Goal: Contribute content: Contribute content

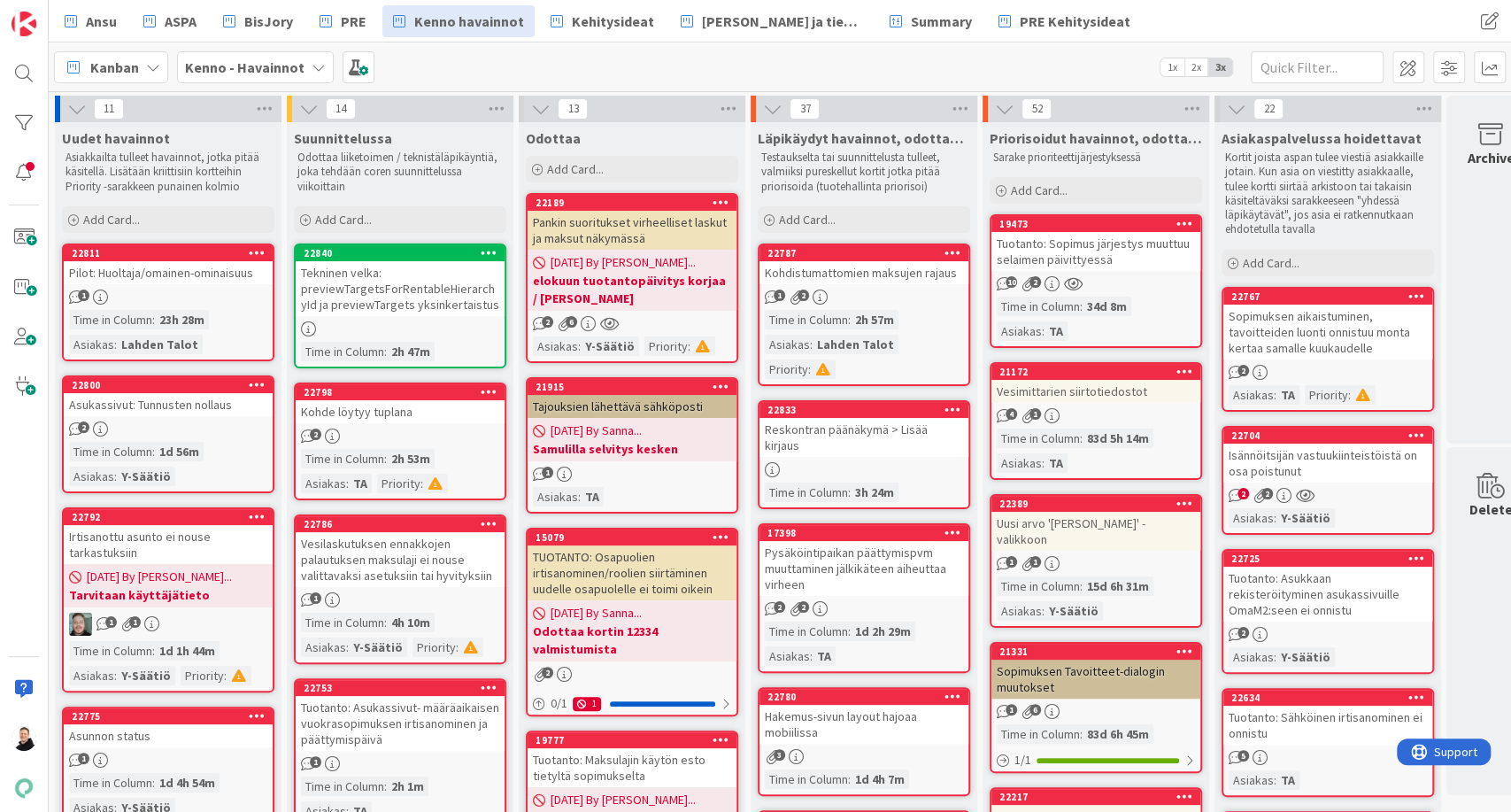
click at [301, 60] on div "Kenno - Havainnot" at bounding box center [255, 67] width 157 height 32
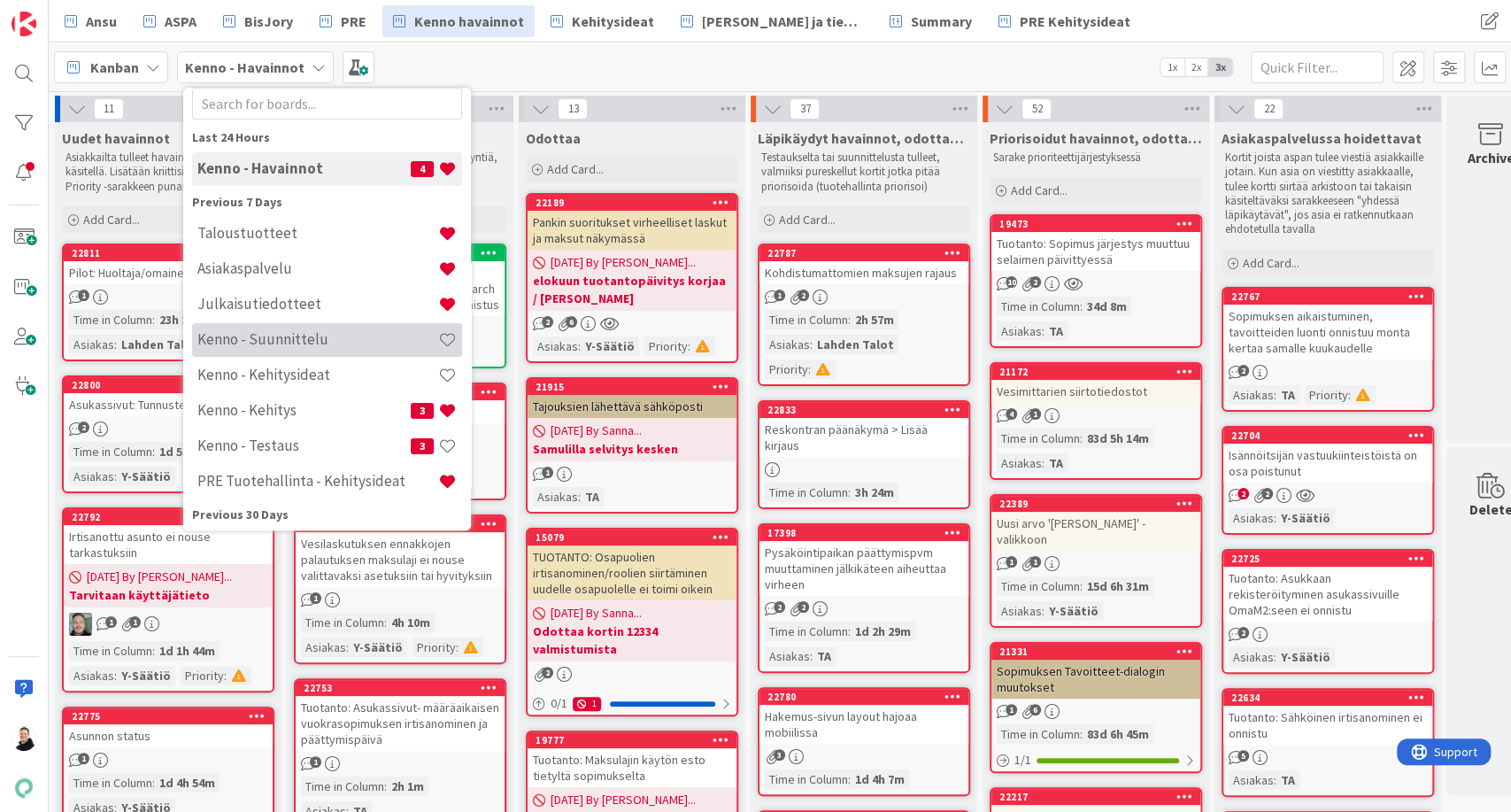
scroll to position [52, 0]
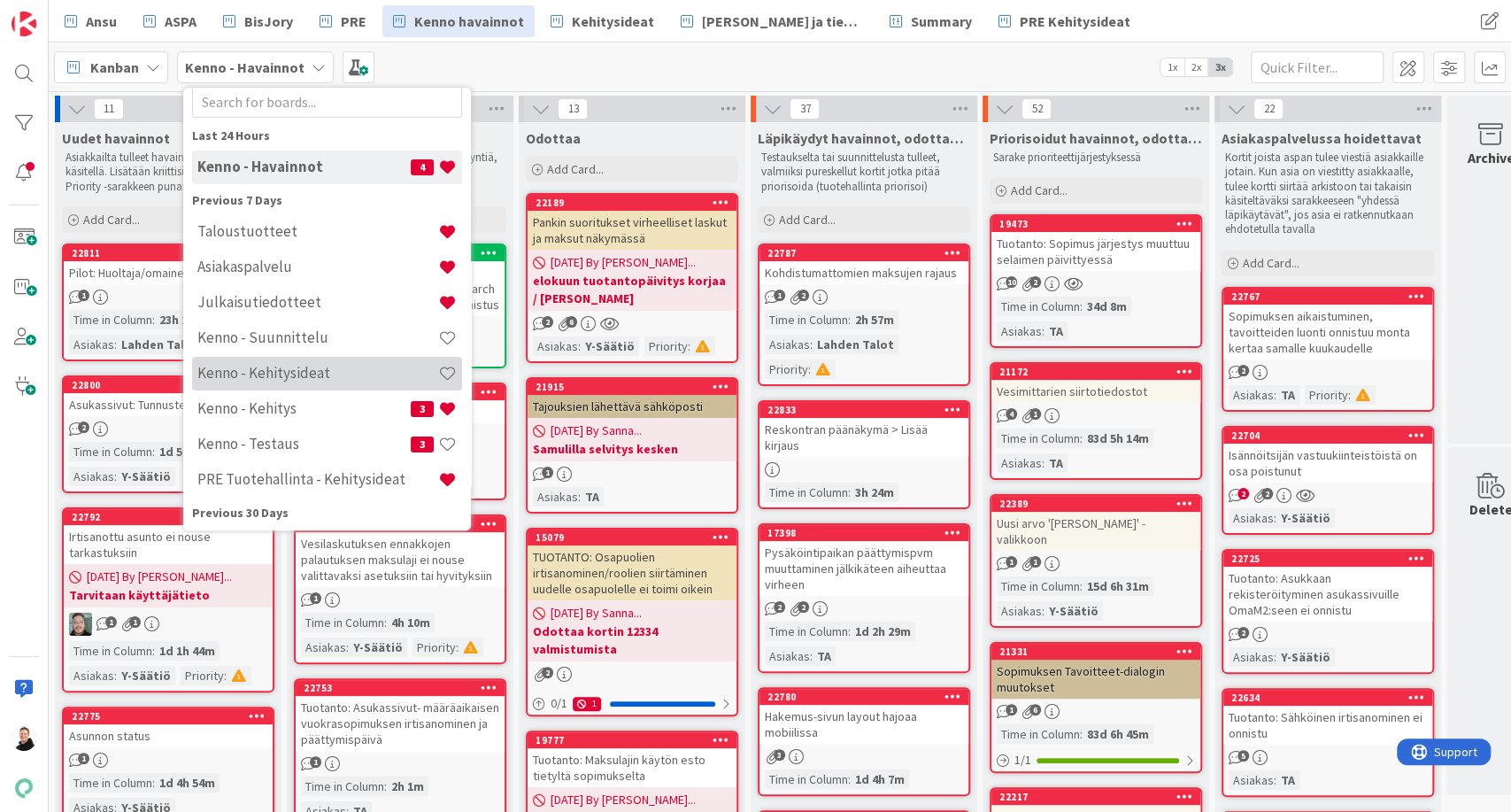
click at [277, 370] on h4 "Kenno - Kehitysideat" at bounding box center [317, 373] width 241 height 18
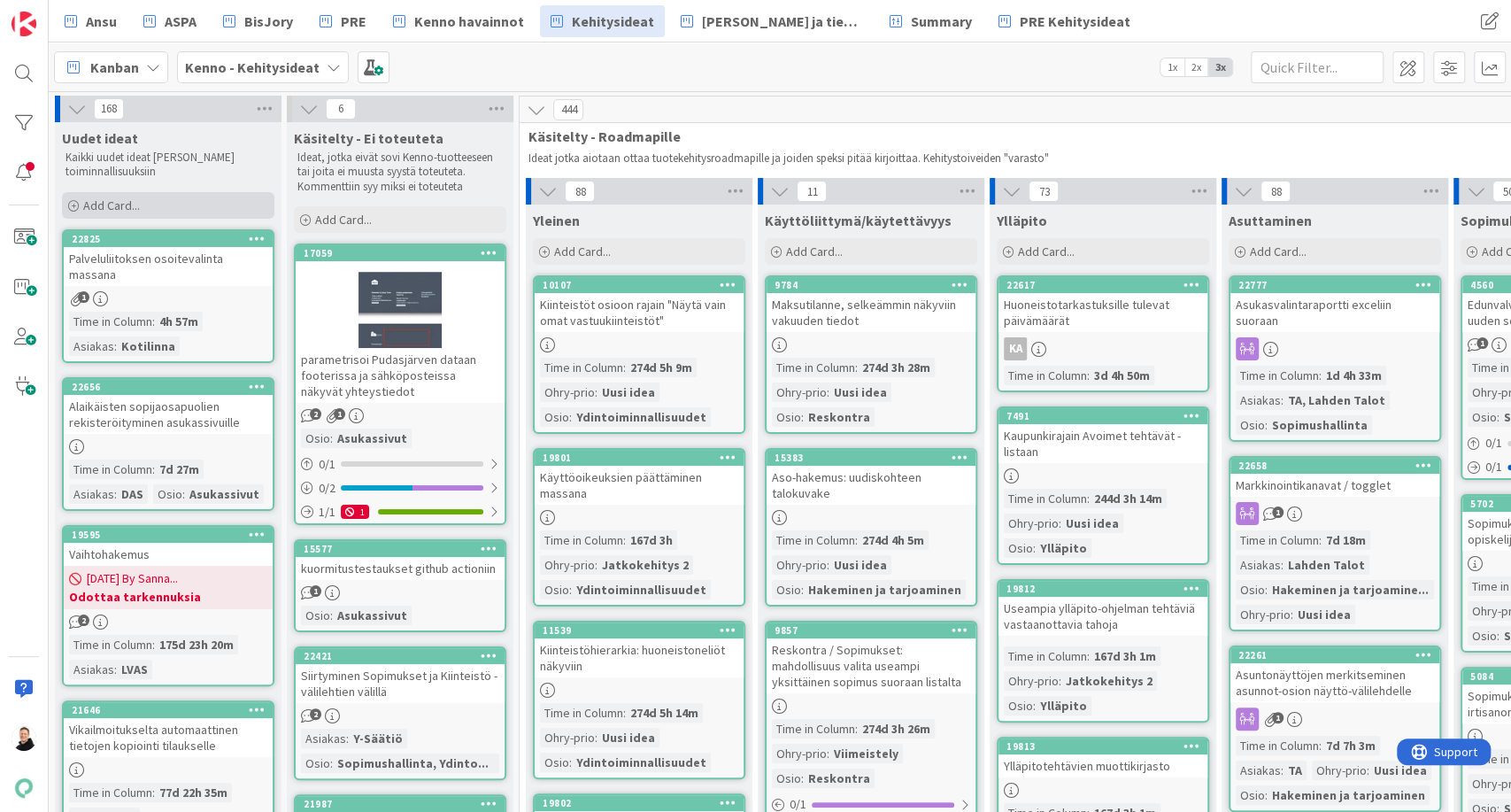
click at [85, 197] on span "Add Card..." at bounding box center [111, 205] width 56 height 16
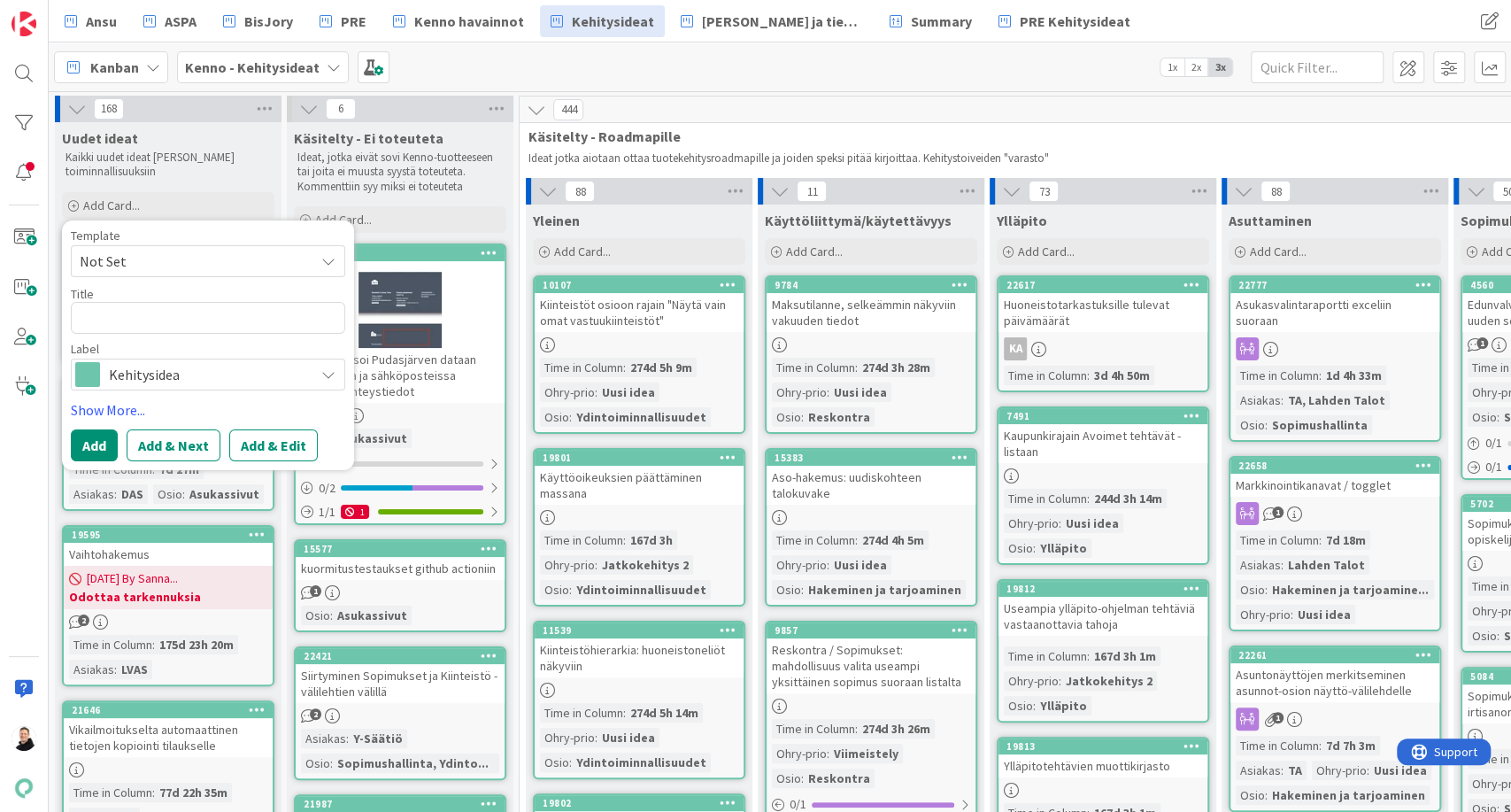
click at [177, 312] on textarea at bounding box center [208, 317] width 275 height 32
type textarea "x"
type textarea "K"
type textarea "x"
type textarea "Ki"
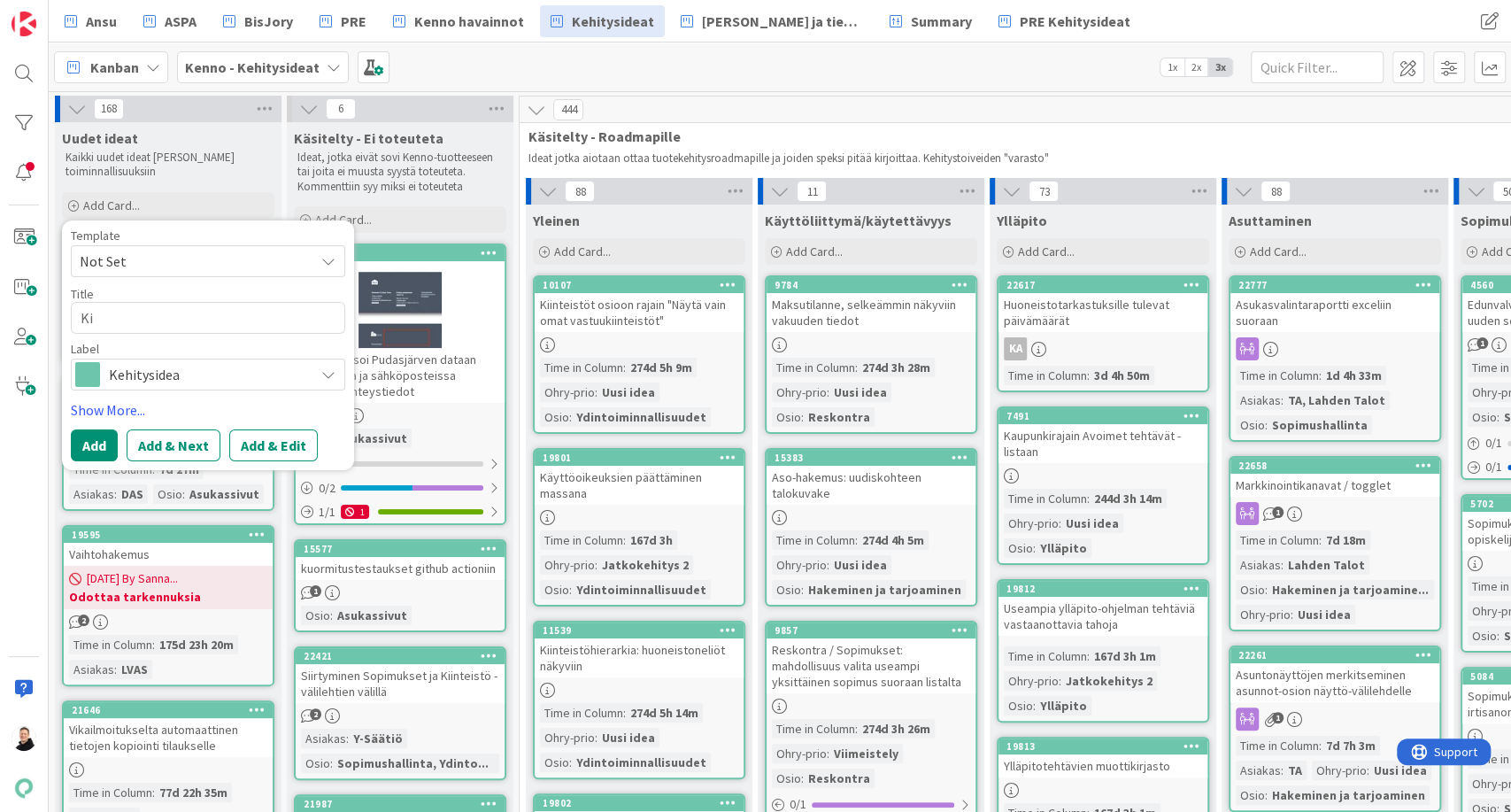
type textarea "x"
type textarea "Kii"
type textarea "x"
type textarea "Kiintei"
type textarea "x"
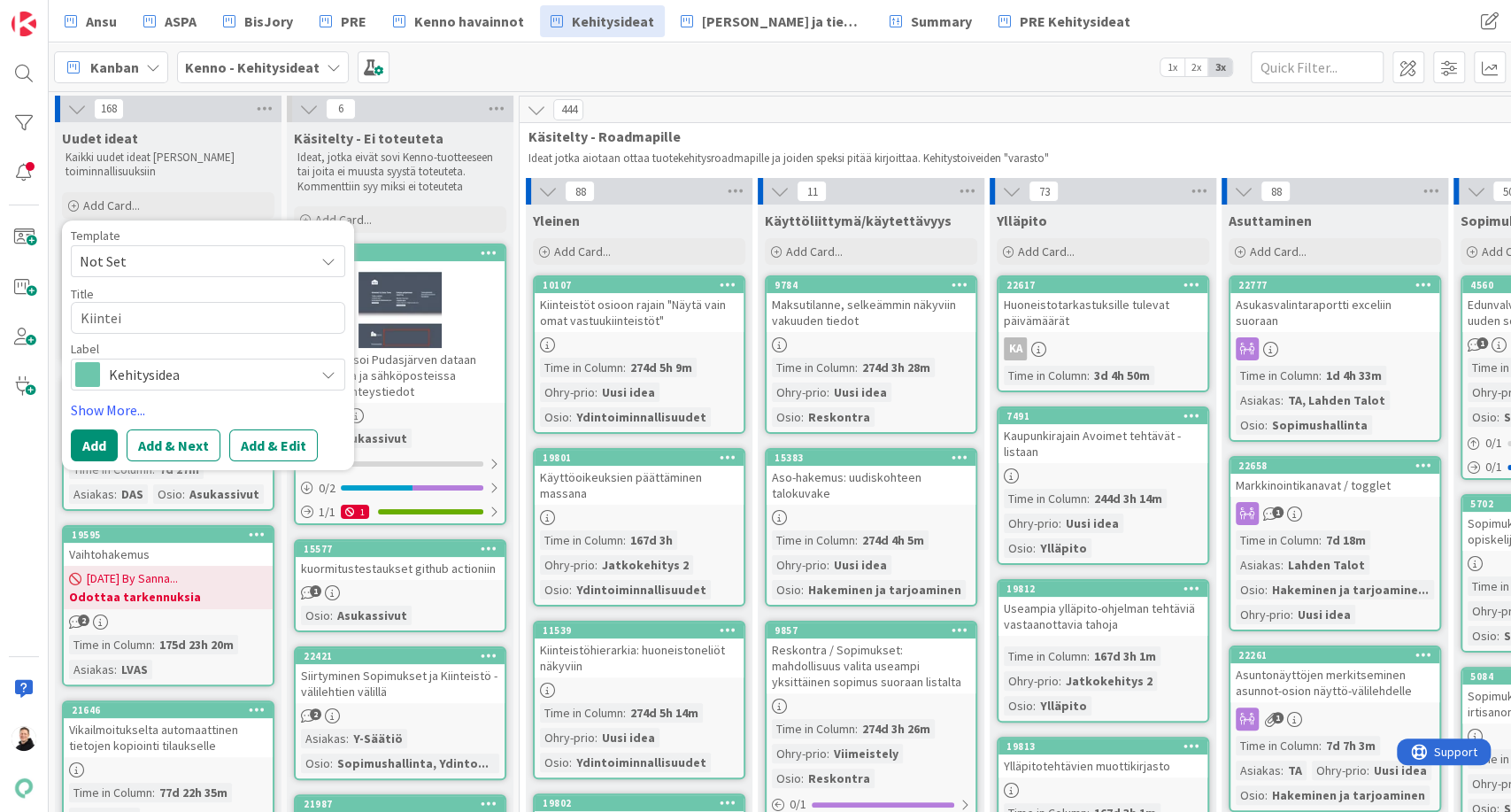
type textarea "Kiinteis"
type textarea "x"
type textarea "Kiinteistö"
type textarea "x"
type textarea "Kiinteistöje"
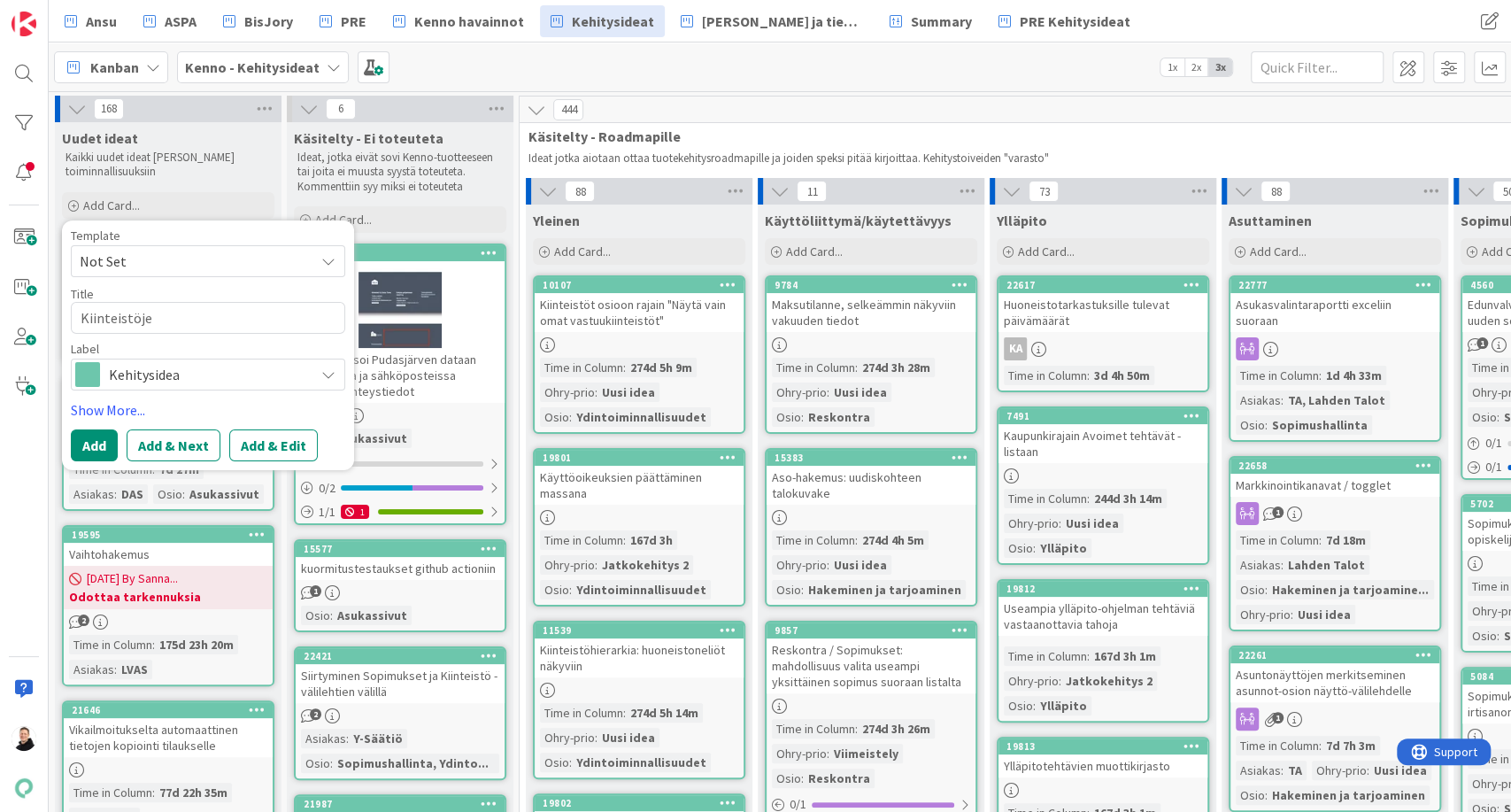
type textarea "x"
type textarea "Kiinteistöjen"
type textarea "x"
type textarea "Kiinteistöjen"
type textarea "x"
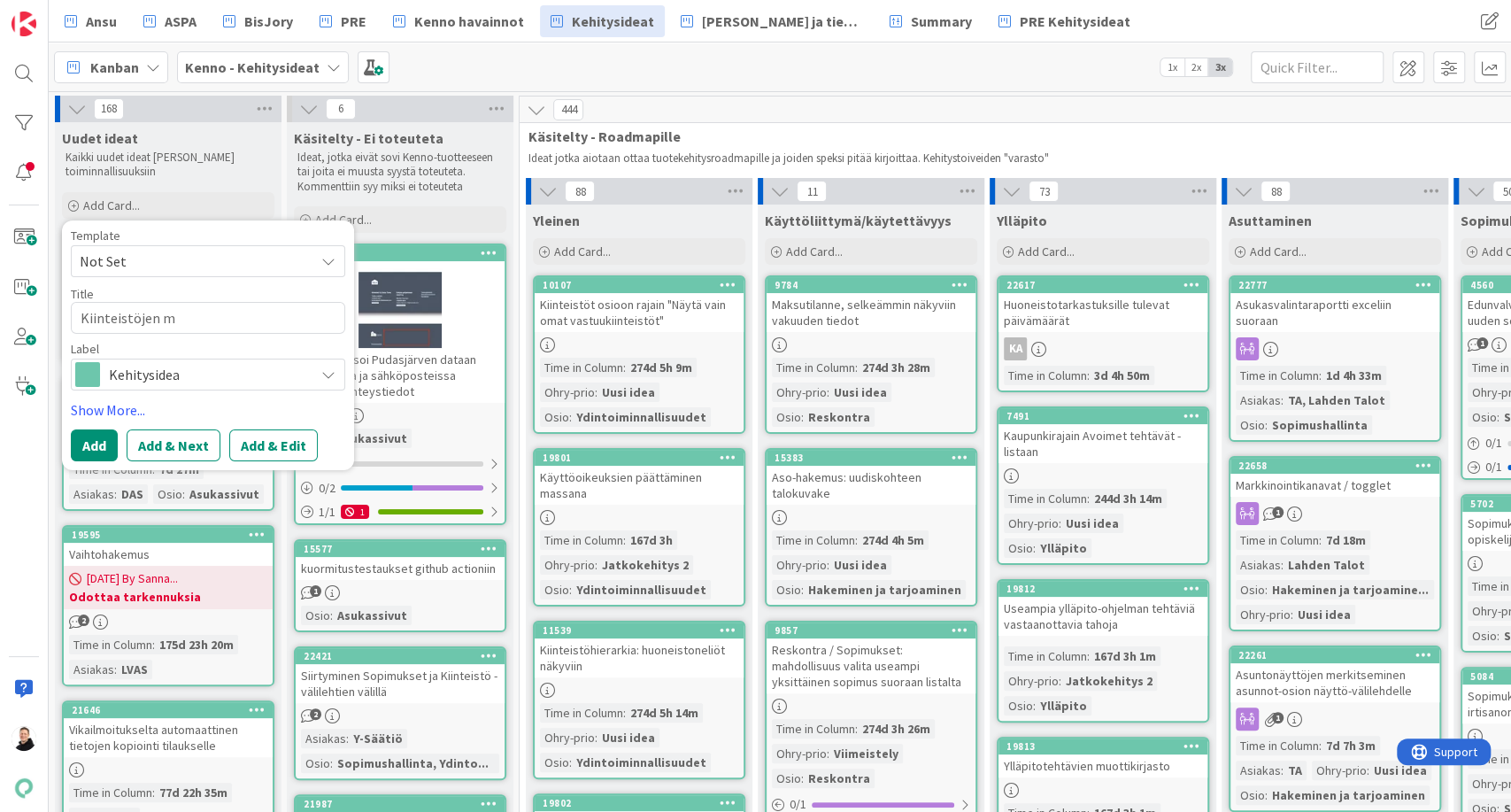
type textarea "Kiinteistöjen mo"
type textarea "x"
type textarea "Kiinteistöjen mon"
type textarea "x"
type textarea "Kiinteistöjen moni"
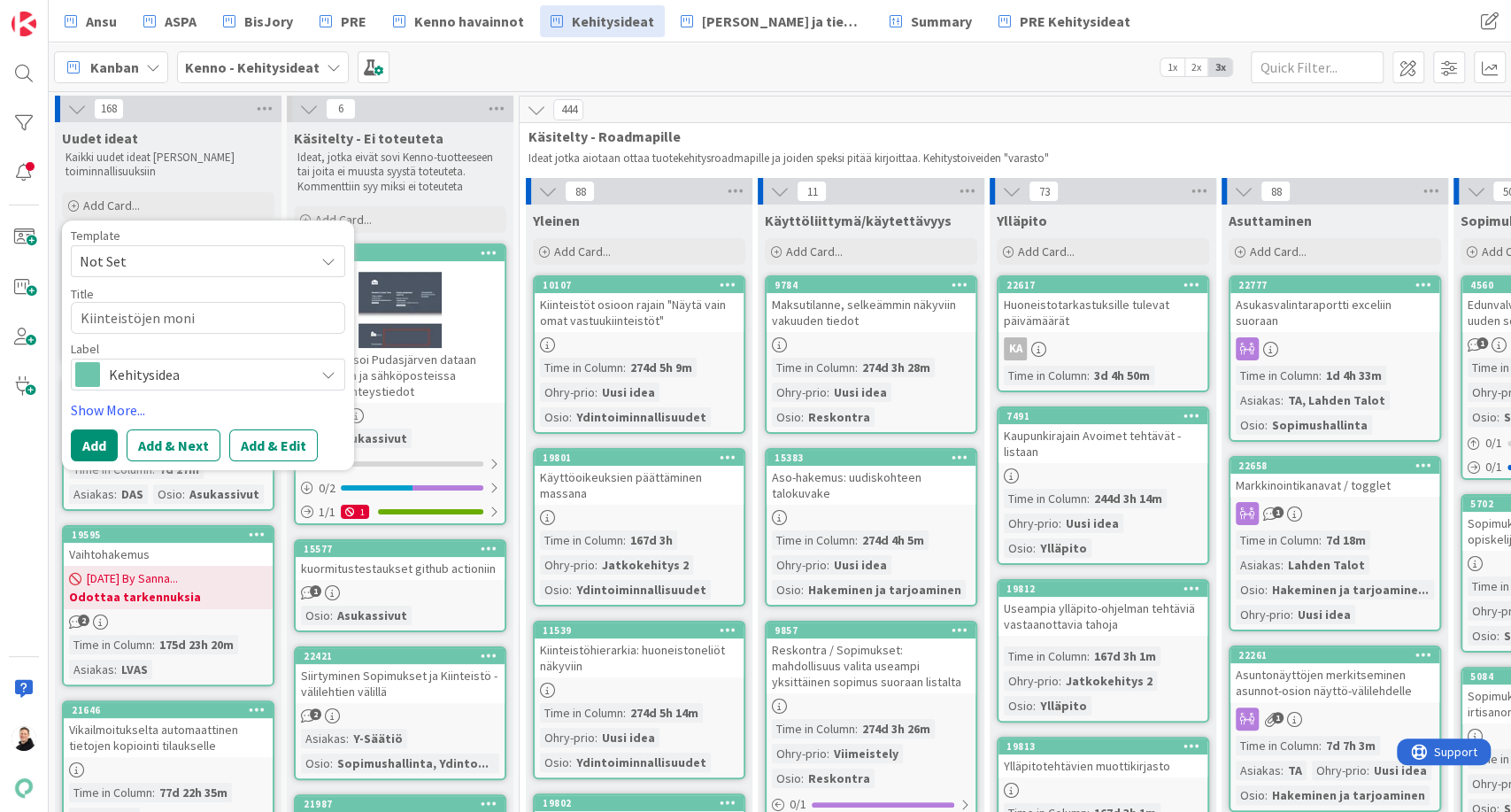
type textarea "x"
type textarea "Kiinteistöjen moniv"
type textarea "x"
type textarea "Kiinteistöjen moniva"
type textarea "x"
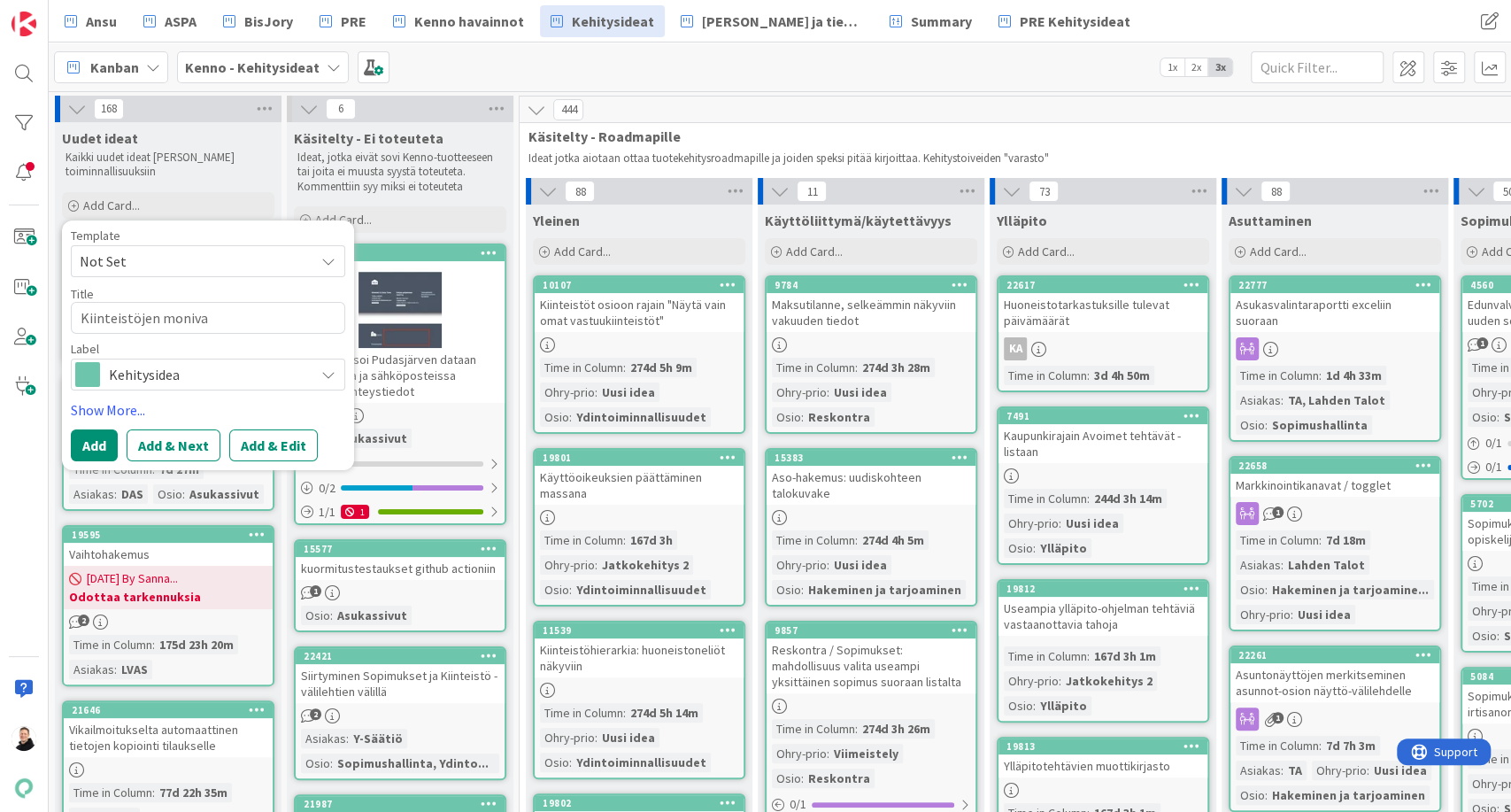
type textarea "Kiinteistöjen monival"
type textarea "x"
type textarea "Kiinteistöjen monivali"
type textarea "x"
type textarea "Kiinteistöjen monivalint"
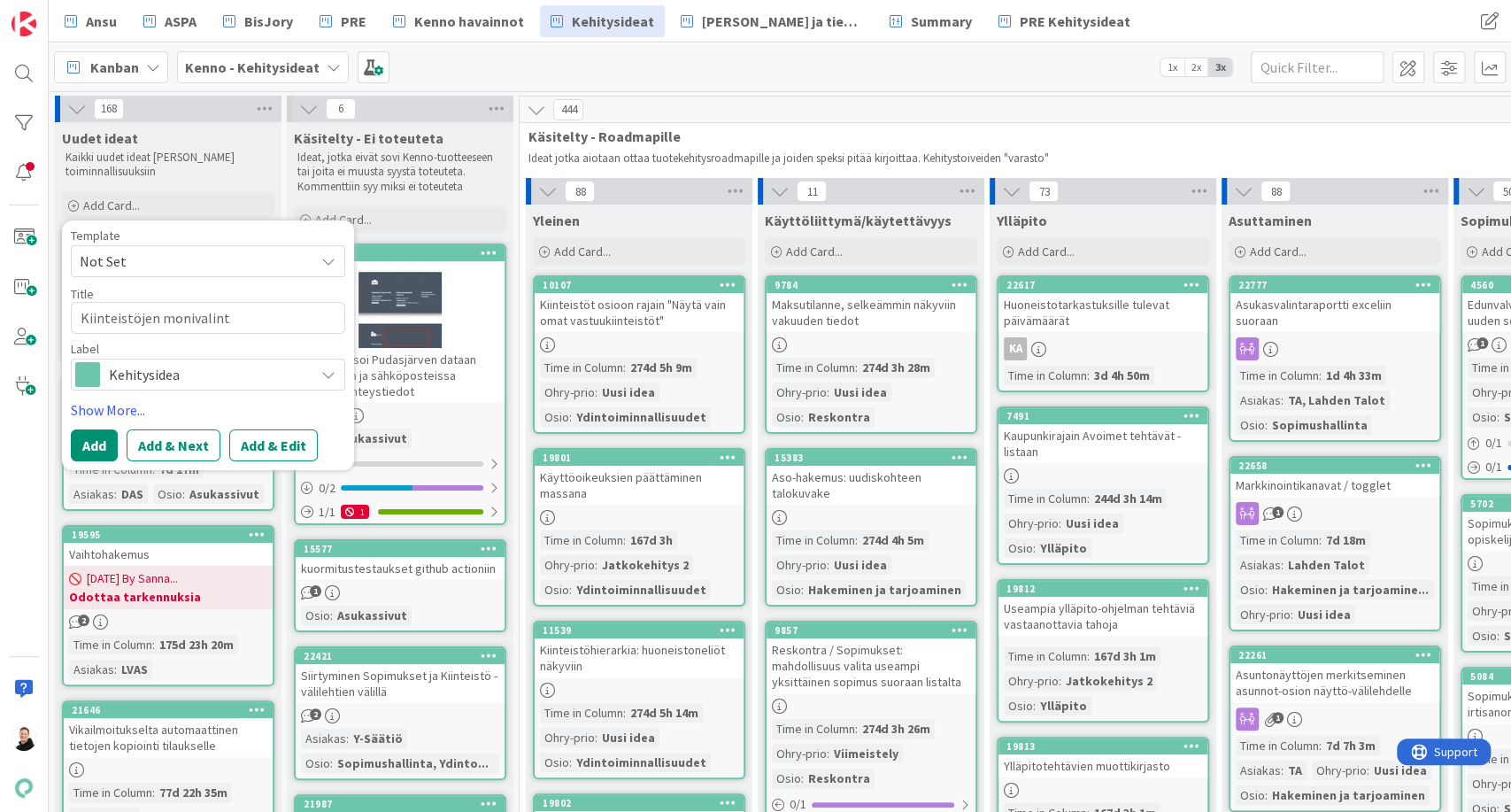
type textarea "x"
type textarea "Kiinteistöjen monivalinta"
type textarea "x"
type textarea "Kiinteistöjen monivalinta"
type textarea "x"
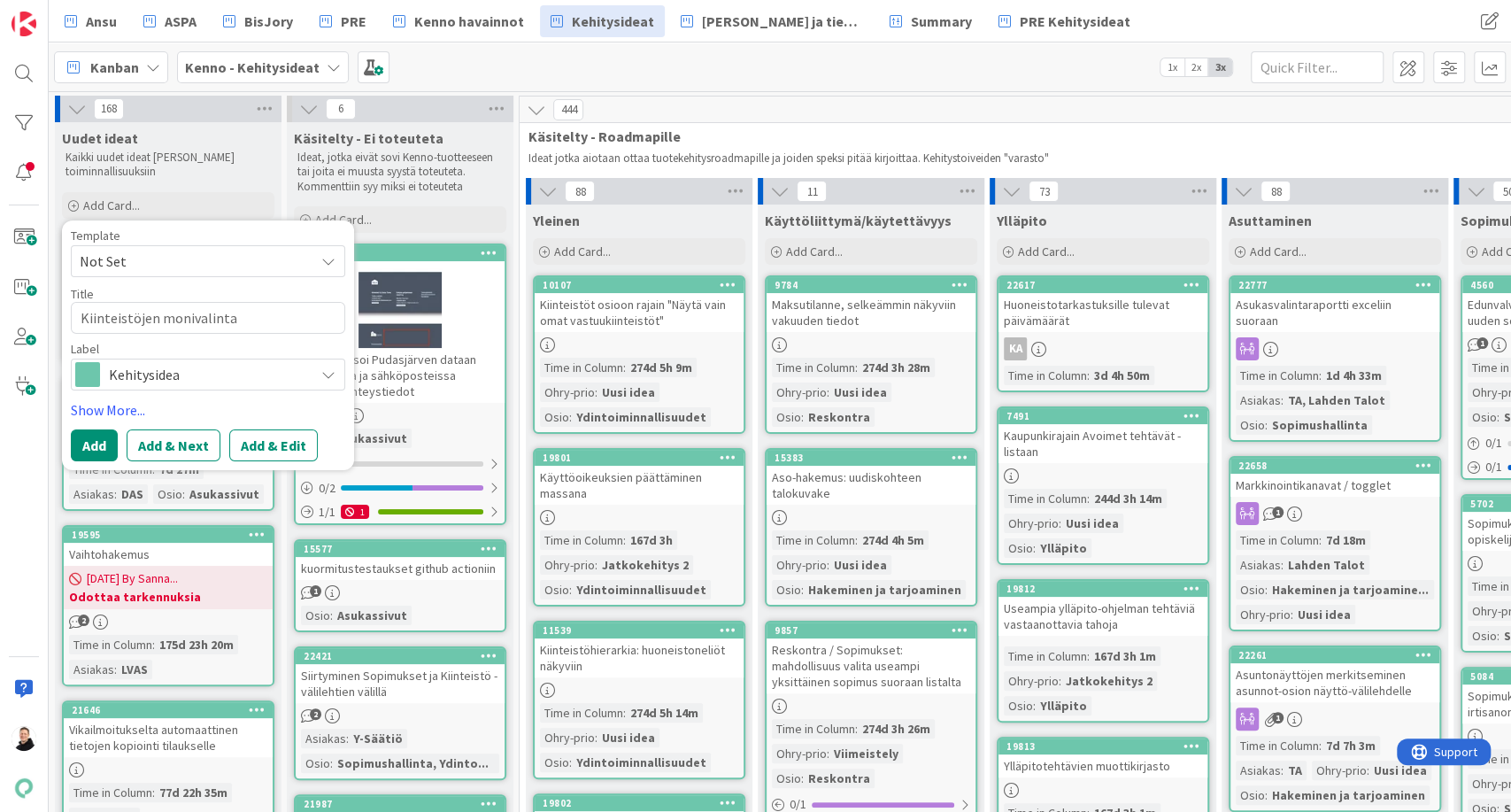
type textarea "Kiinteistöjen monivalinta p"
type textarea "x"
type textarea "Kiinteistöjen monivalinta pa"
type textarea "x"
type textarea "Kiinteistöjen monivalinta palv"
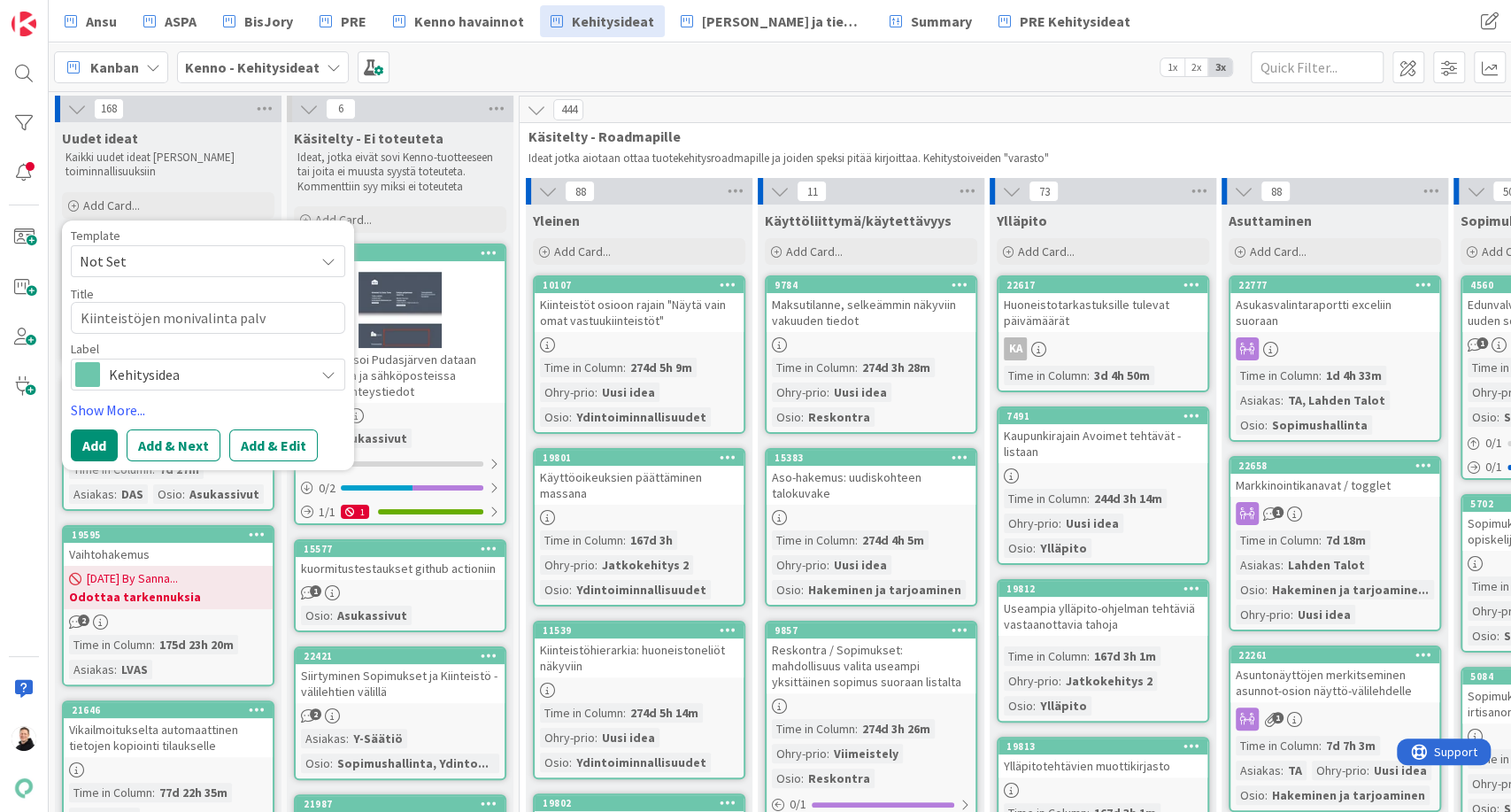
type textarea "x"
type textarea "Kiinteistöjen monivalinta palve"
type textarea "x"
type textarea "Kiinteistöjen monivalinta palvelu"
type textarea "x"
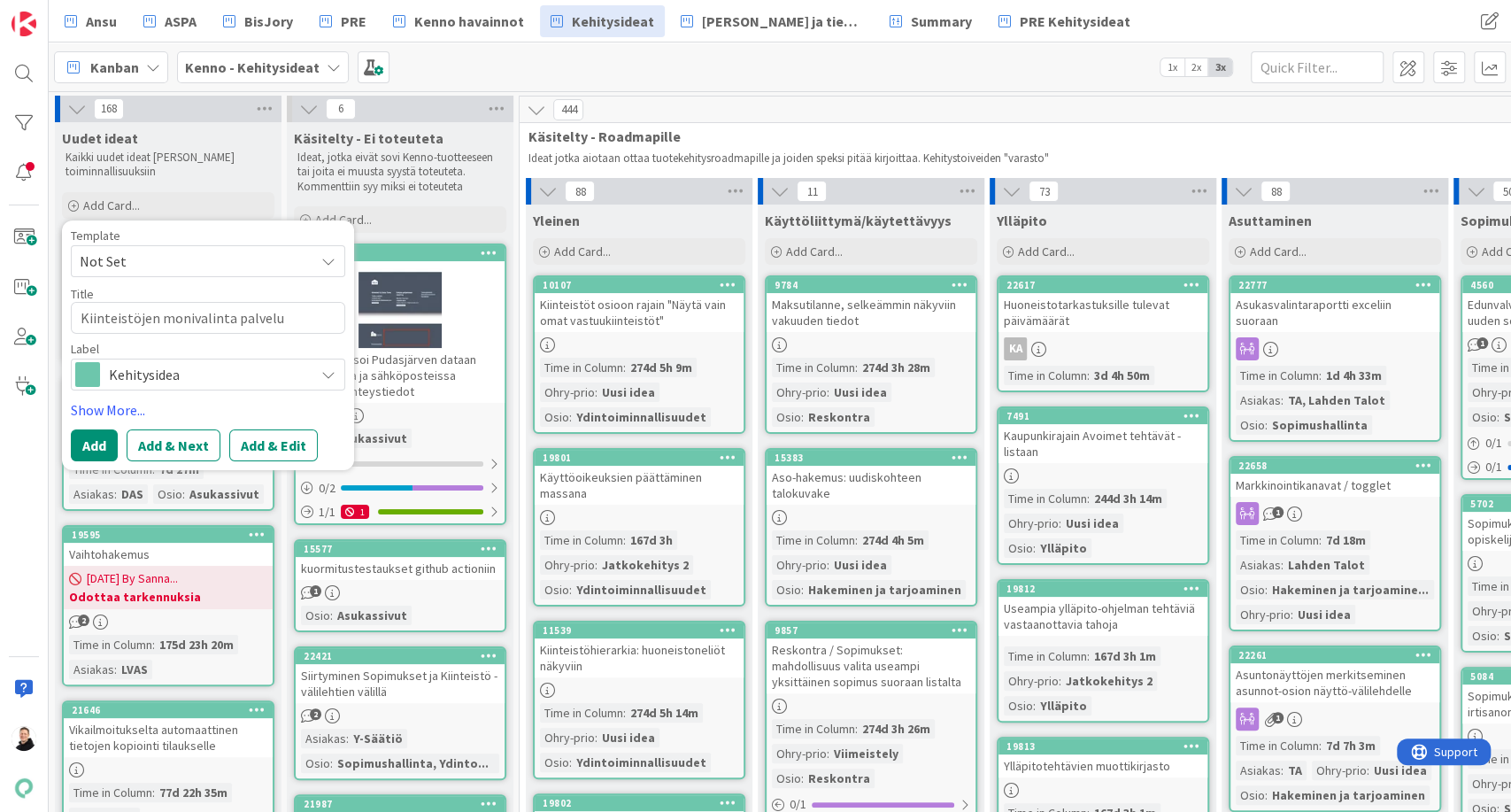
type textarea "Kiinteistöjen monivalinta palvelul"
type textarea "x"
type textarea "Kiinteistöjen monivalinta palveluli"
type textarea "x"
type textarea "Kiinteistöjen monivalinta palvelulii"
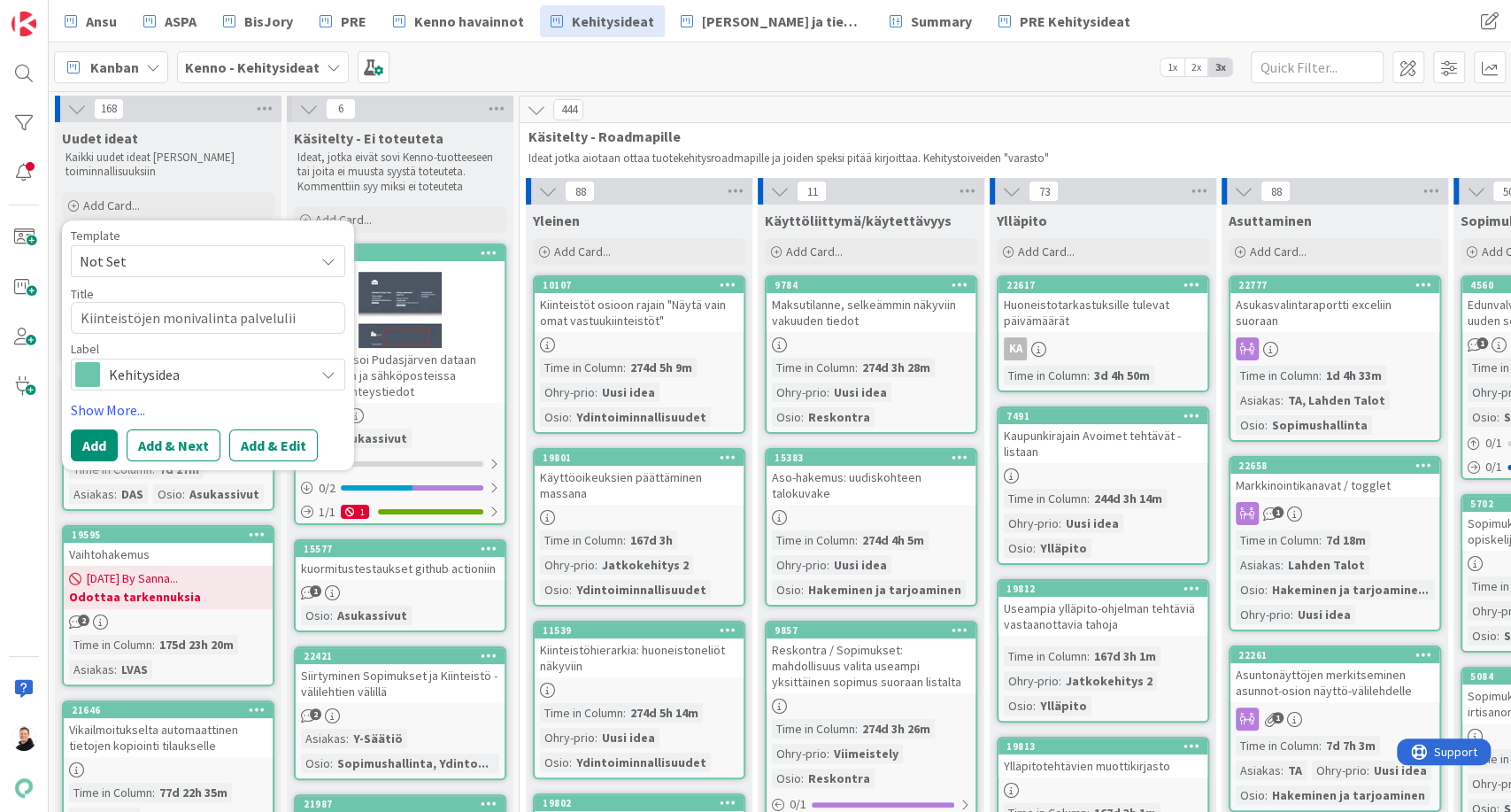
type textarea "x"
type textarea "Kiinteistöjen monivalinta palveluliito"
type textarea "x"
type textarea "Kiinteistöjen monivalinta palveluliitok"
type textarea "x"
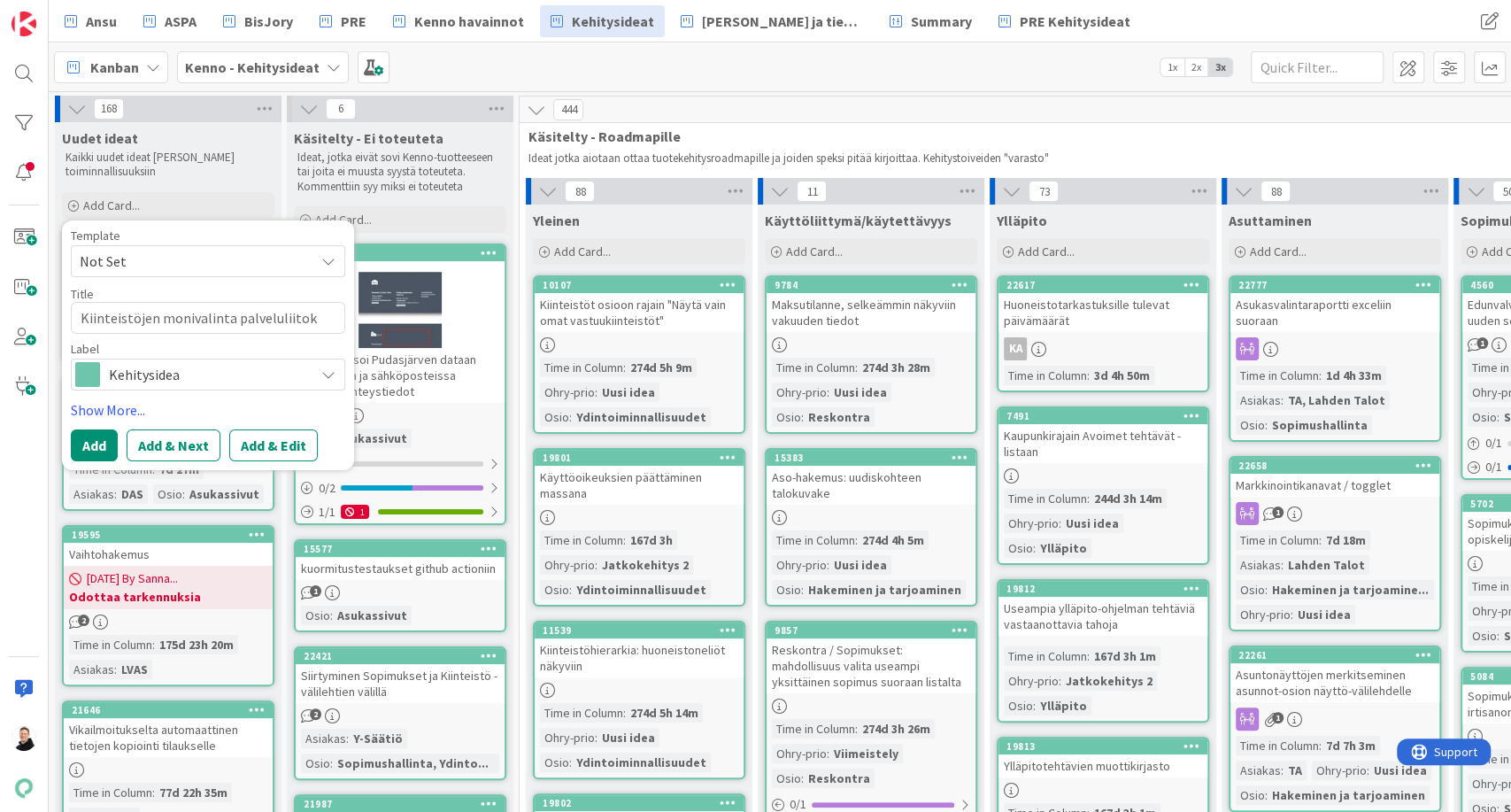
type textarea "Kiinteistöjen monivalinta palveluliitoks"
type textarea "x"
type textarea "Kiinteistöjen monivalinta palveluliitokse"
type textarea "x"
type textarea "Kiinteistöjen monivalinta palveluliitoksel"
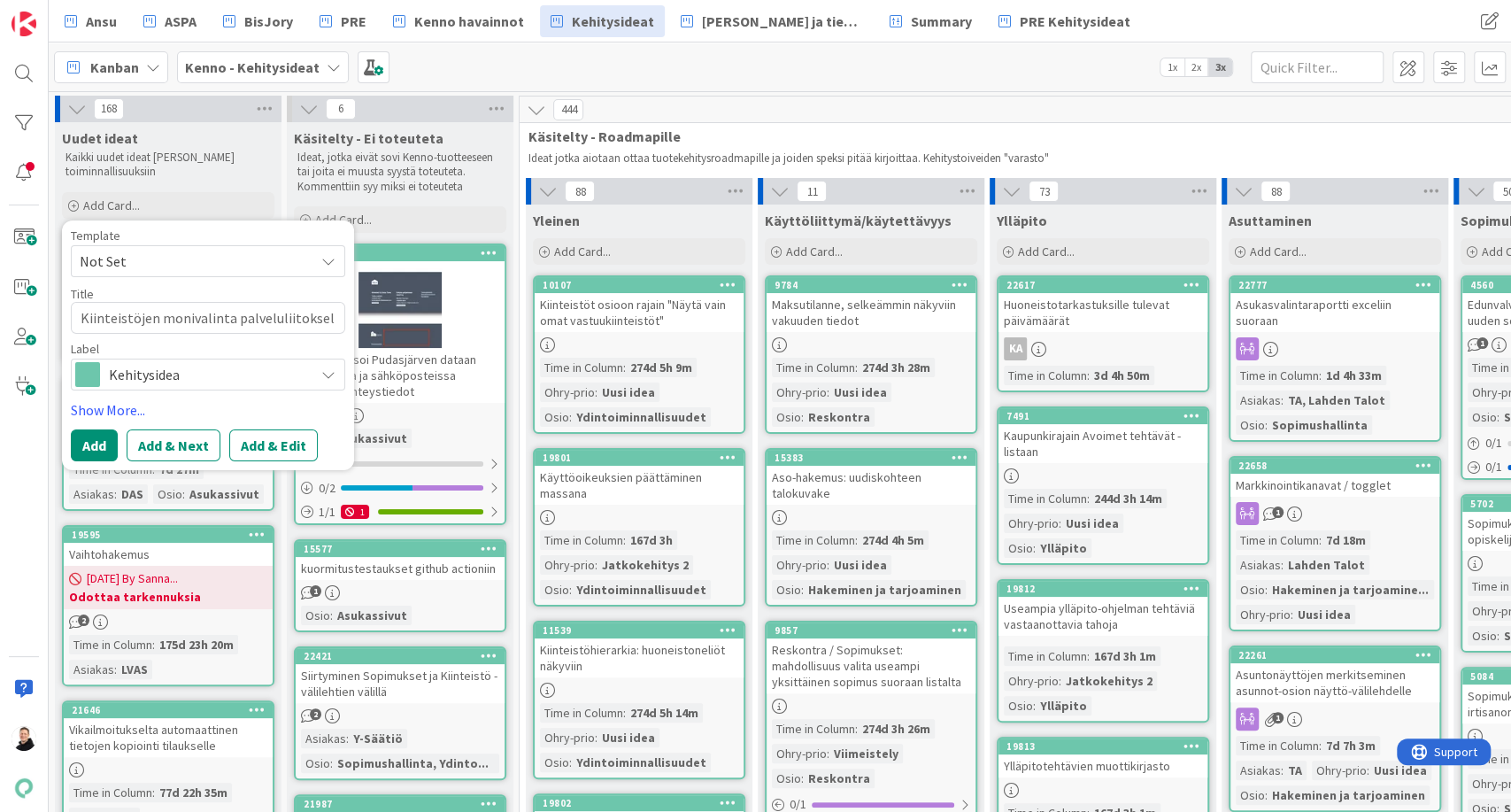
type textarea "x"
type textarea "Kiinteistöjen monivalinta palveluliitoksell"
type textarea "x"
type textarea "Kiinteistöjen monivalinta palveluliitokselle"
click at [266, 450] on button "Add & Edit" at bounding box center [274, 445] width 89 height 32
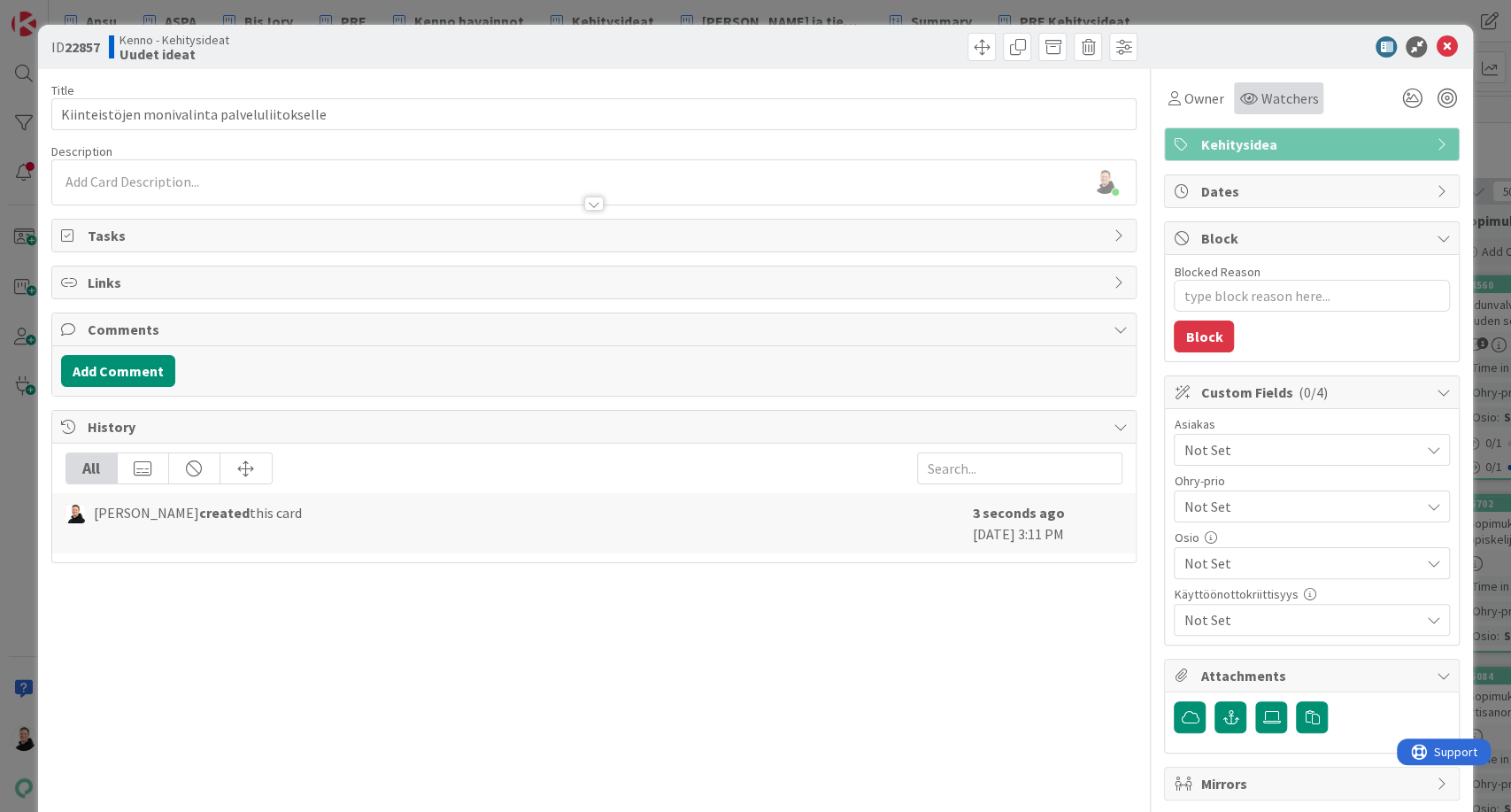
click at [1259, 86] on div "Watchers" at bounding box center [1279, 98] width 89 height 32
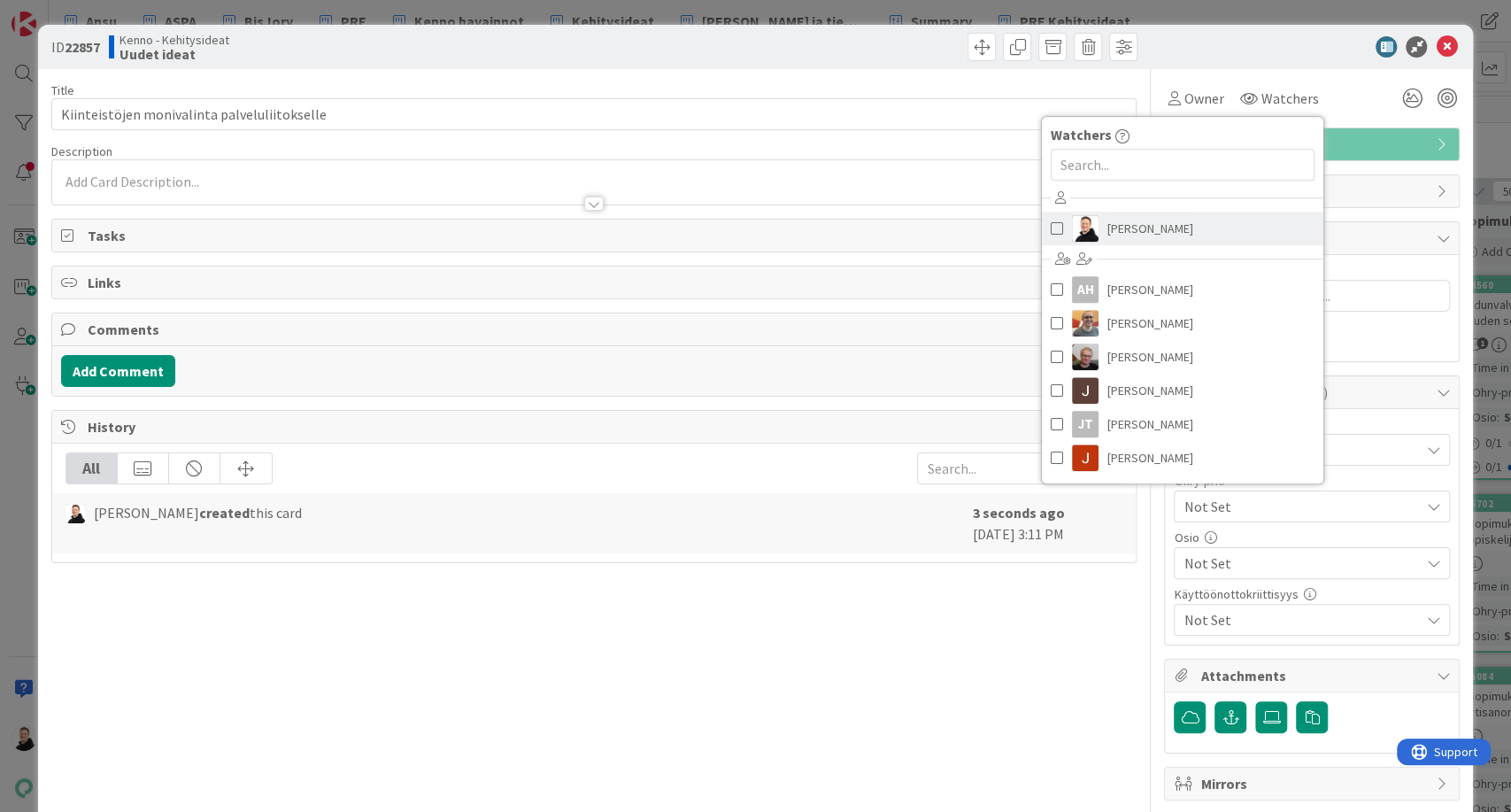
click at [1133, 229] on span "[PERSON_NAME]" at bounding box center [1150, 228] width 86 height 27
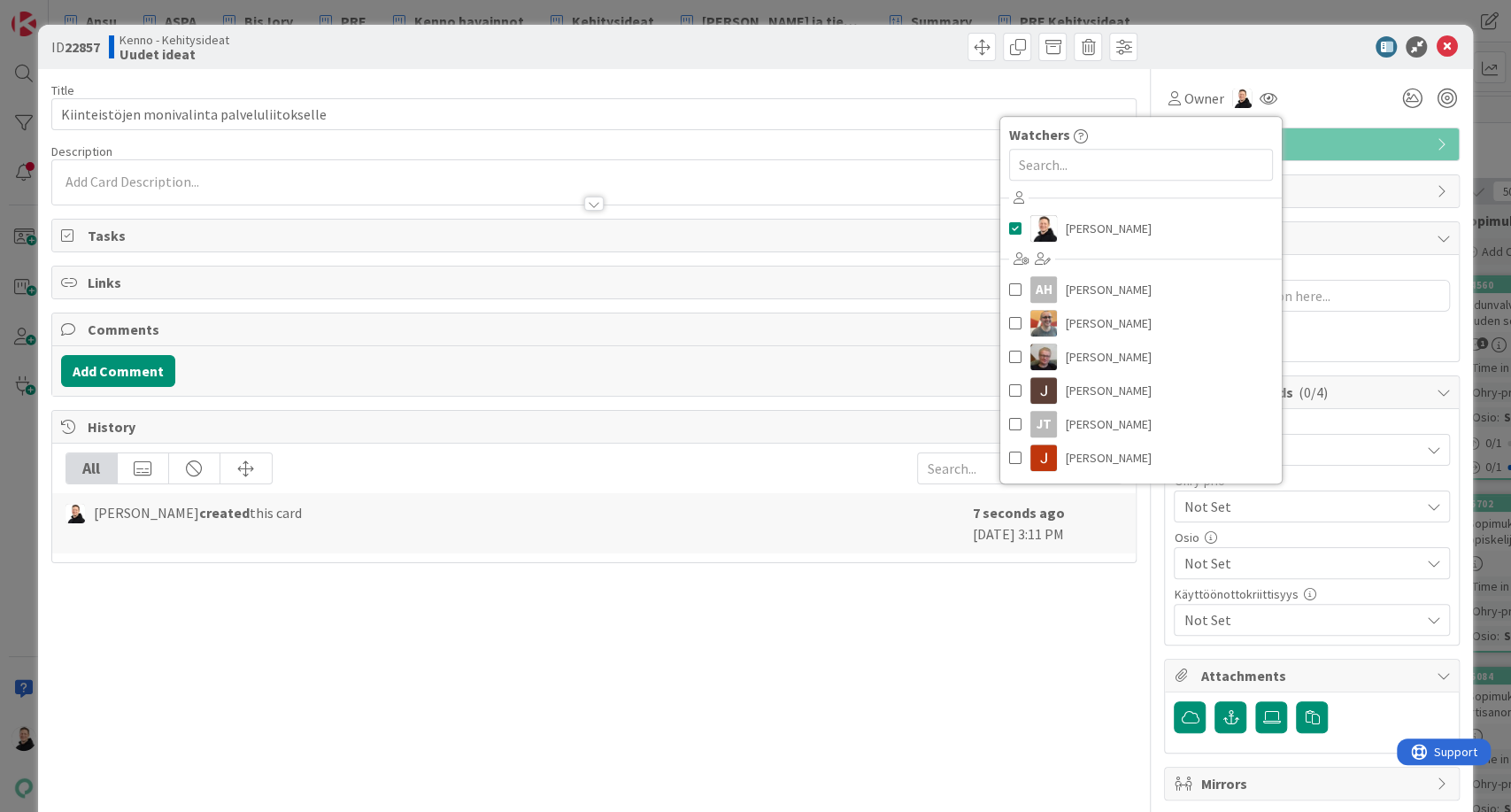
click at [937, 651] on div "Title 44 / 128 Kiinteistöjen monivalinta palveluliitokselle Description [PERSON…" at bounding box center [595, 458] width 1086 height 778
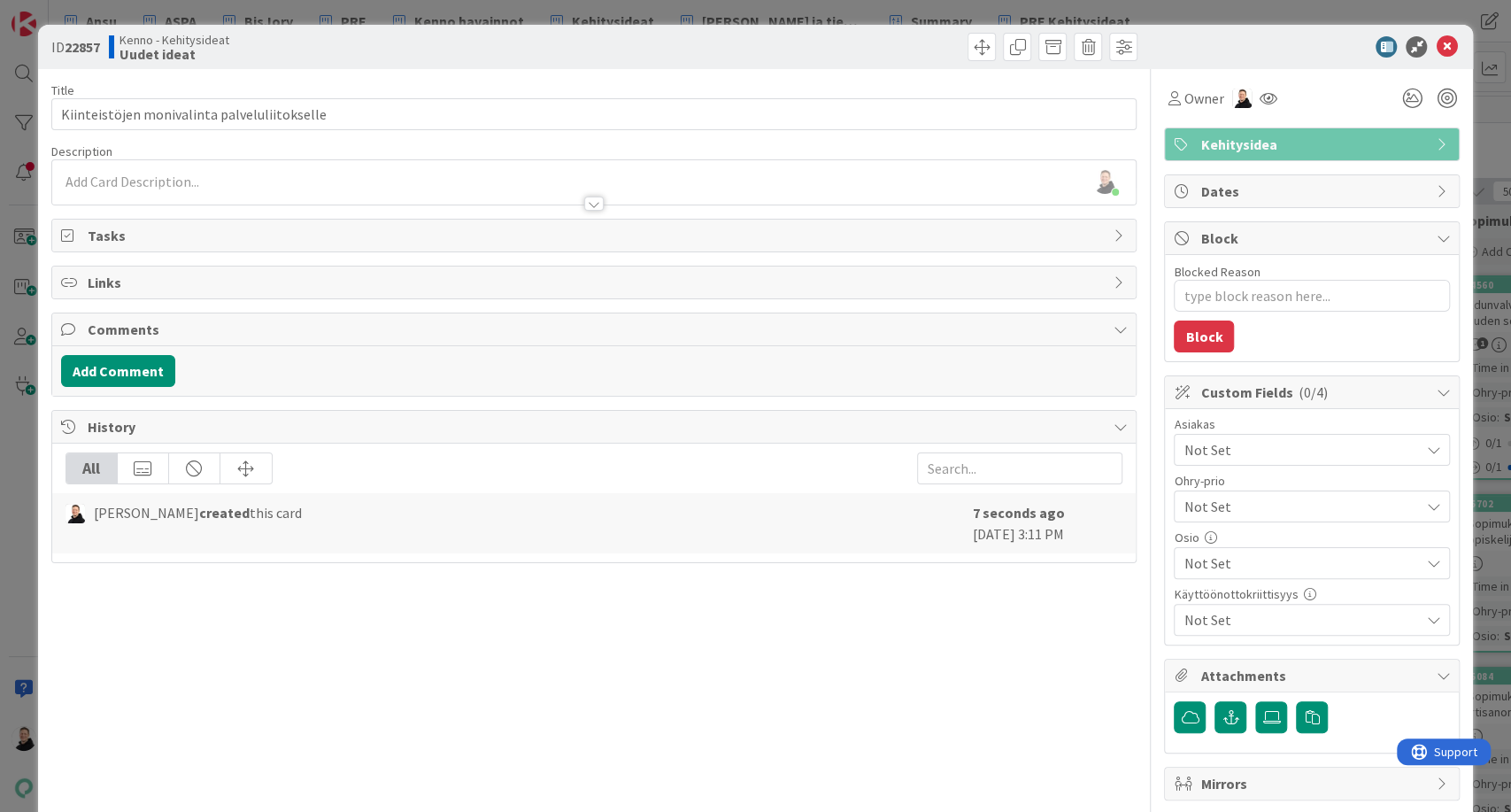
click at [1258, 441] on span "Not Set" at bounding box center [1301, 449] width 235 height 21
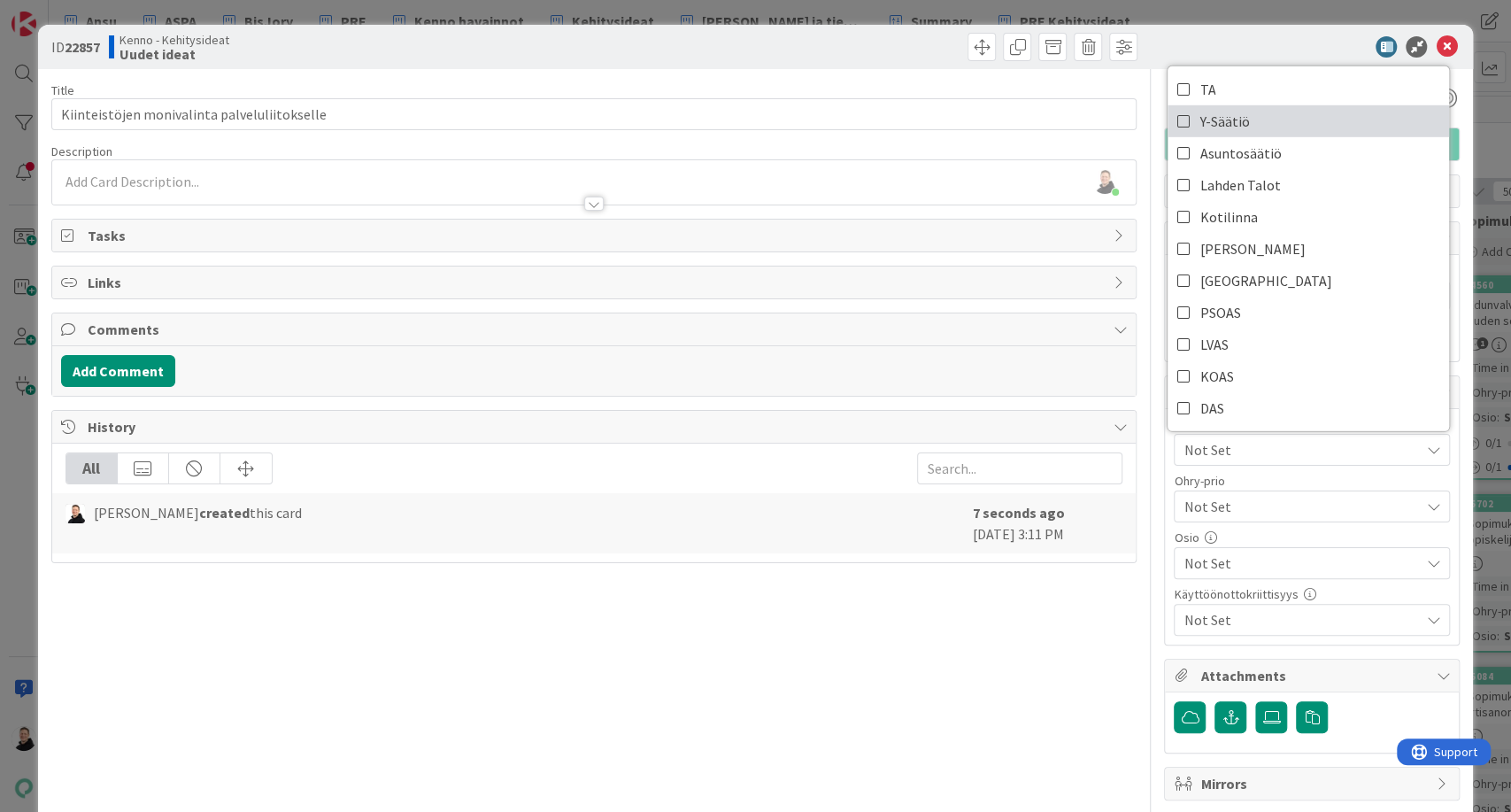
click at [1199, 122] on span "Y-Säätiö" at bounding box center [1224, 121] width 50 height 27
click at [997, 681] on div "Title 44 / 128 Kiinteistöjen monivalinta palveluliitokselle Description [PERSON…" at bounding box center [595, 458] width 1086 height 778
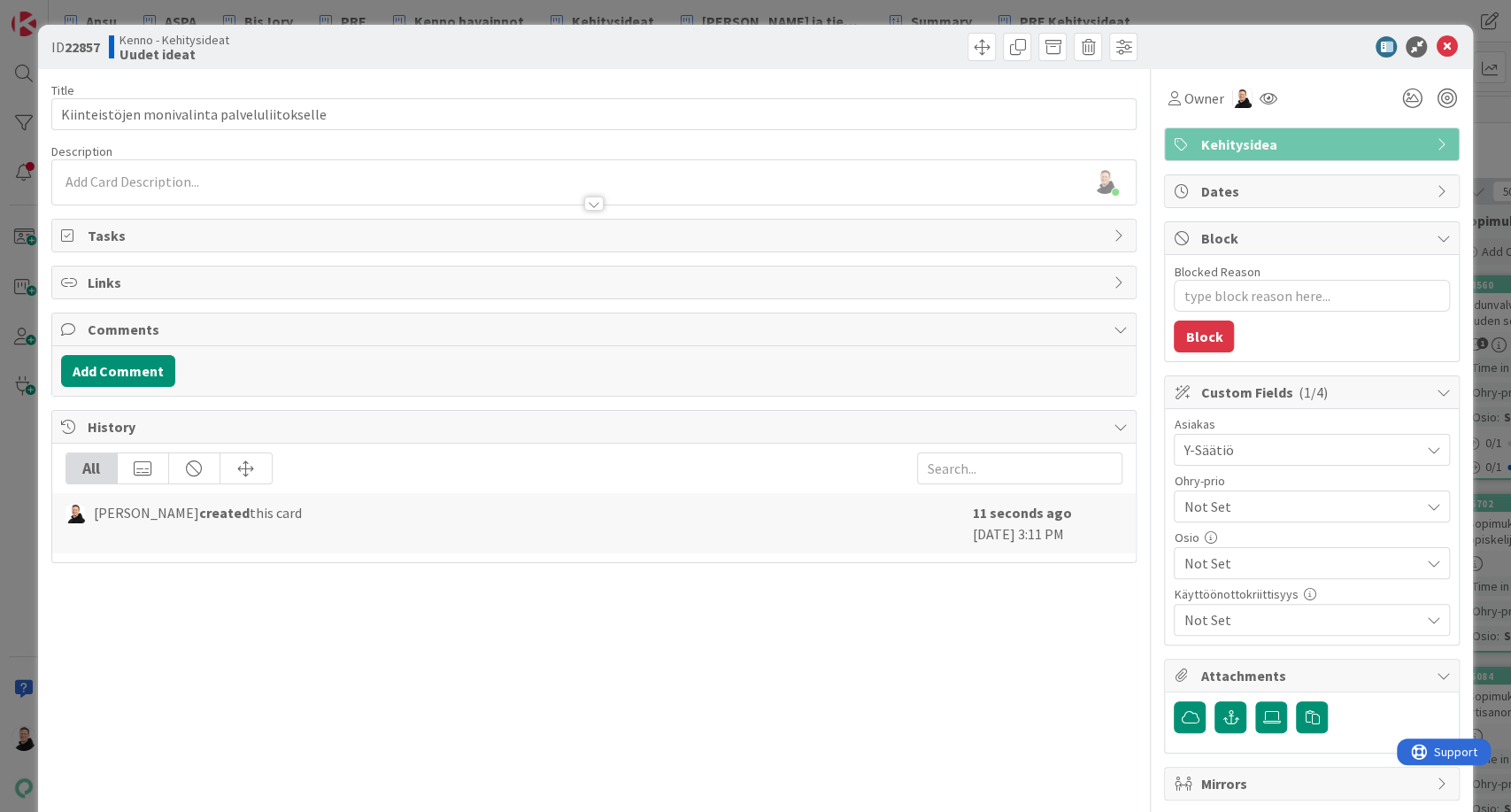
click at [1238, 557] on span "Not Set" at bounding box center [1301, 562] width 235 height 21
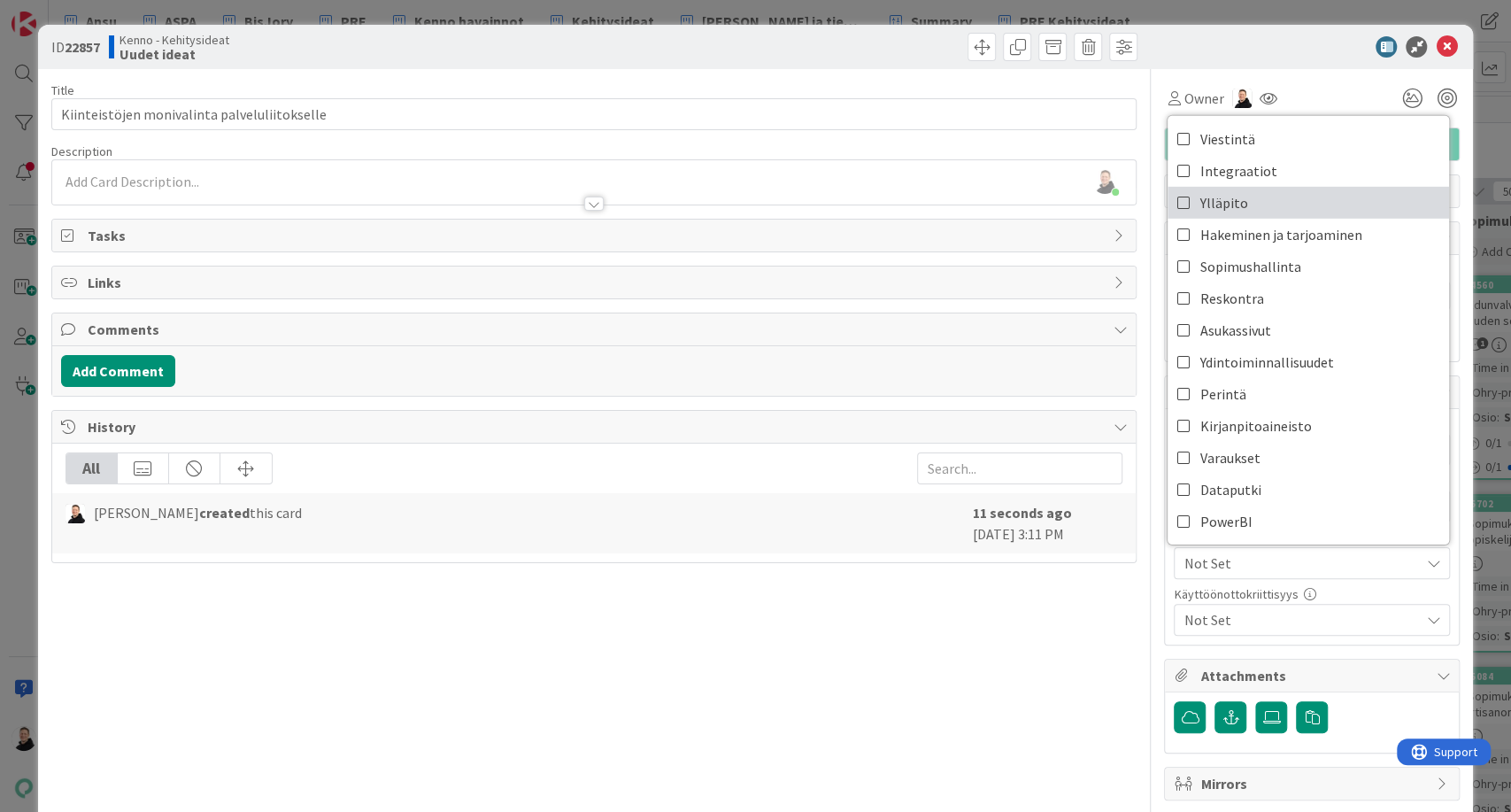
click at [1205, 207] on span "Ylläpito" at bounding box center [1223, 203] width 48 height 27
type textarea "x"
click at [711, 724] on div "Title 44 / 128 Kiinteistöjen monivalinta palveluliitokselle Description [PERSON…" at bounding box center [595, 458] width 1086 height 778
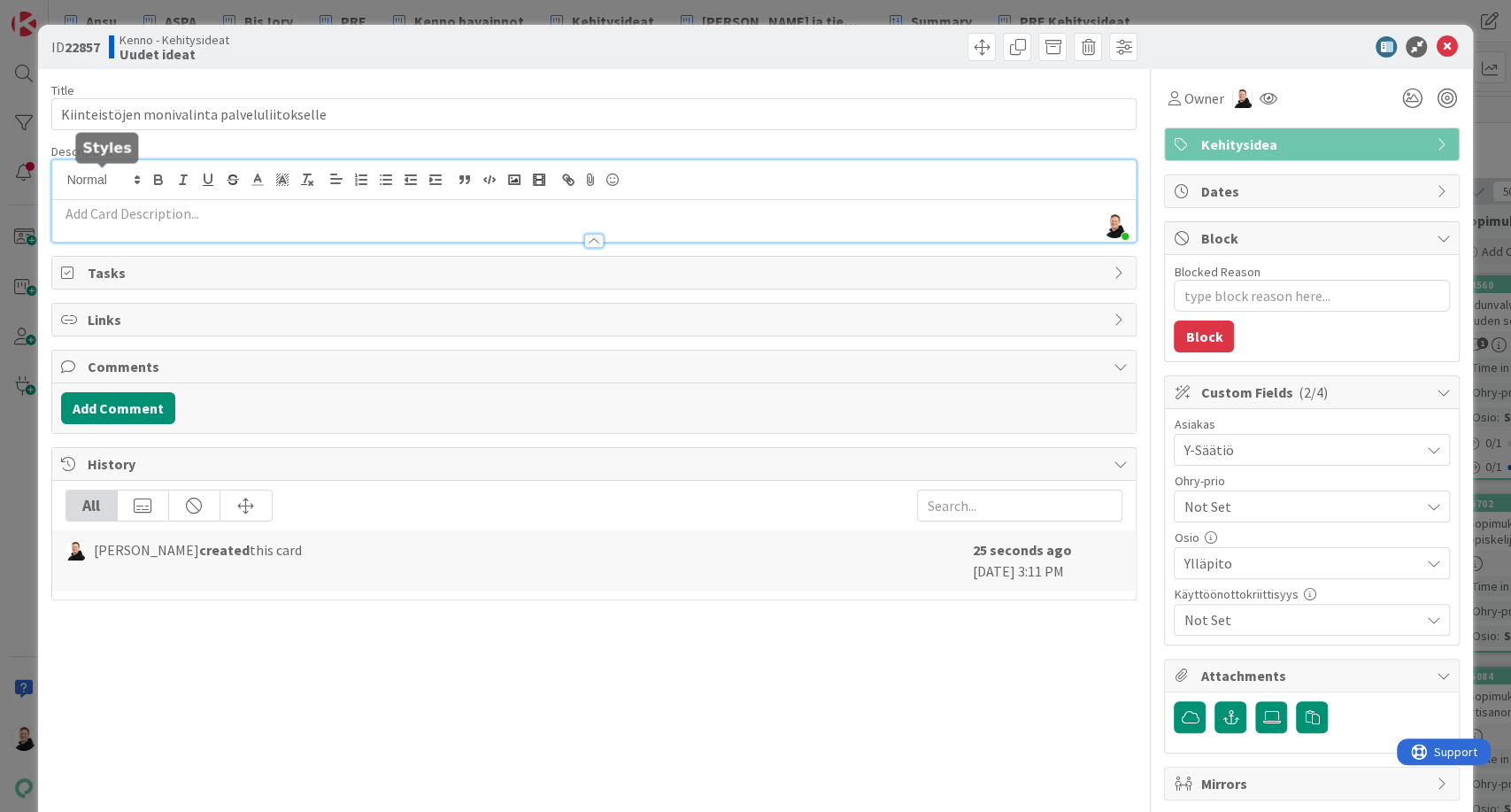
click at [83, 174] on div "[PERSON_NAME] just joined" at bounding box center [595, 201] width 1084 height 81
click at [100, 218] on p at bounding box center [594, 214] width 1067 height 20
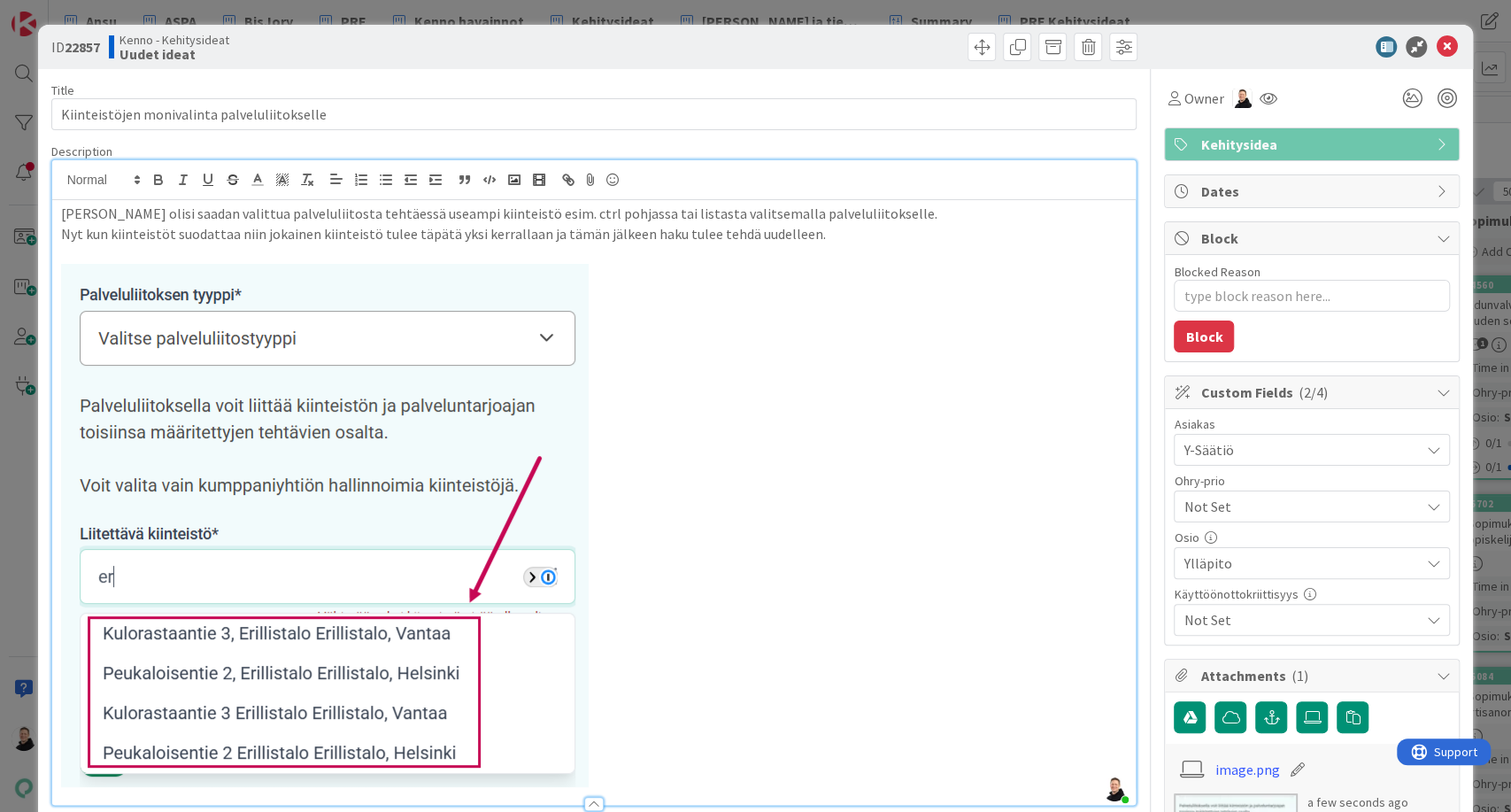
click at [182, 210] on p "[PERSON_NAME] olisi saadan valittua palveluliitosta tehtäessä useampi kiinteist…" at bounding box center [594, 214] width 1067 height 20
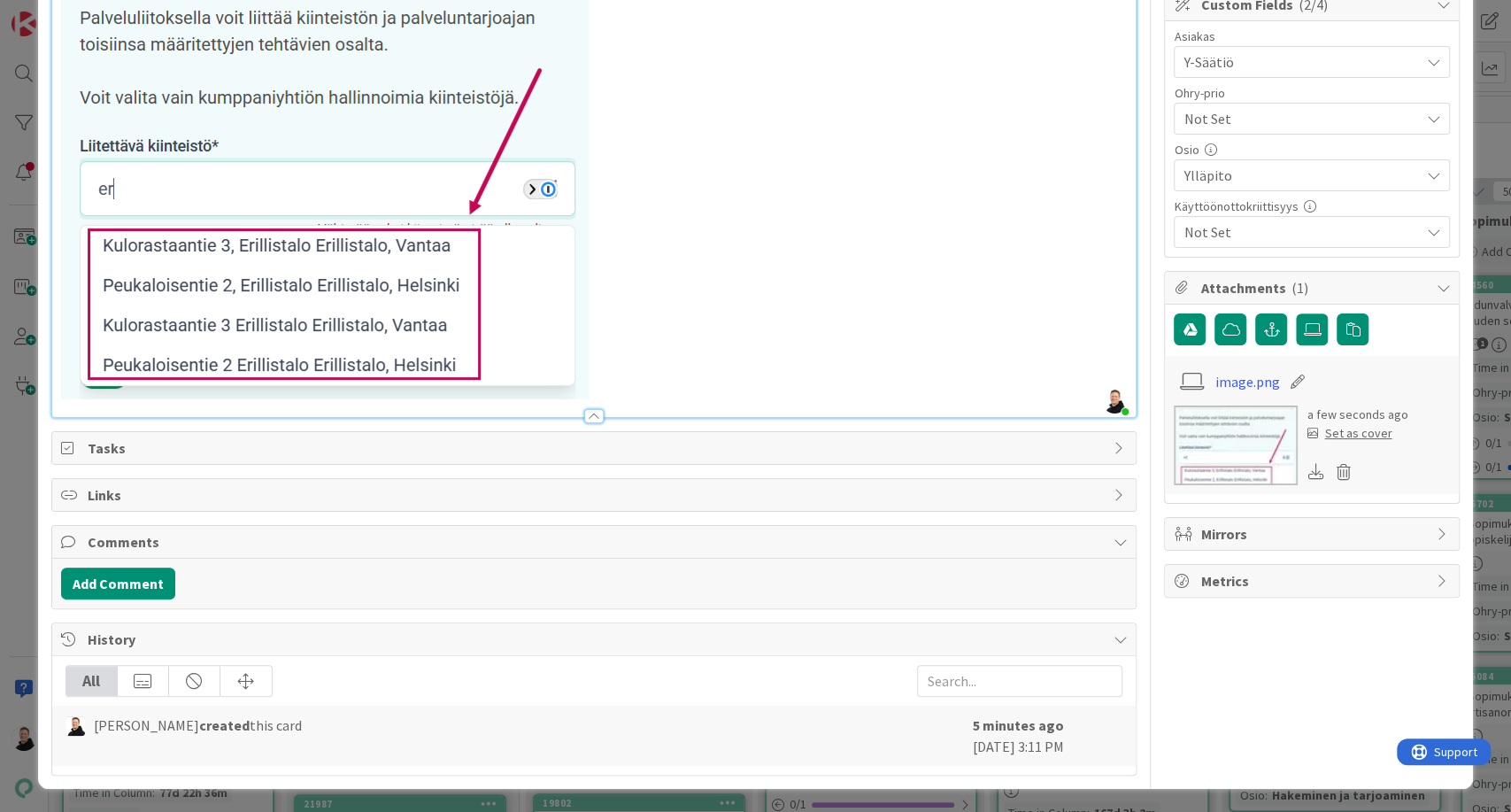
click at [277, 258] on img at bounding box center [325, 138] width 527 height 524
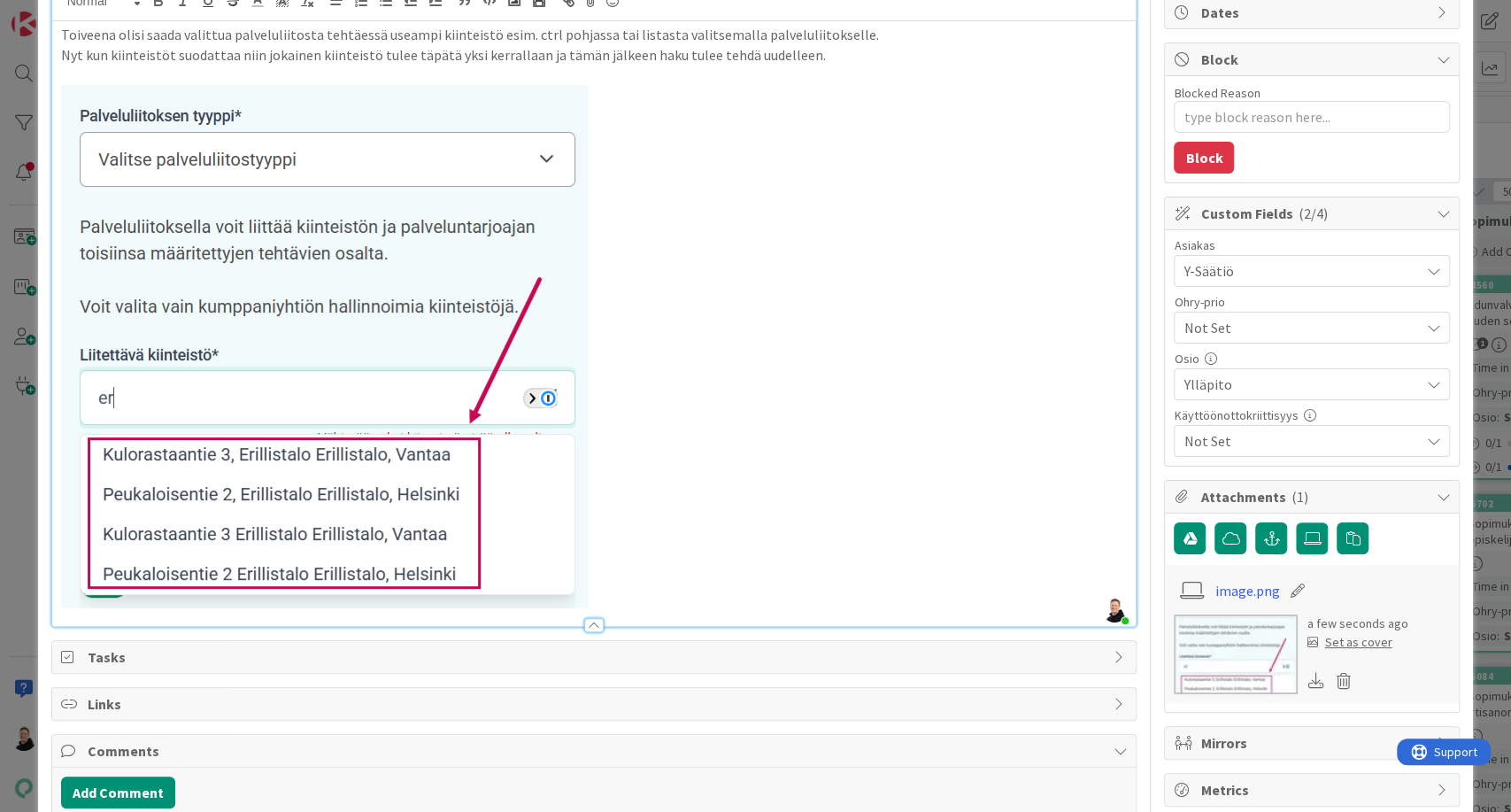
scroll to position [178, 0]
click at [259, 250] on img at bounding box center [325, 347] width 527 height 524
click at [630, 496] on p at bounding box center [594, 347] width 1067 height 524
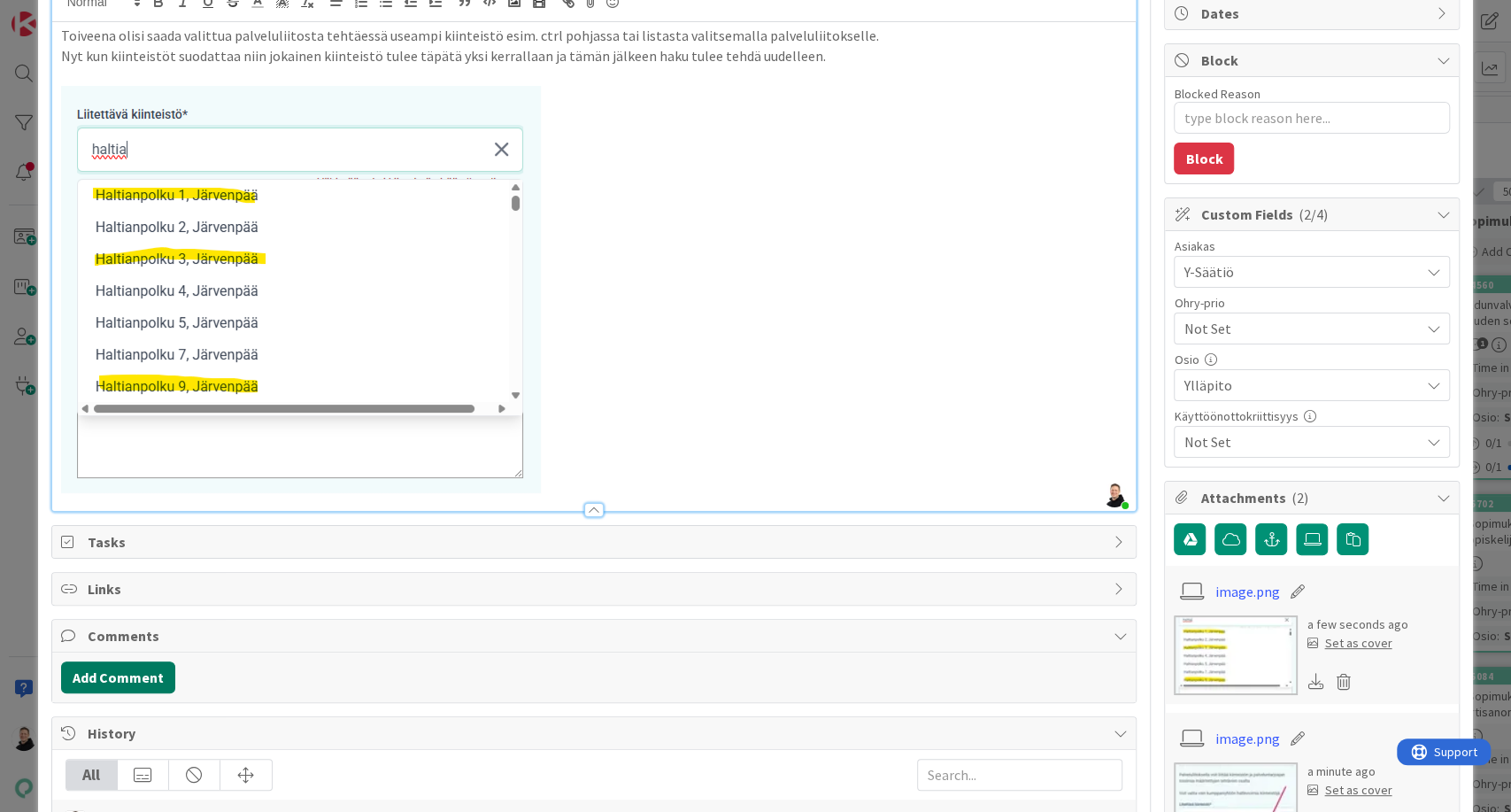
click at [117, 661] on button "Add Comment" at bounding box center [118, 677] width 114 height 32
click at [99, 743] on p at bounding box center [595, 735] width 1051 height 20
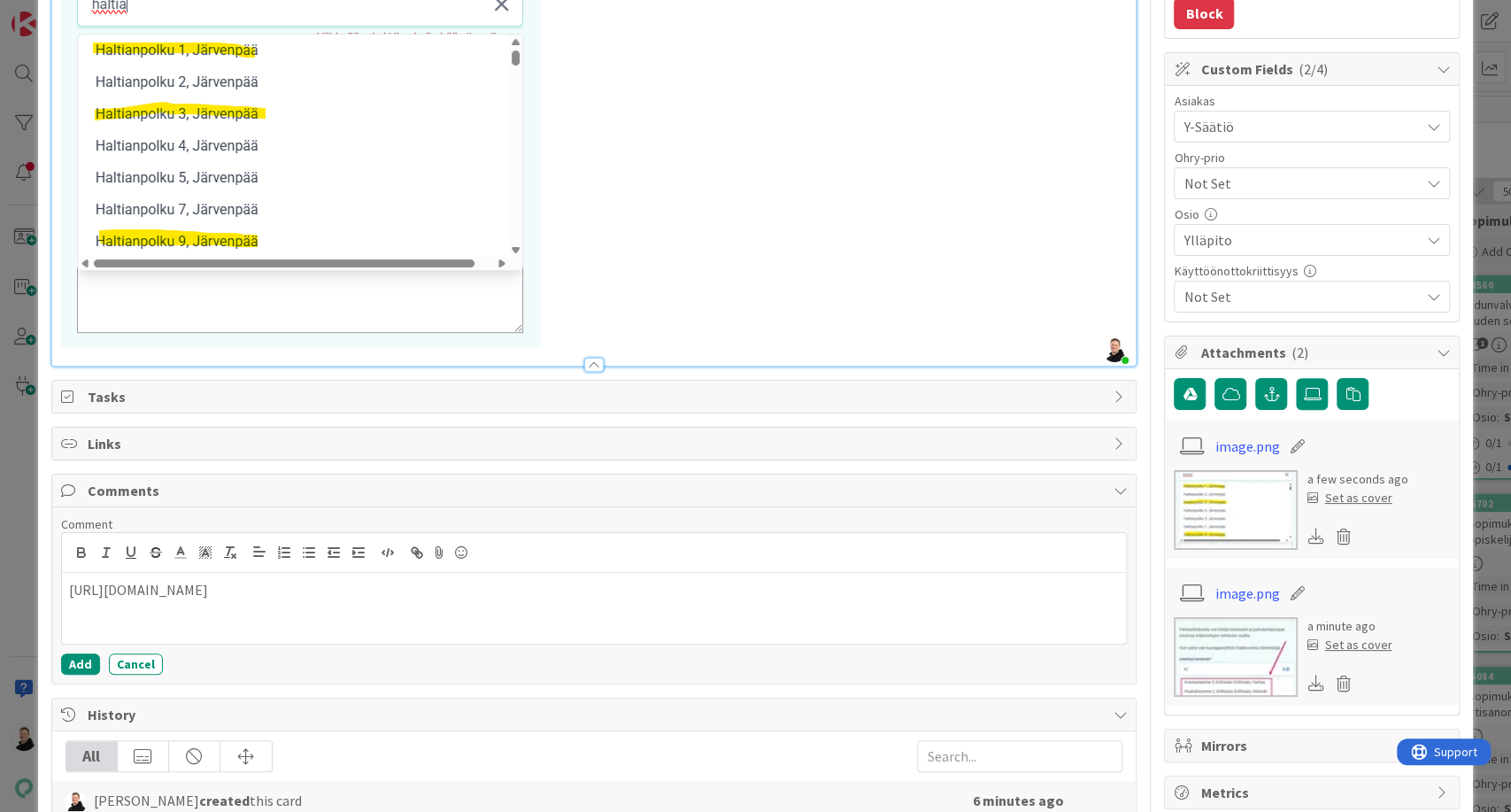
scroll to position [333, 0]
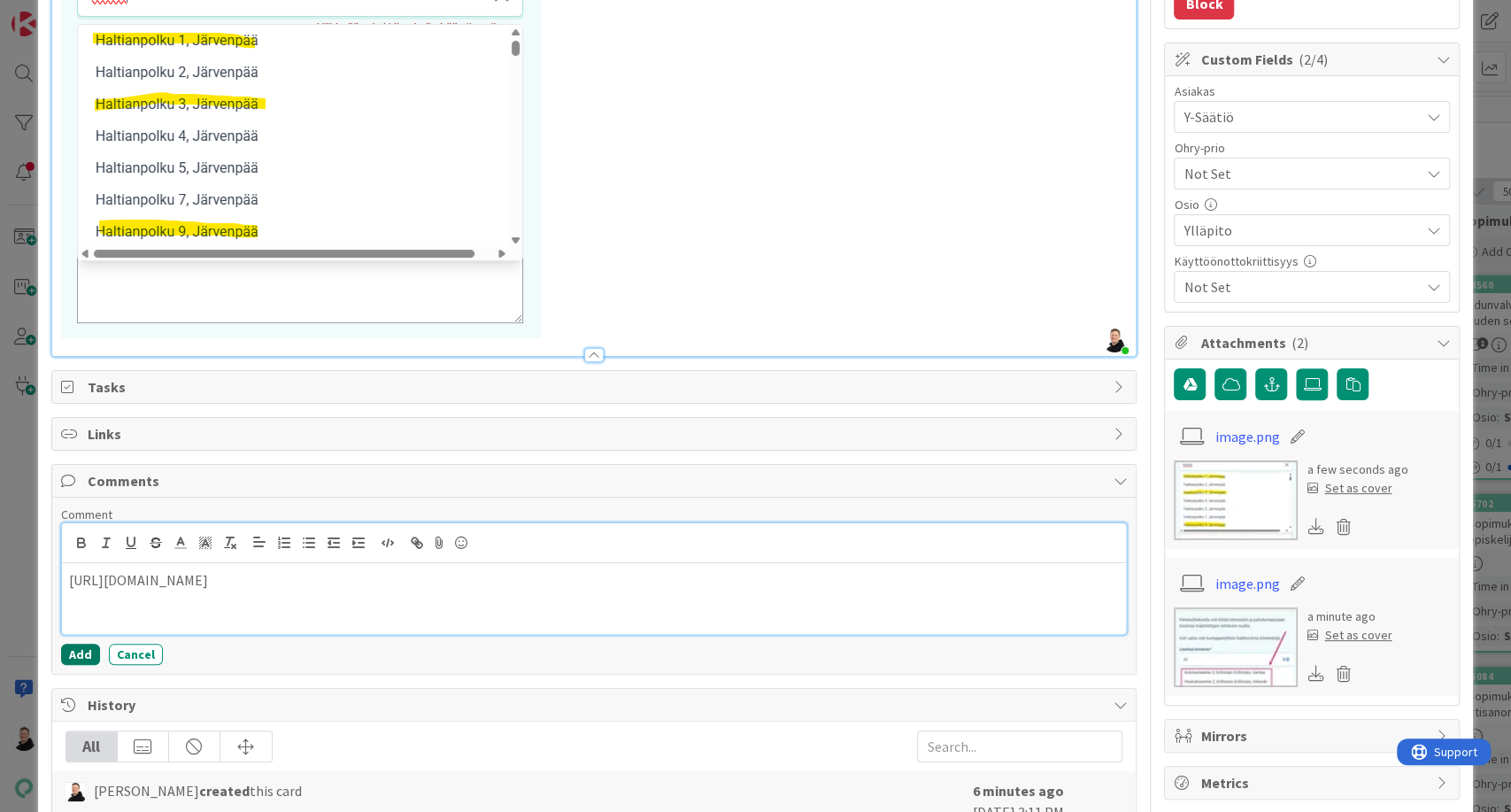
click at [84, 654] on button "Add" at bounding box center [80, 653] width 39 height 21
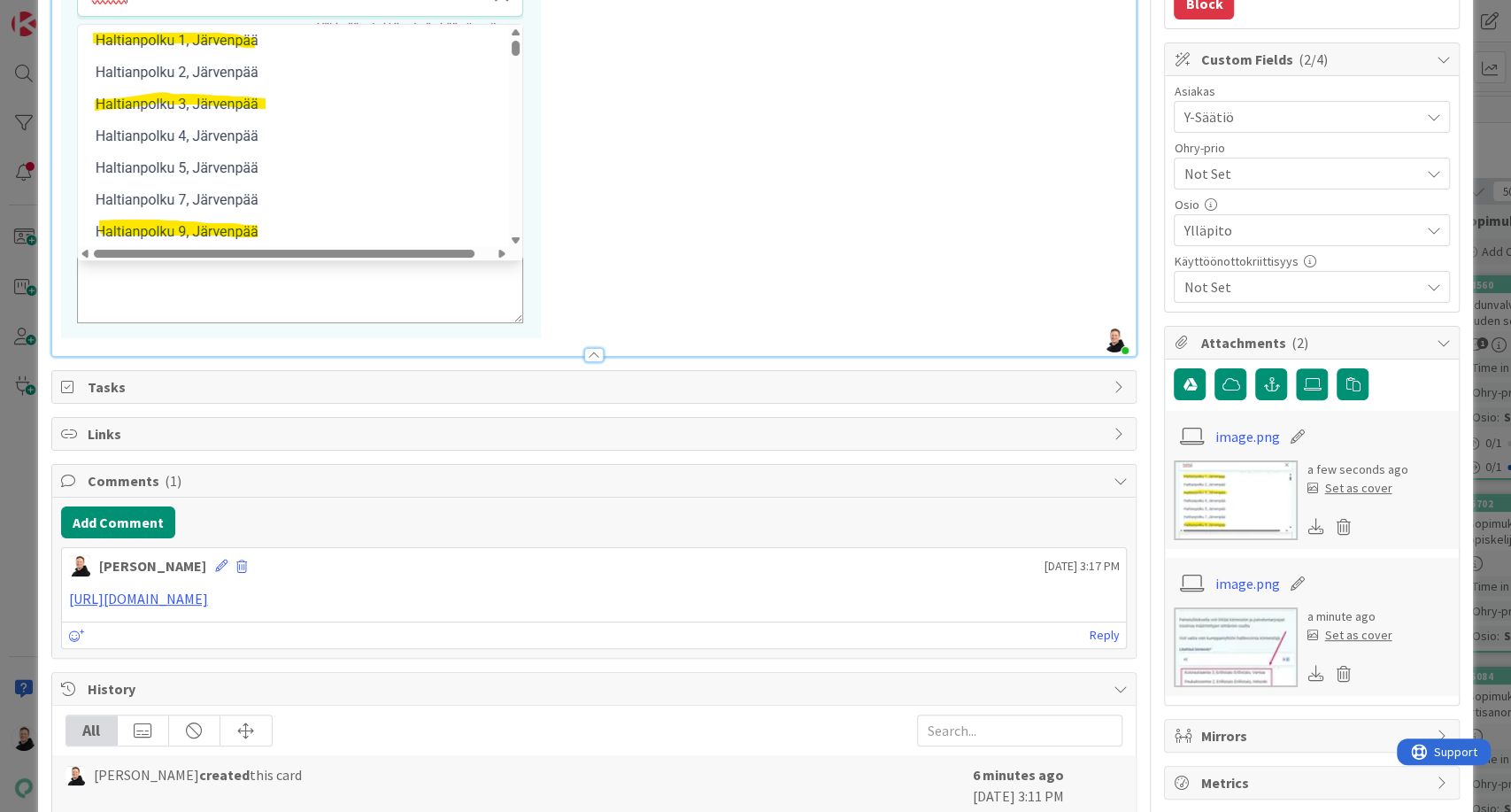
scroll to position [0, 0]
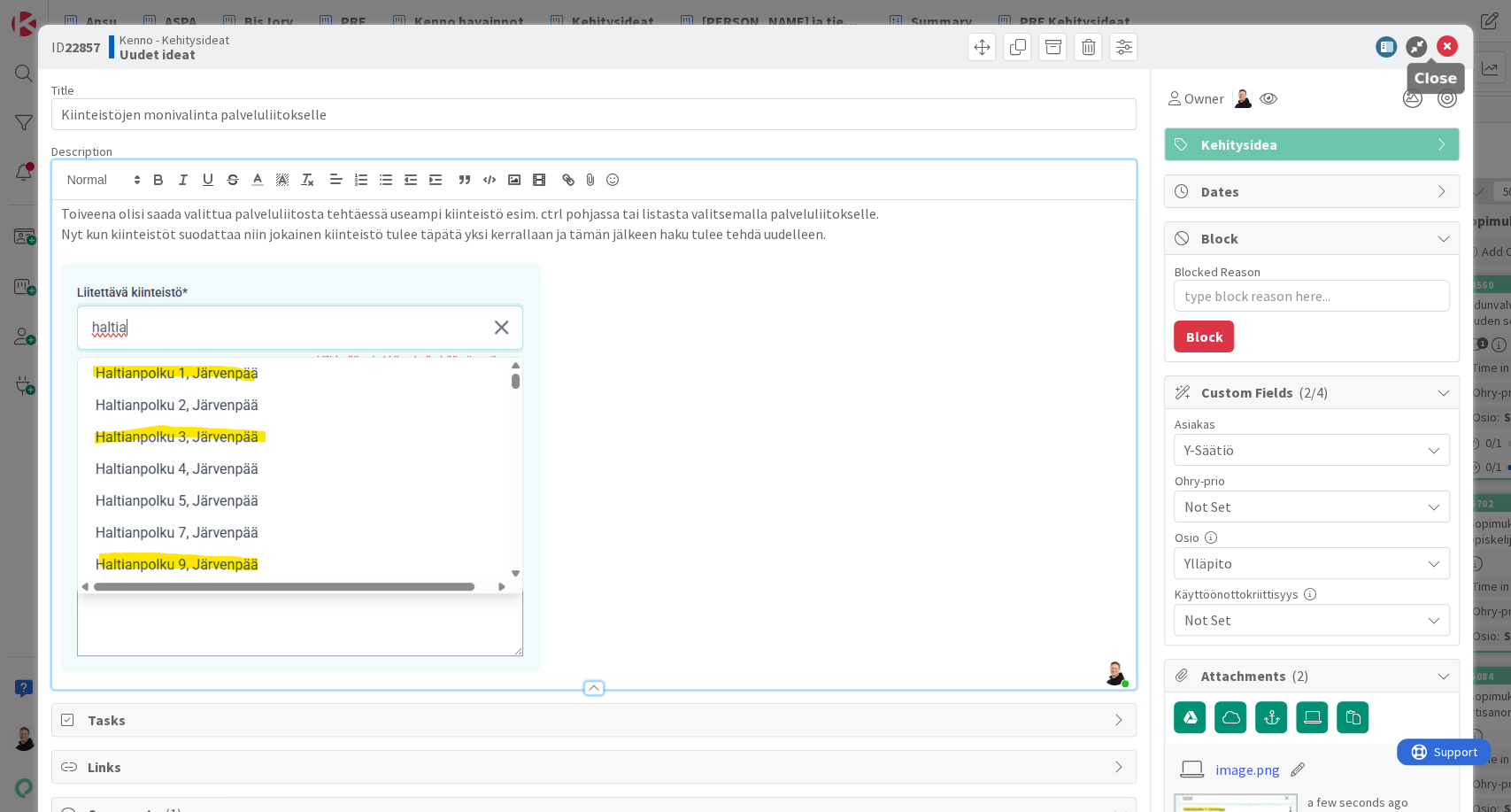
click at [1436, 52] on icon at bounding box center [1446, 46] width 21 height 21
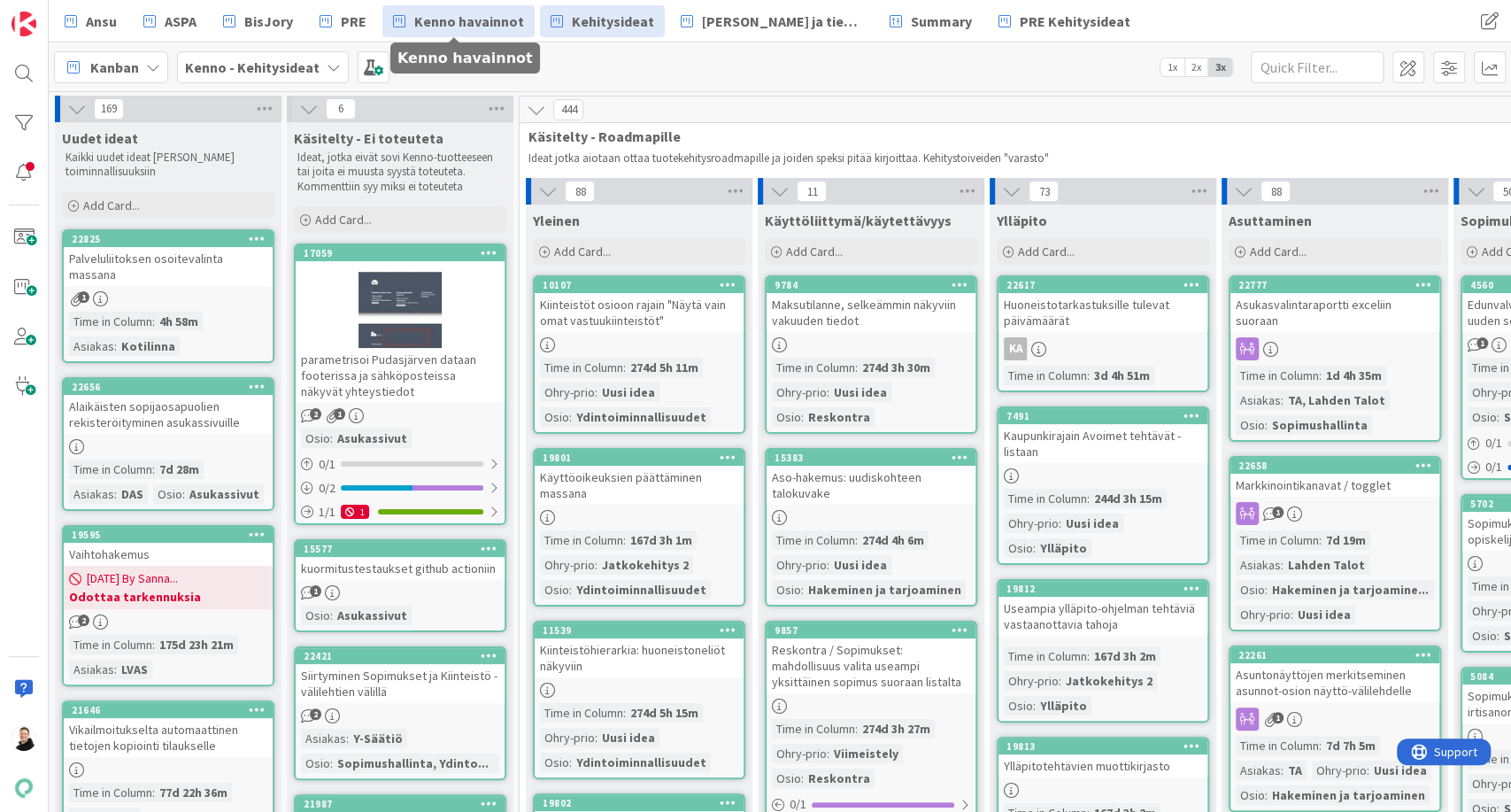
click at [476, 32] on link "Kenno havainnot" at bounding box center [458, 21] width 152 height 32
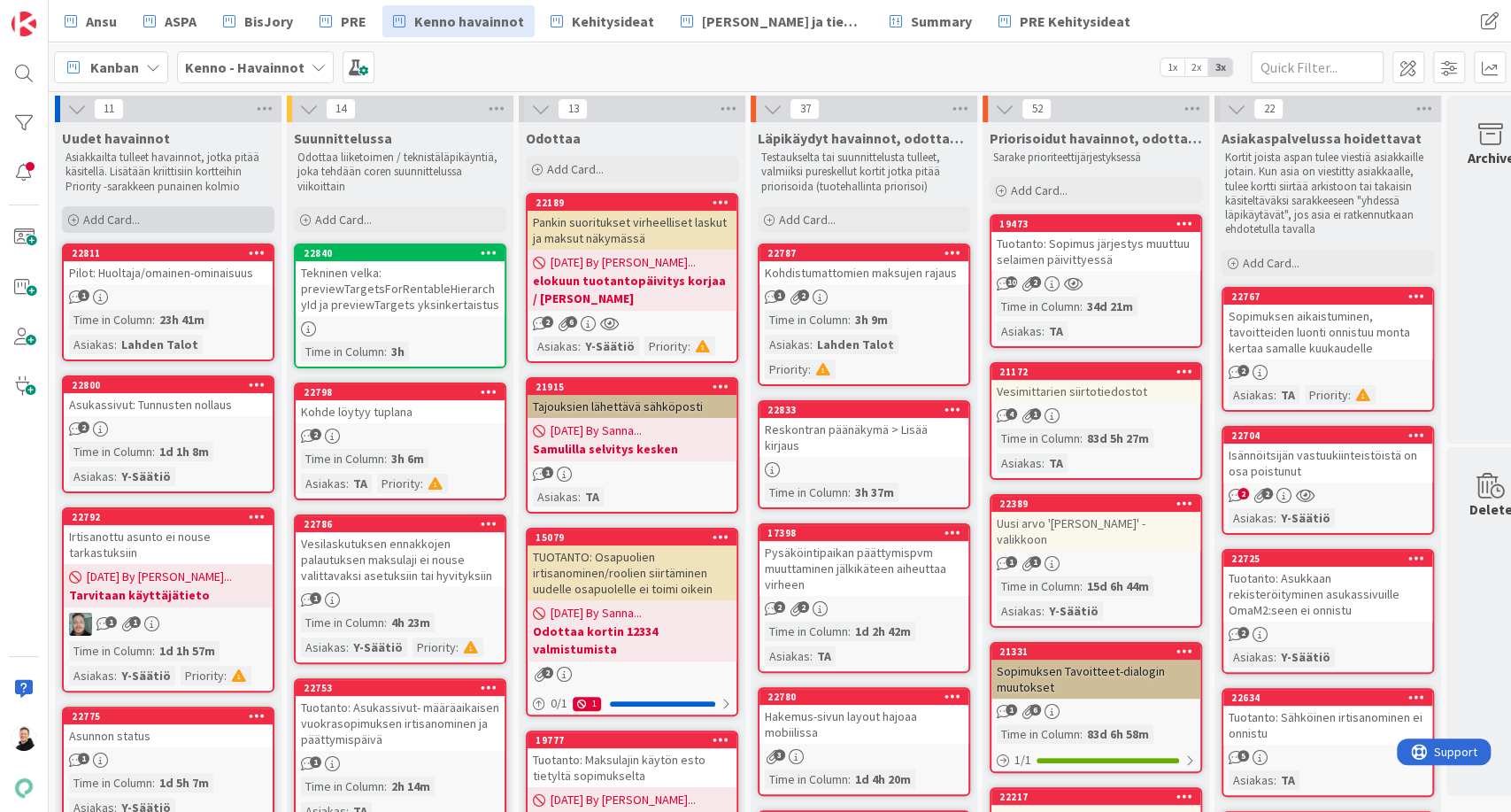
click at [78, 215] on icon at bounding box center [74, 220] width 11 height 11
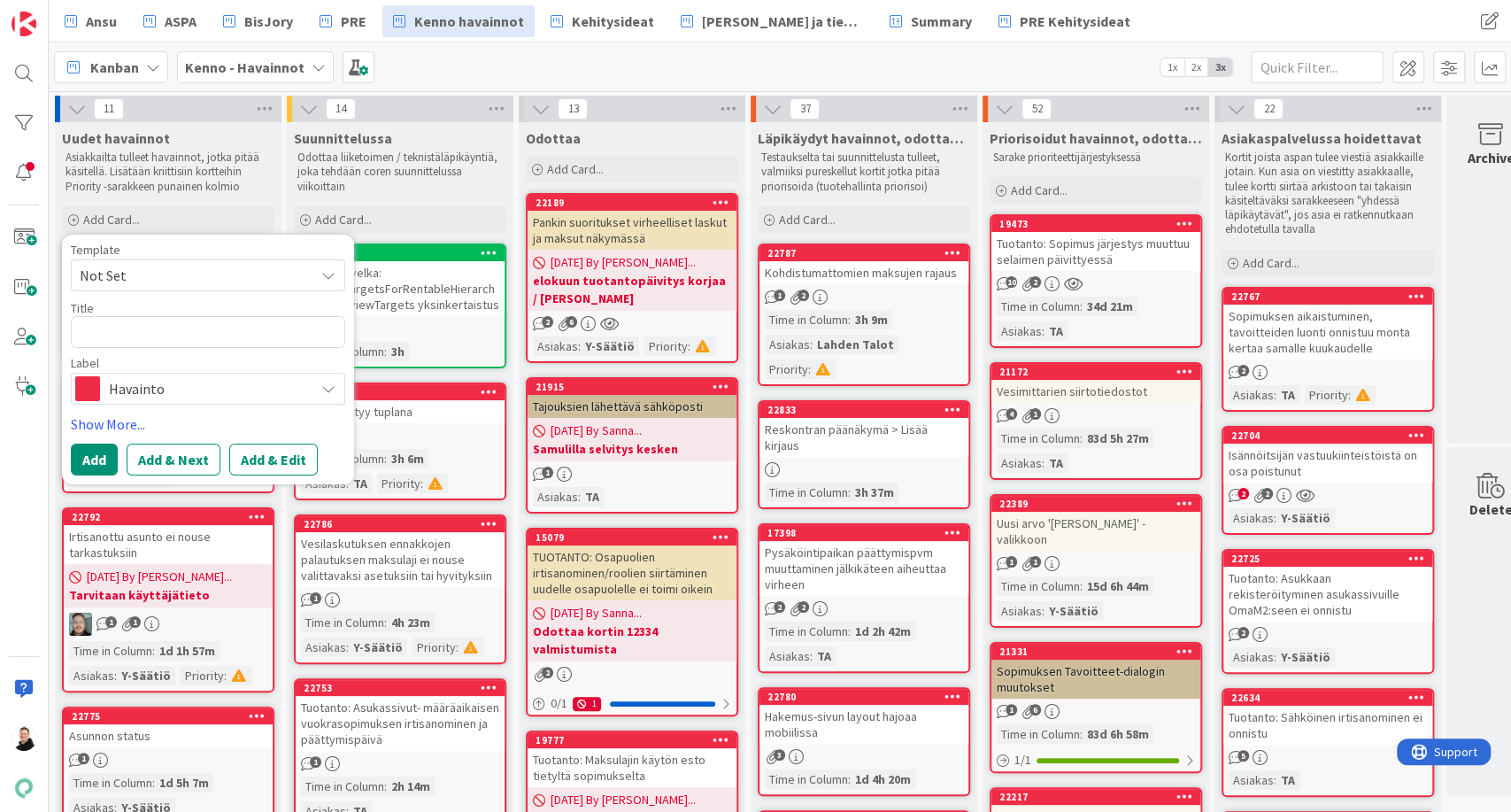
click at [191, 336] on textarea at bounding box center [208, 332] width 275 height 32
click at [182, 331] on textarea at bounding box center [208, 332] width 275 height 32
paste textarea "Vesimittariaineistoa ei saa luettua sisään"
type textarea "x"
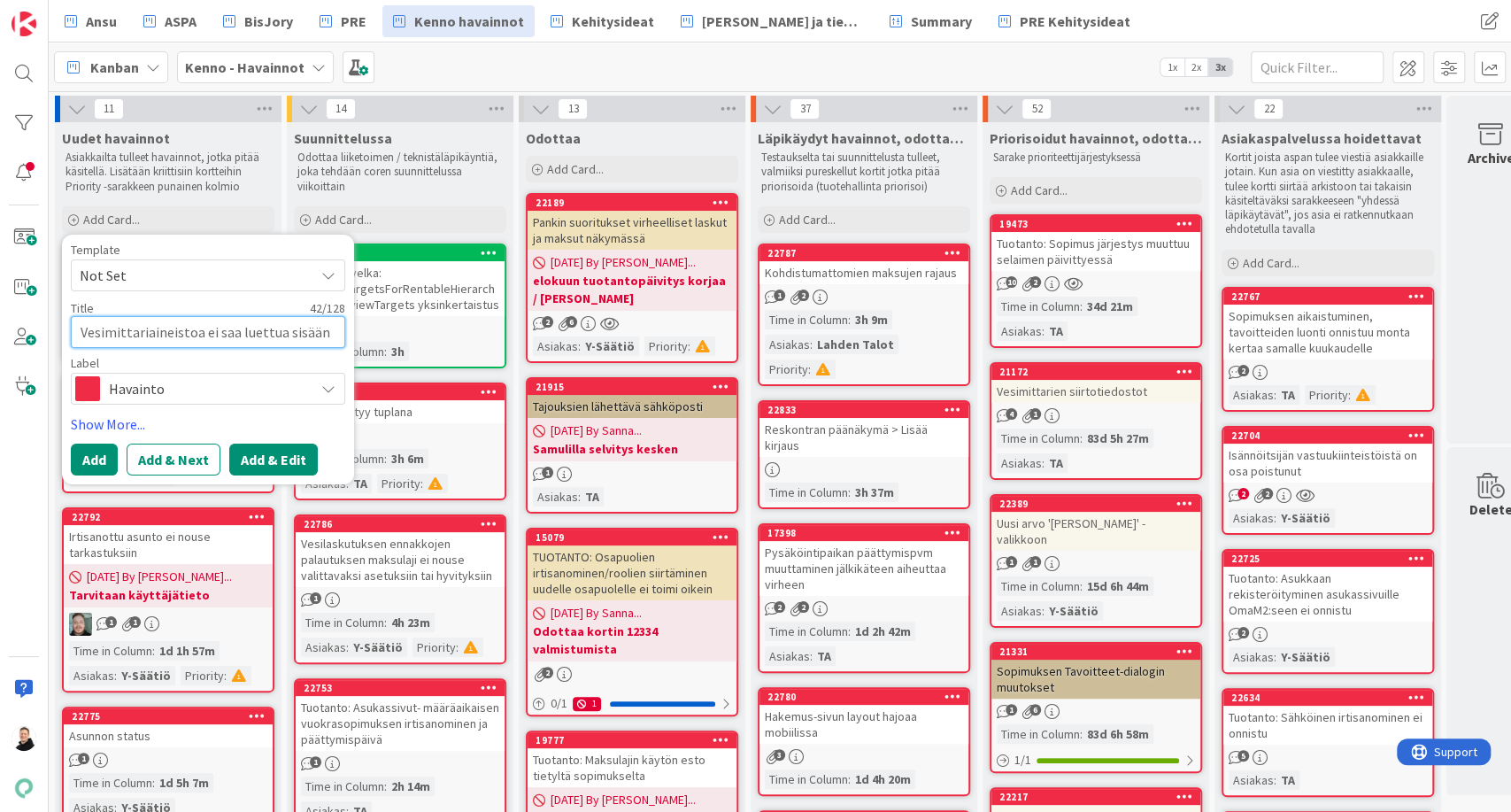
type textarea "Vesimittariaineistoa ei saa luettua sisään"
click at [282, 460] on button "Add & Edit" at bounding box center [274, 459] width 89 height 32
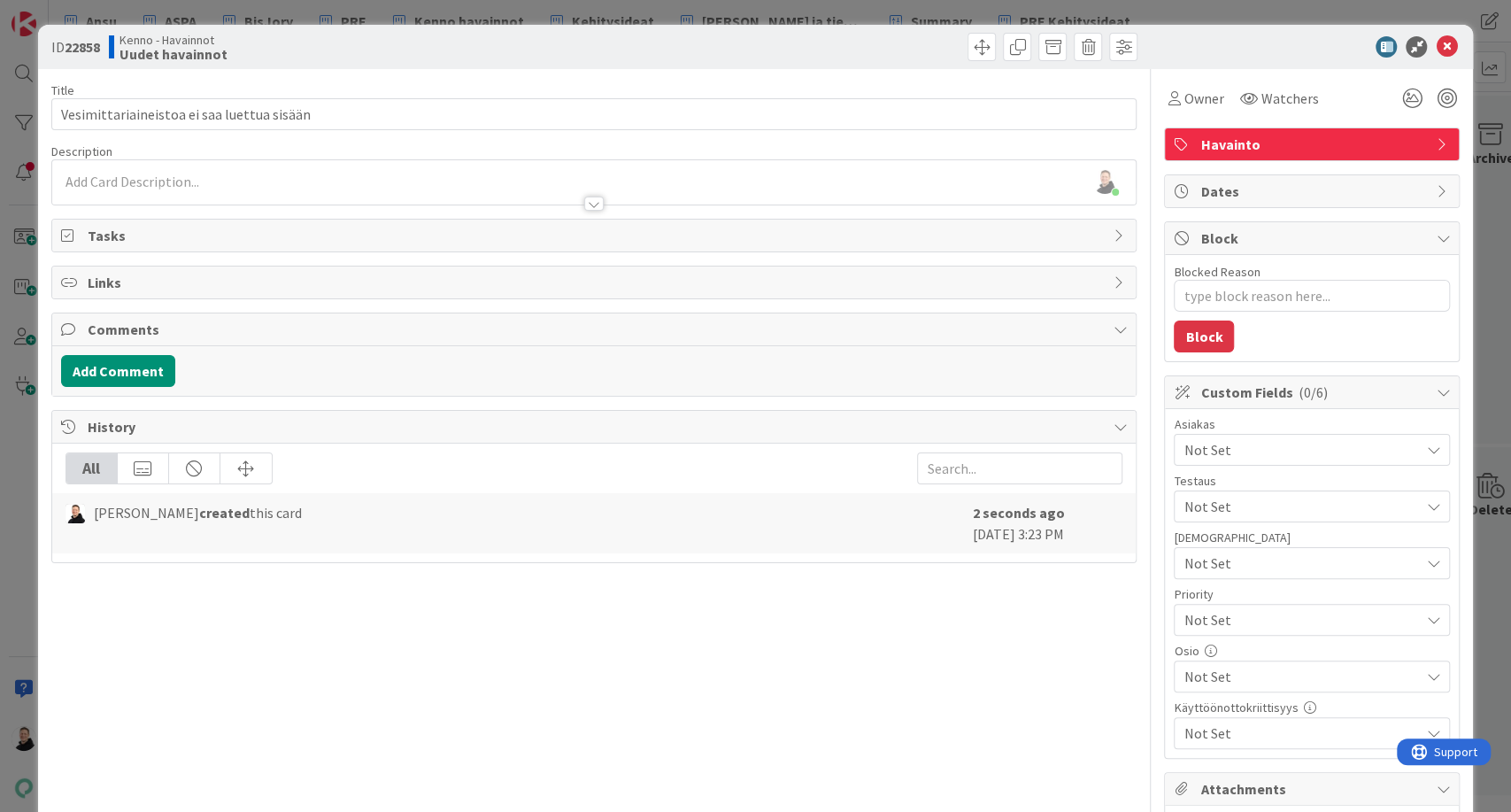
click at [116, 187] on div at bounding box center [595, 195] width 1084 height 18
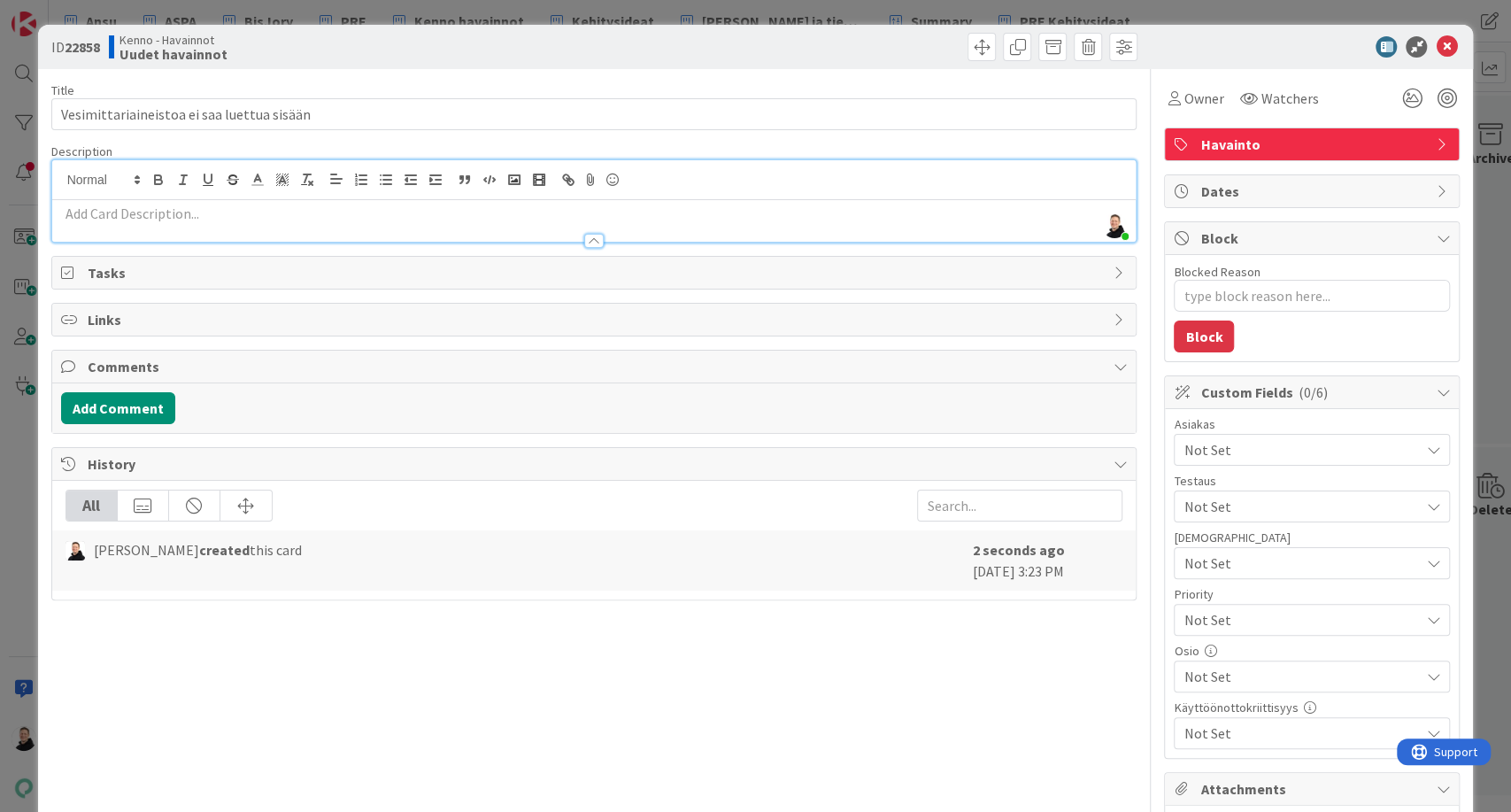
click at [82, 211] on p at bounding box center [594, 214] width 1067 height 20
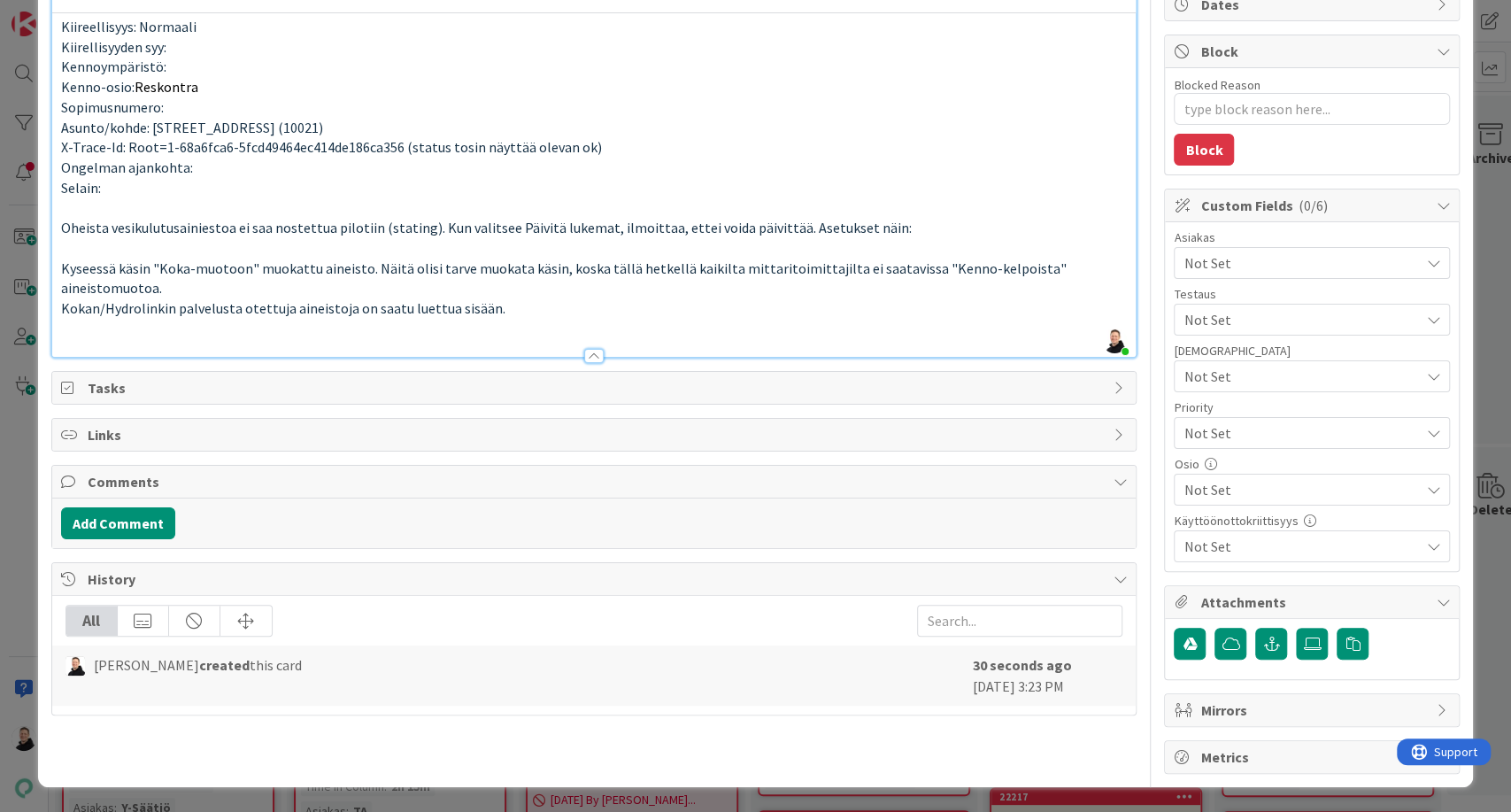
scroll to position [468, 0]
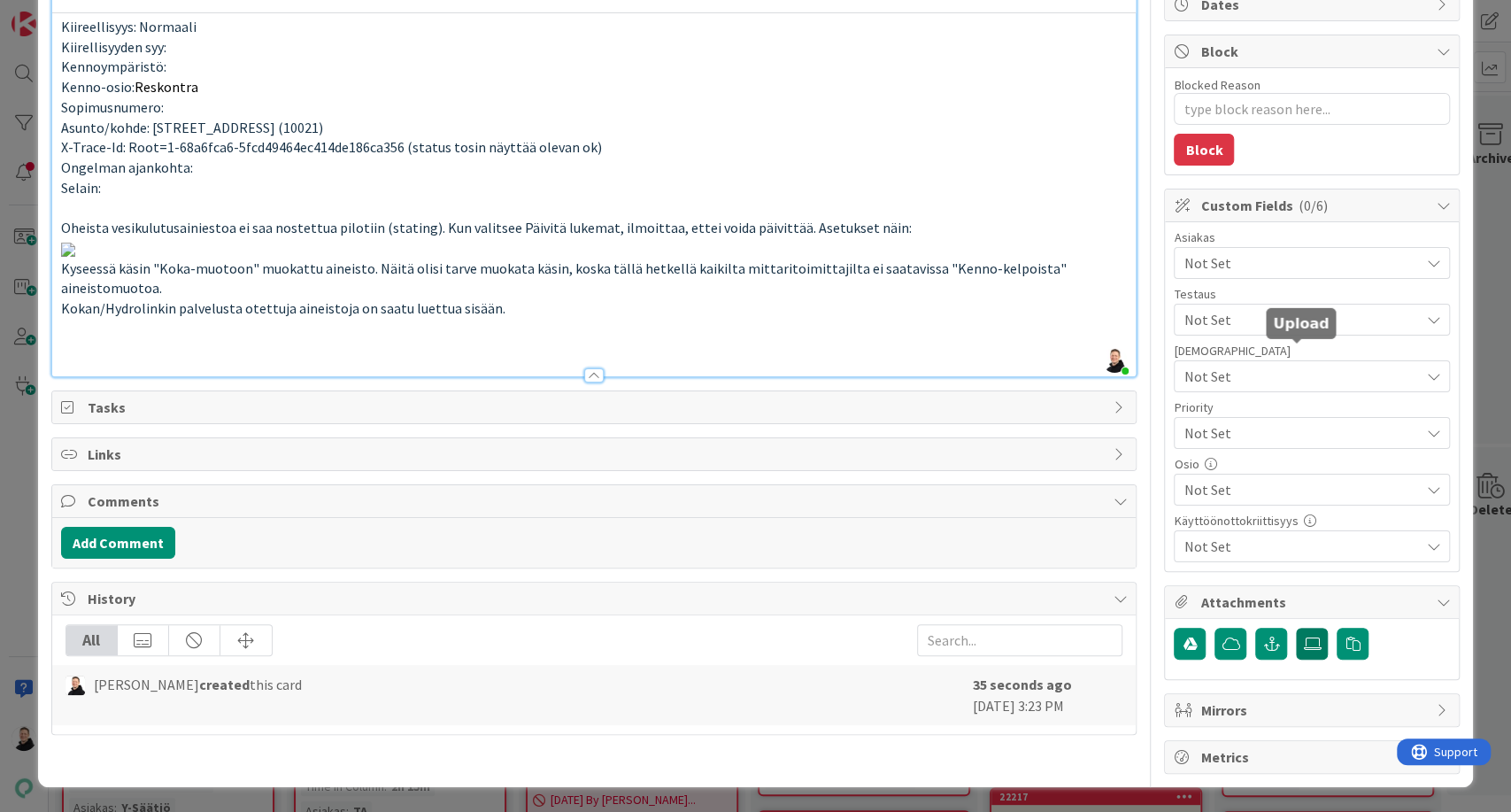
click at [1304, 636] on icon at bounding box center [1312, 642] width 18 height 14
click at [1296, 628] on input "file" at bounding box center [1296, 628] width 0 height 0
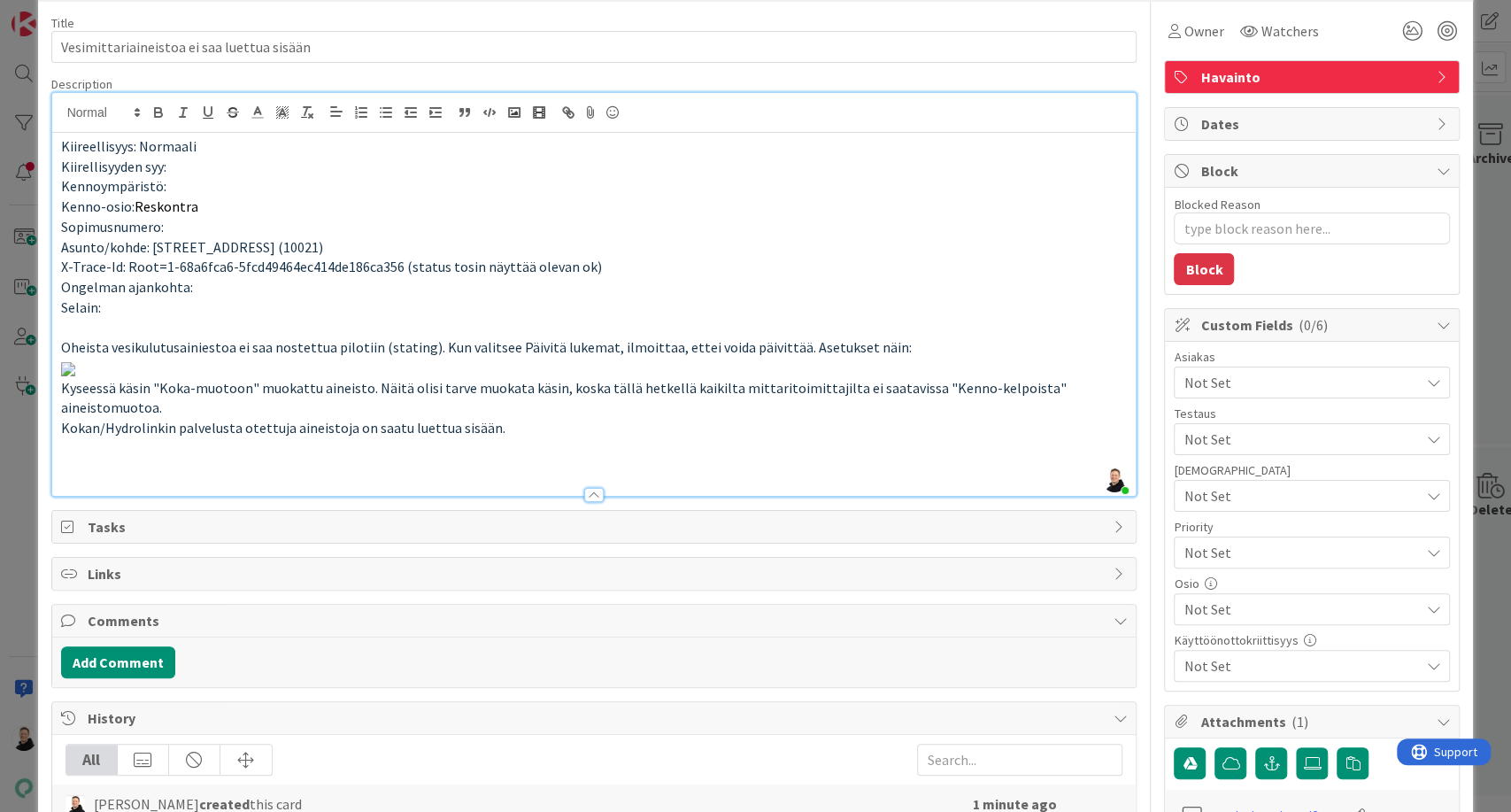
scroll to position [0, 0]
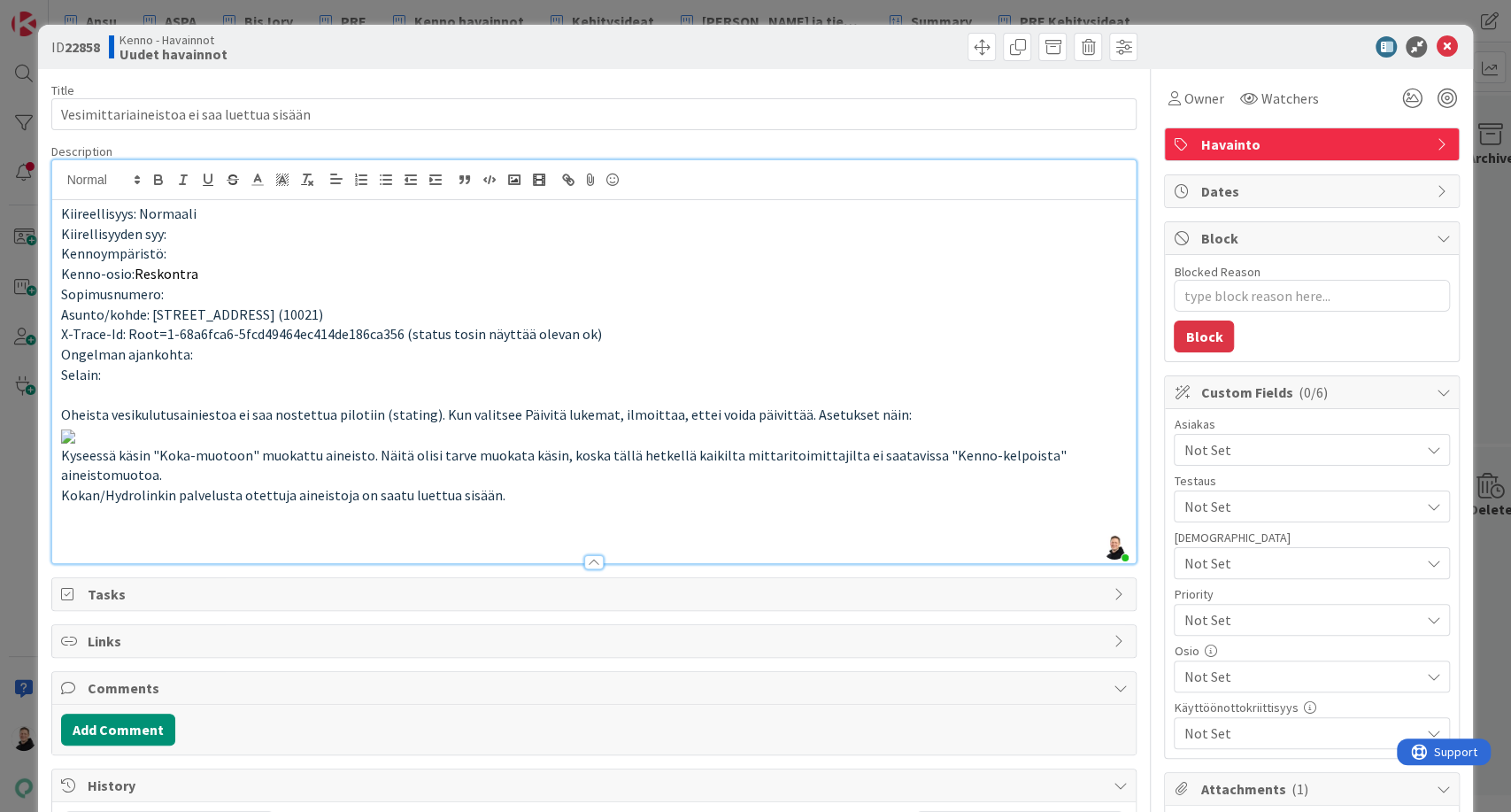
click at [1301, 451] on span "Not Set" at bounding box center [1301, 449] width 235 height 21
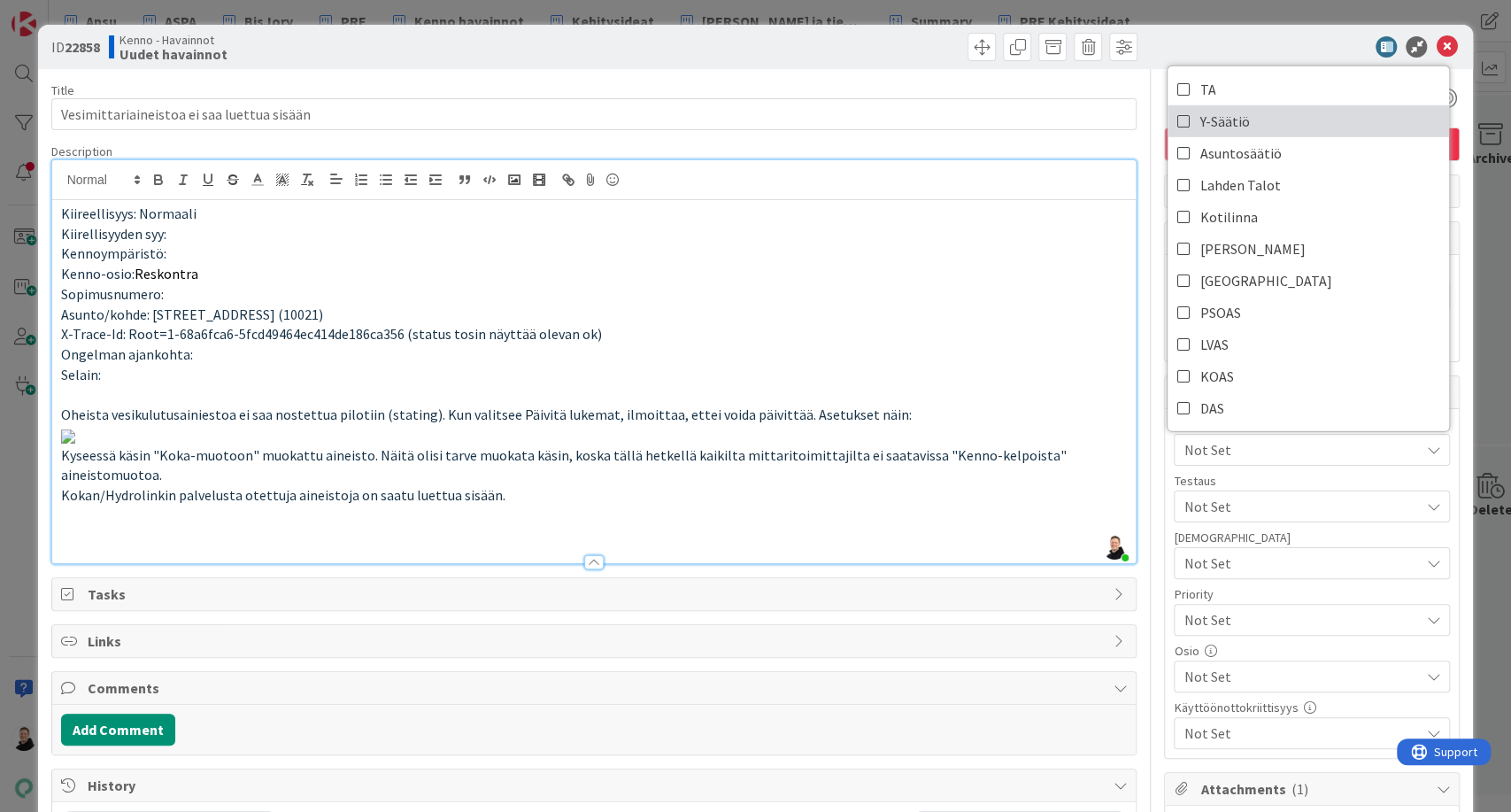
click at [1211, 112] on span "Y-Säätiö" at bounding box center [1224, 121] width 50 height 27
click at [1007, 271] on p "Kenno-osio: Reskontra" at bounding box center [594, 274] width 1067 height 20
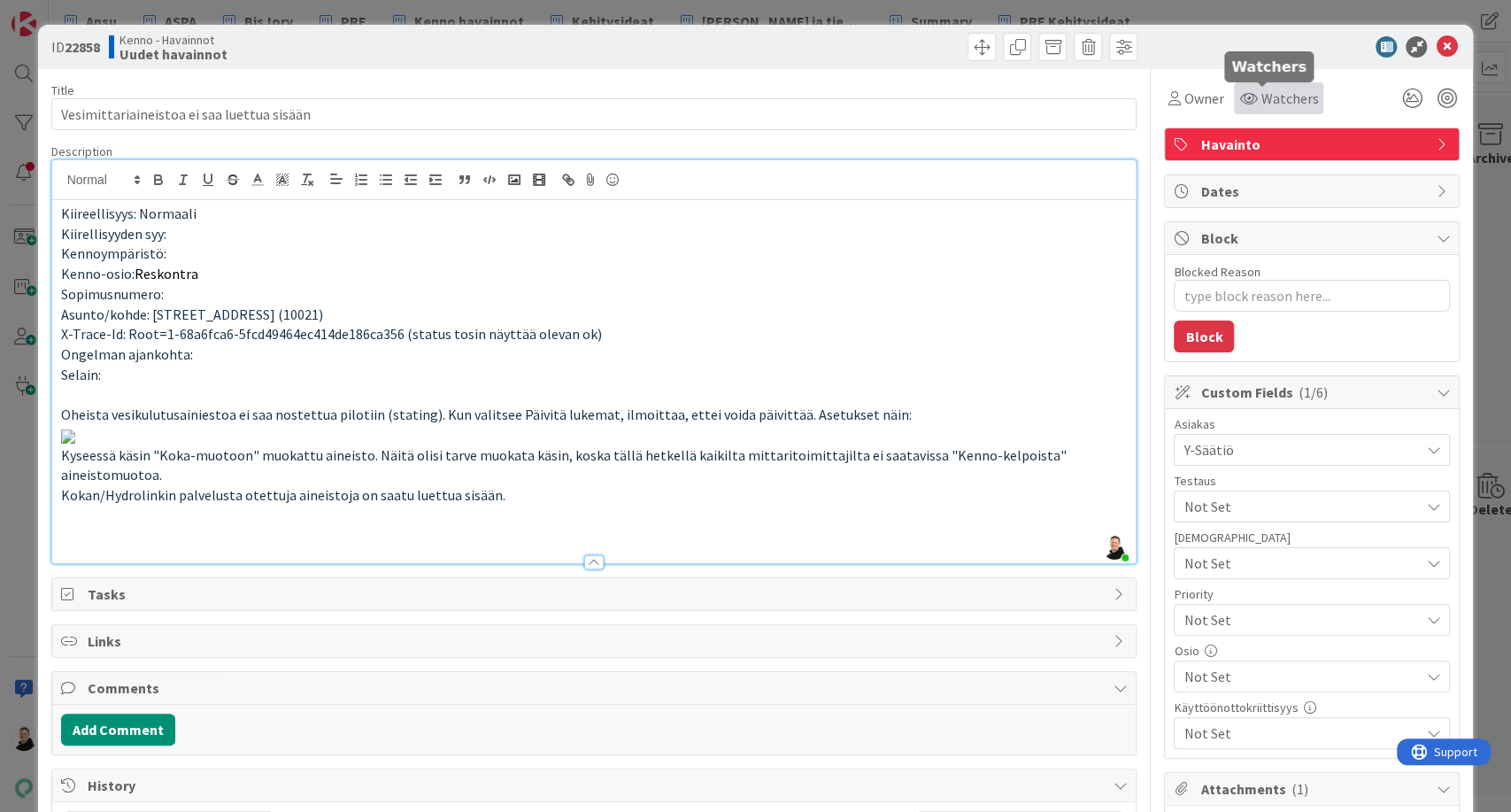
click at [1265, 96] on span "Watchers" at bounding box center [1289, 98] width 57 height 21
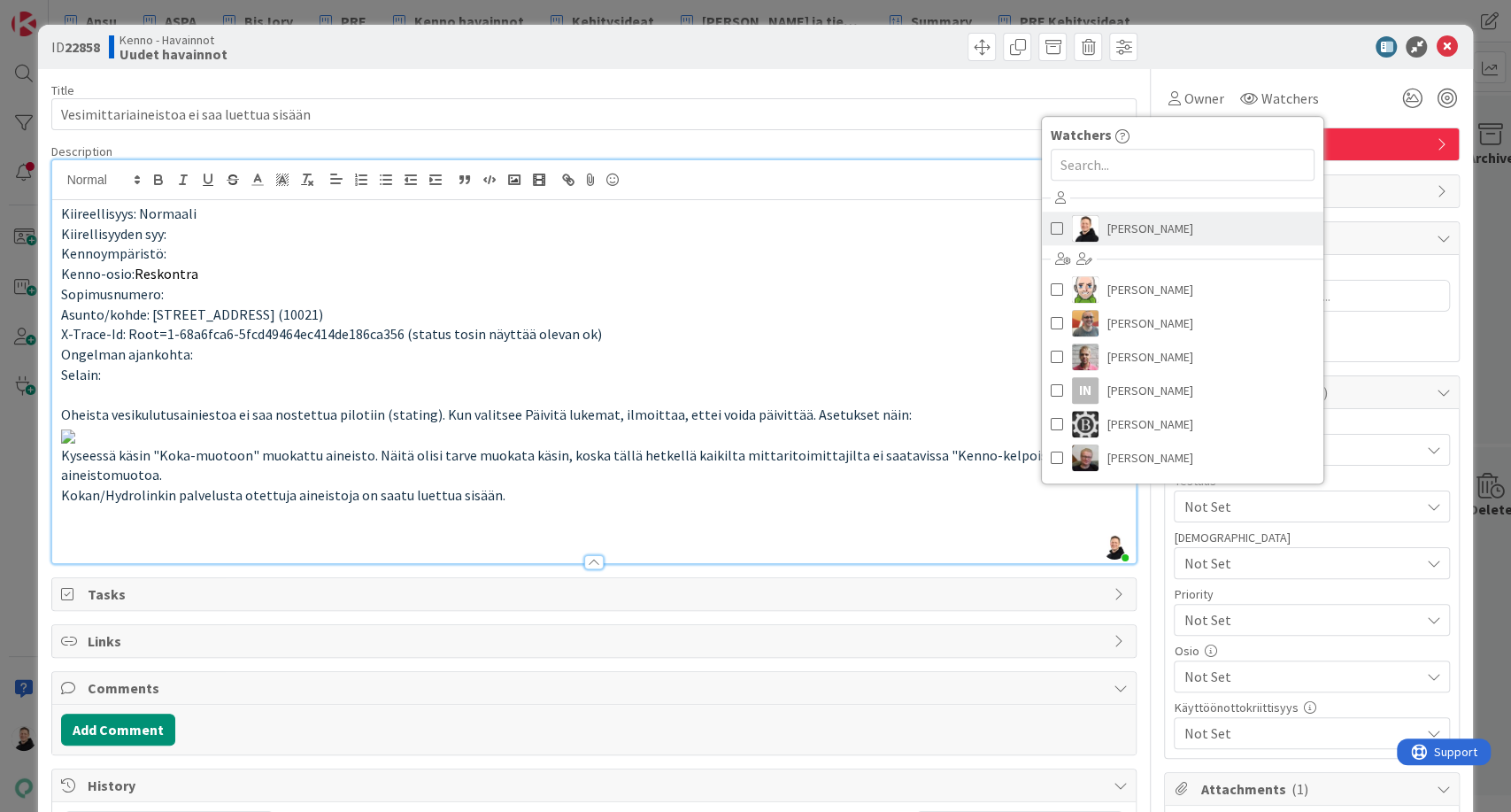
click at [1107, 239] on span "[PERSON_NAME]" at bounding box center [1150, 228] width 86 height 27
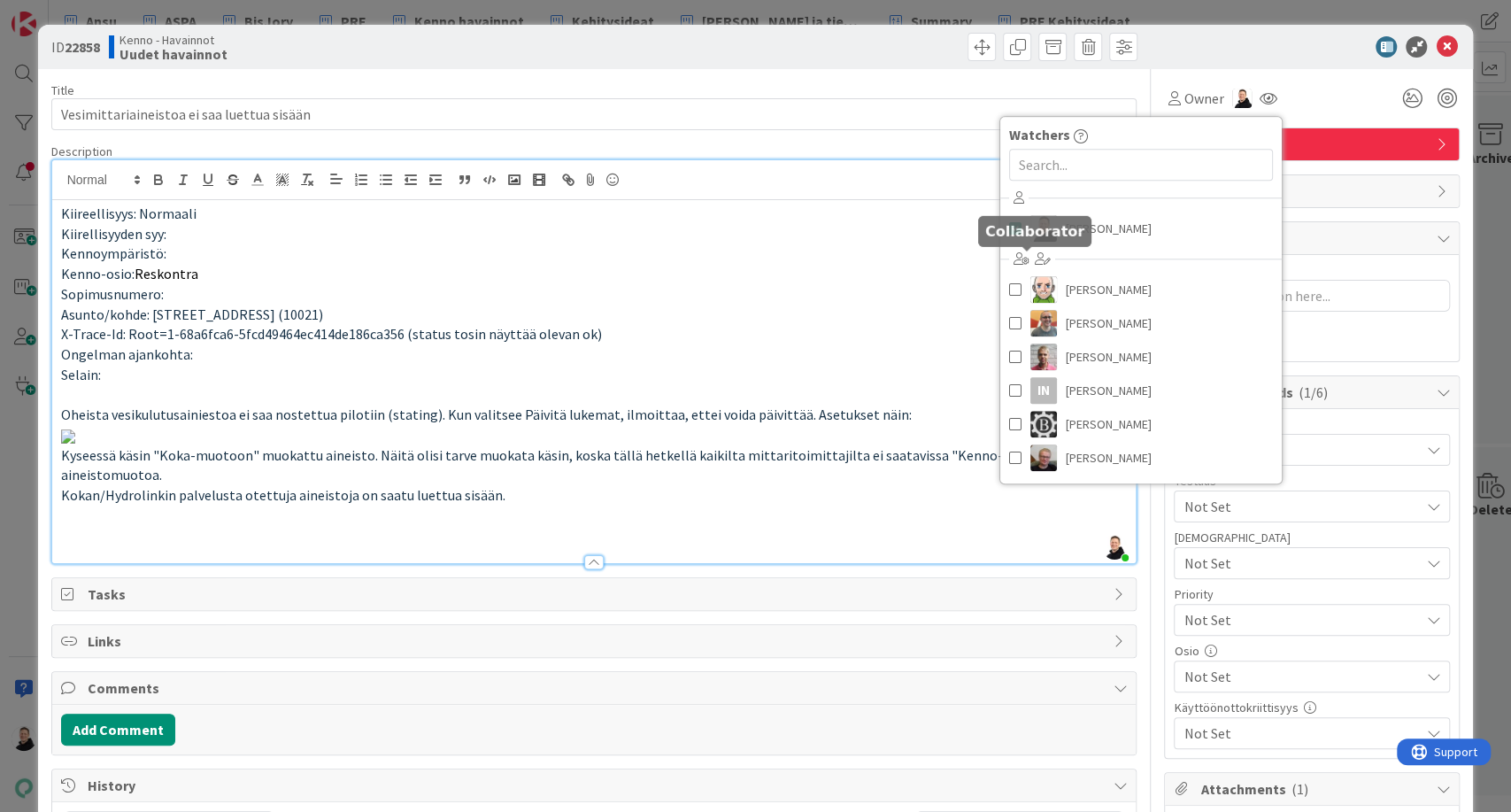
click at [888, 277] on p "Kenno-osio: Reskontra" at bounding box center [594, 274] width 1067 height 20
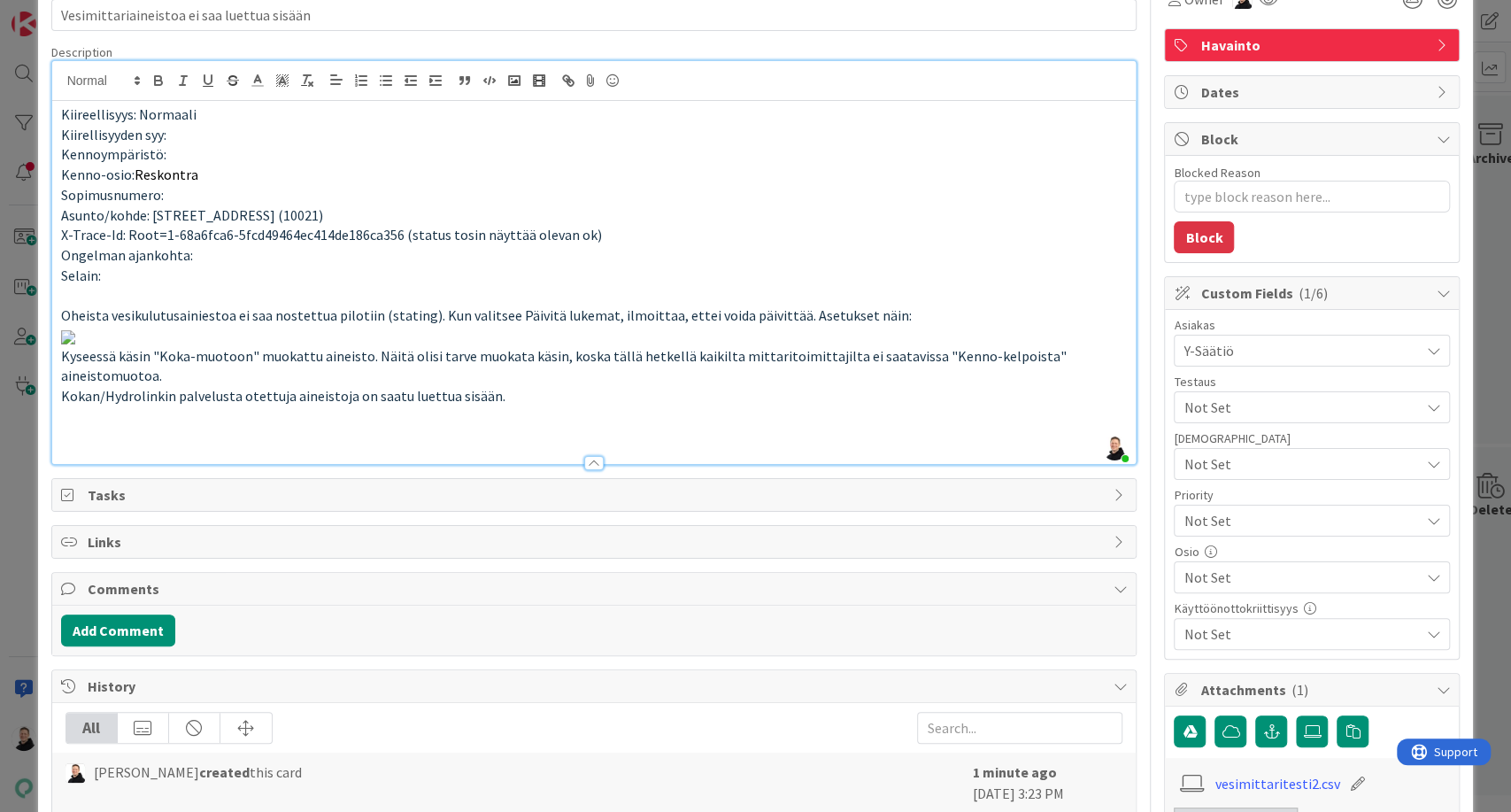
scroll to position [108, 0]
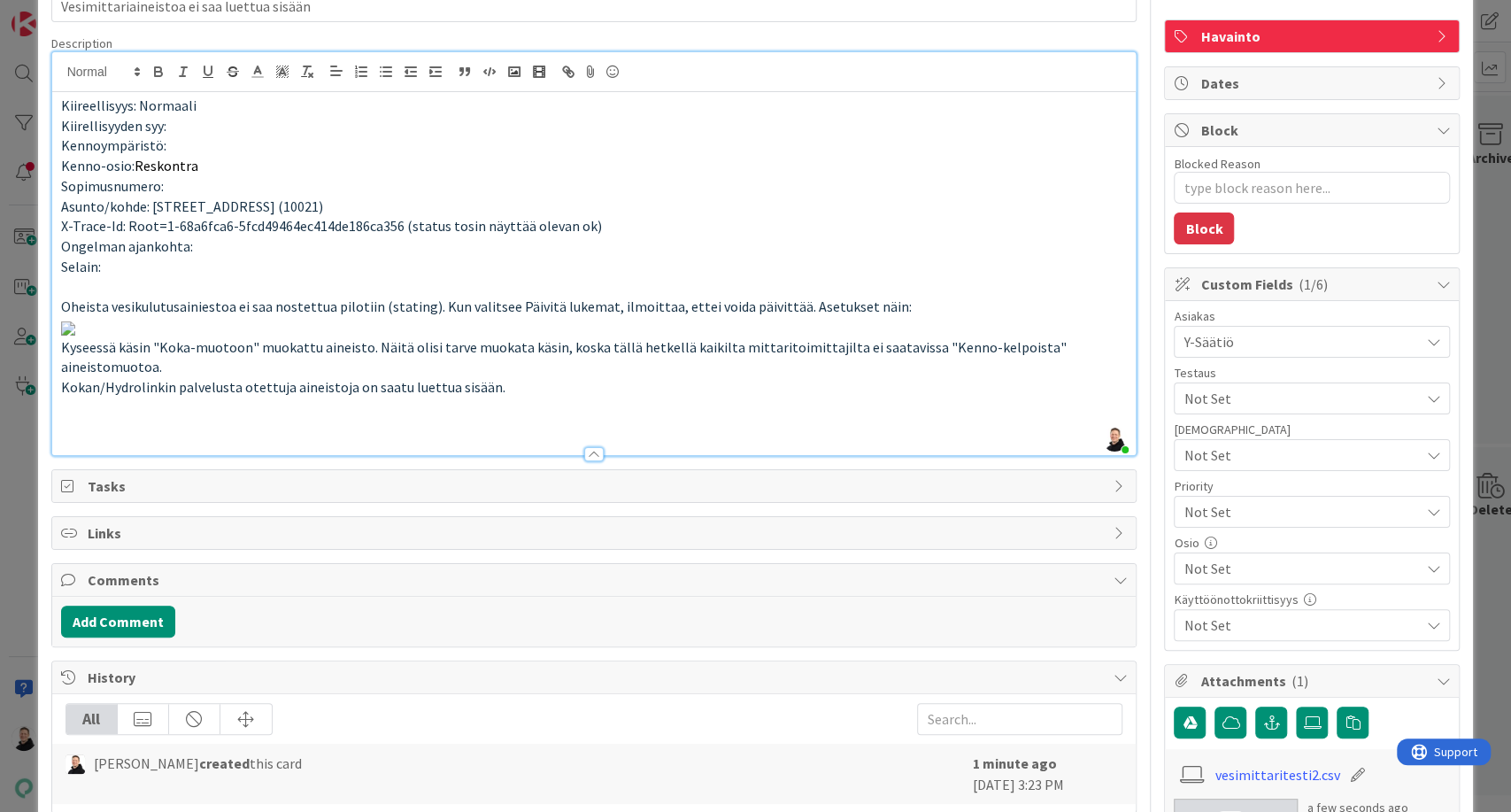
click at [1219, 500] on span "Not Set" at bounding box center [1297, 512] width 227 height 25
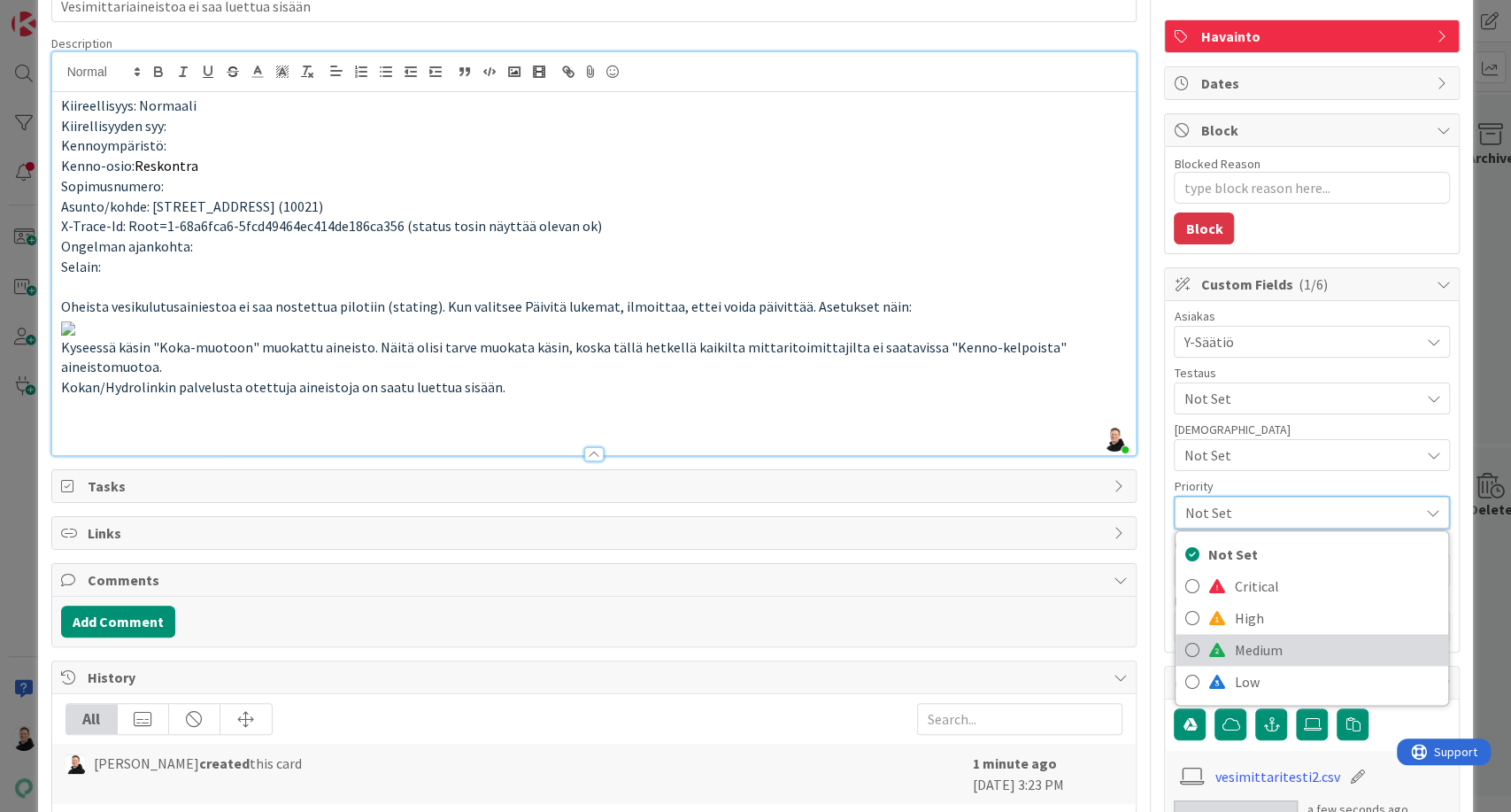
click at [1234, 646] on span "Medium" at bounding box center [1337, 649] width 206 height 27
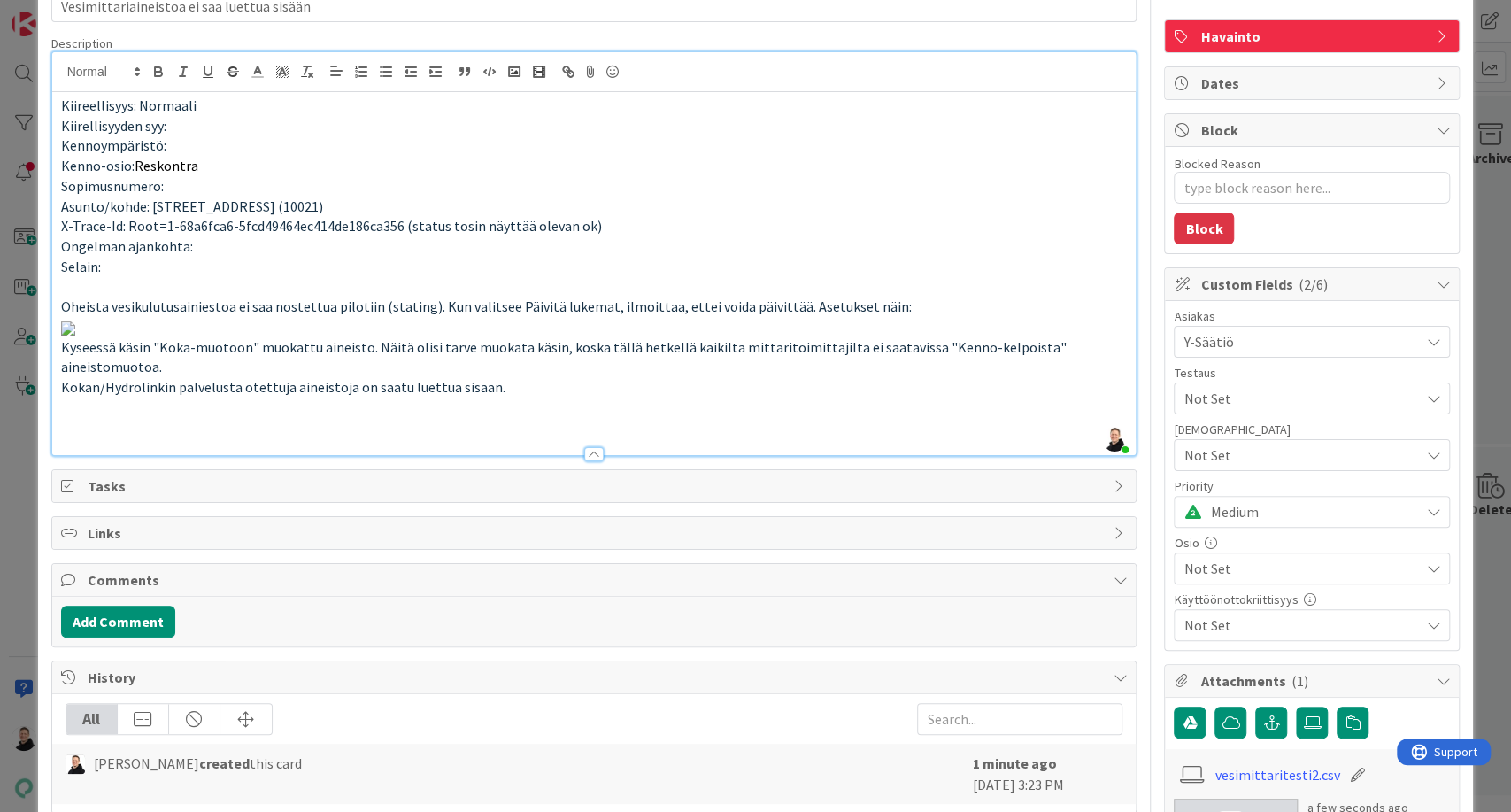
click at [1068, 337] on p at bounding box center [594, 327] width 1067 height 20
click at [1233, 564] on span "Not Set" at bounding box center [1301, 568] width 235 height 21
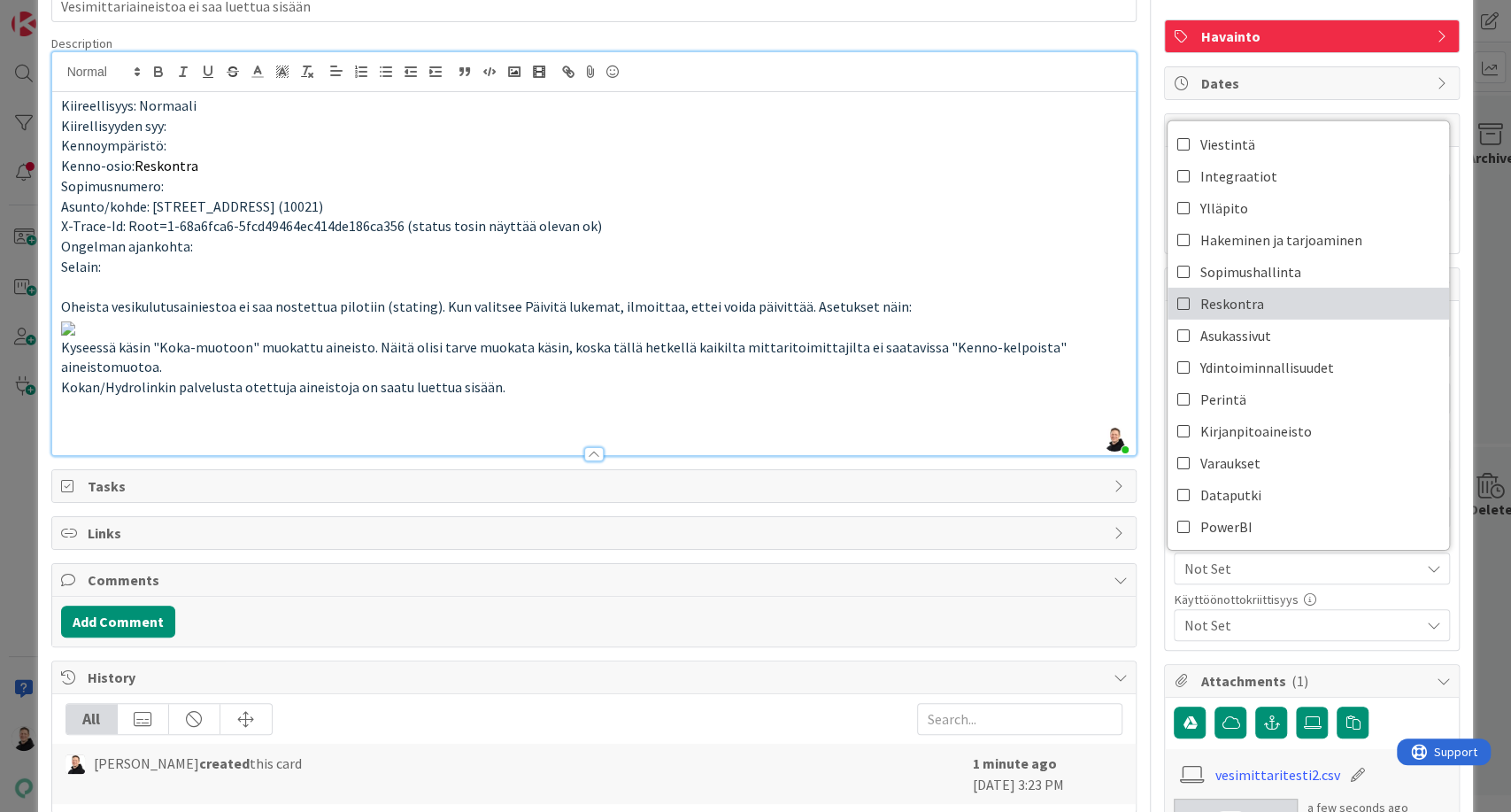
click at [1199, 307] on span "Reskontra" at bounding box center [1231, 303] width 64 height 27
click at [1046, 337] on p at bounding box center [594, 327] width 1067 height 20
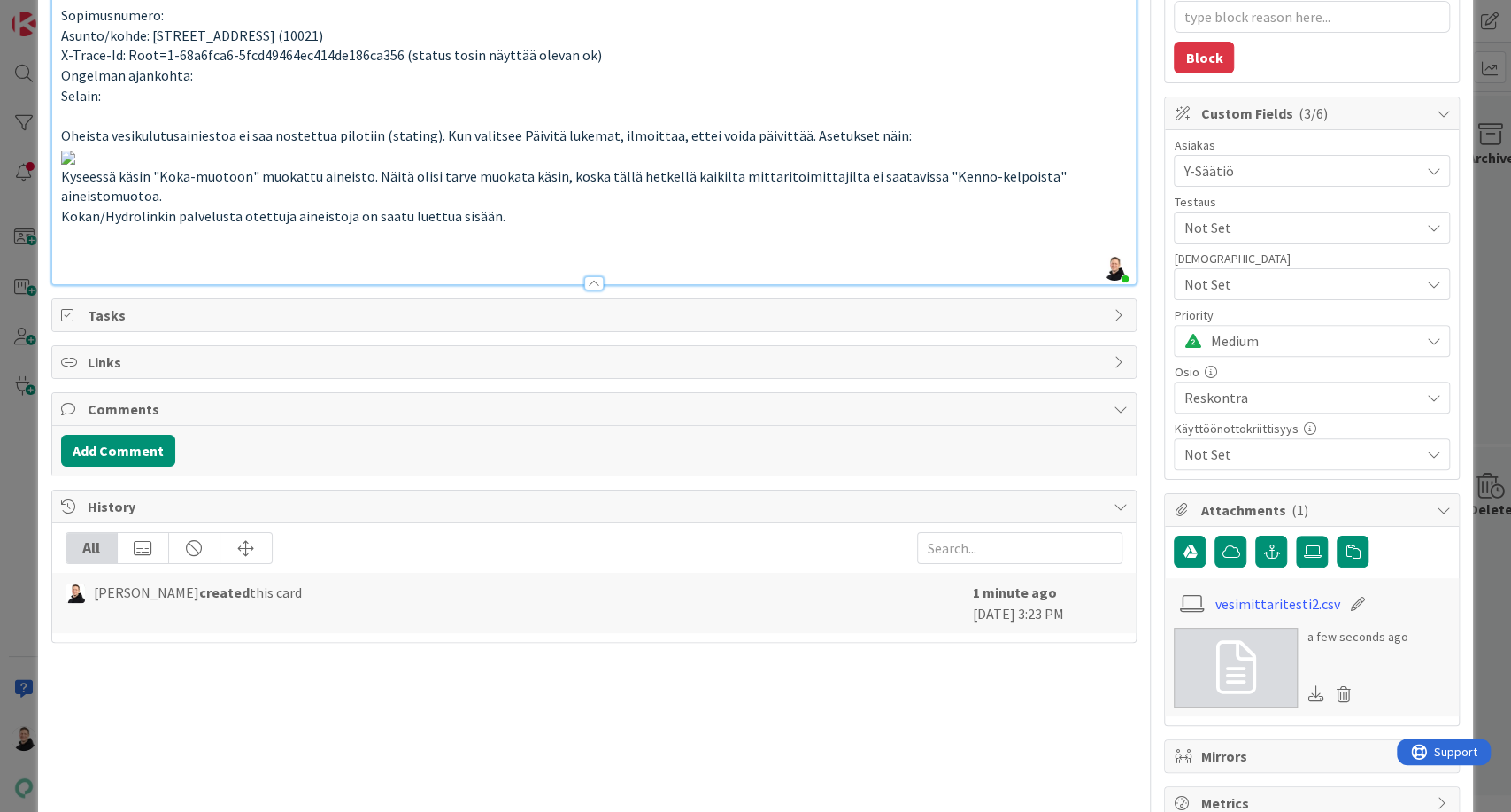
scroll to position [631, 0]
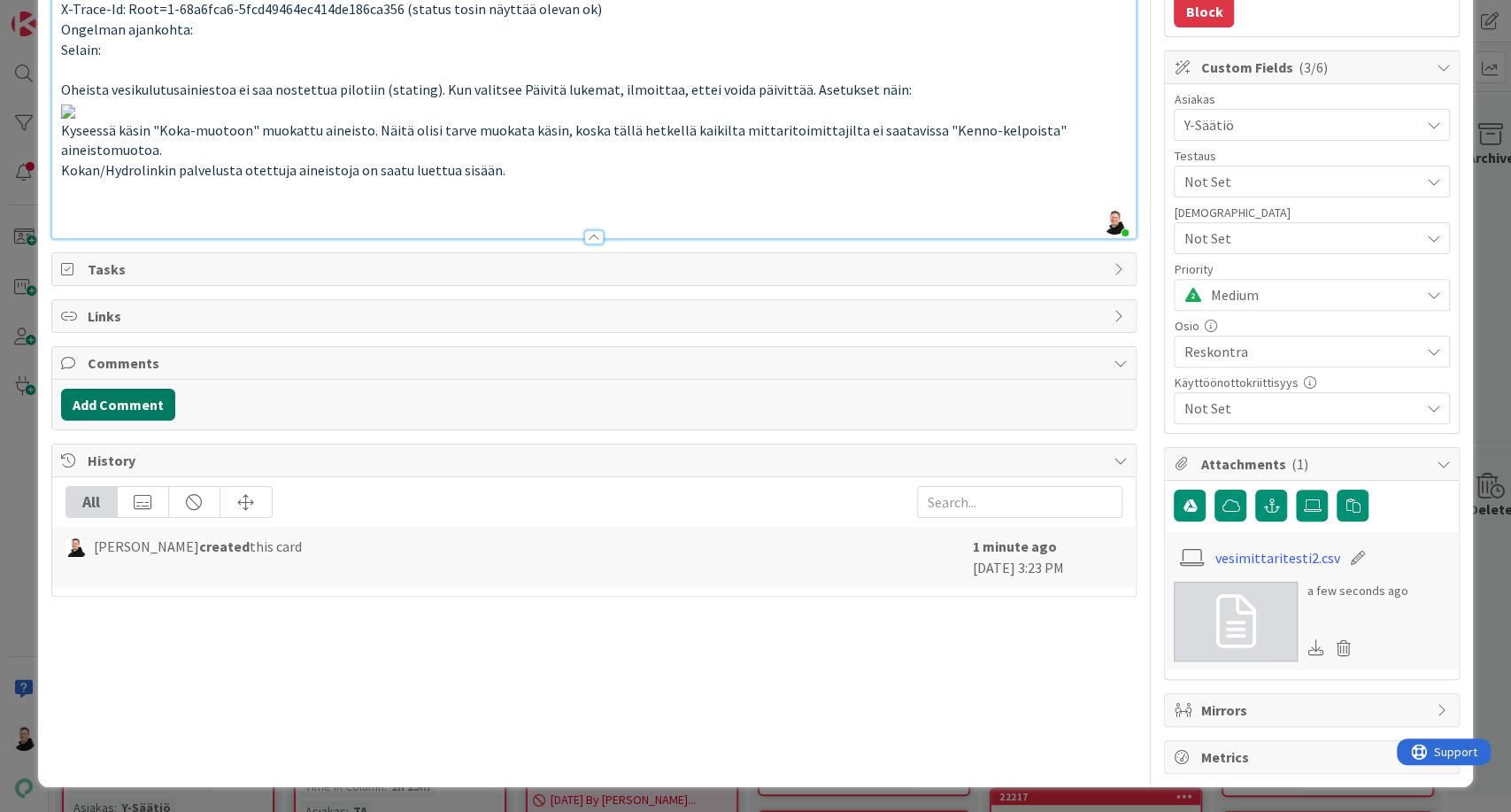
click at [112, 420] on button "Add Comment" at bounding box center [118, 405] width 114 height 32
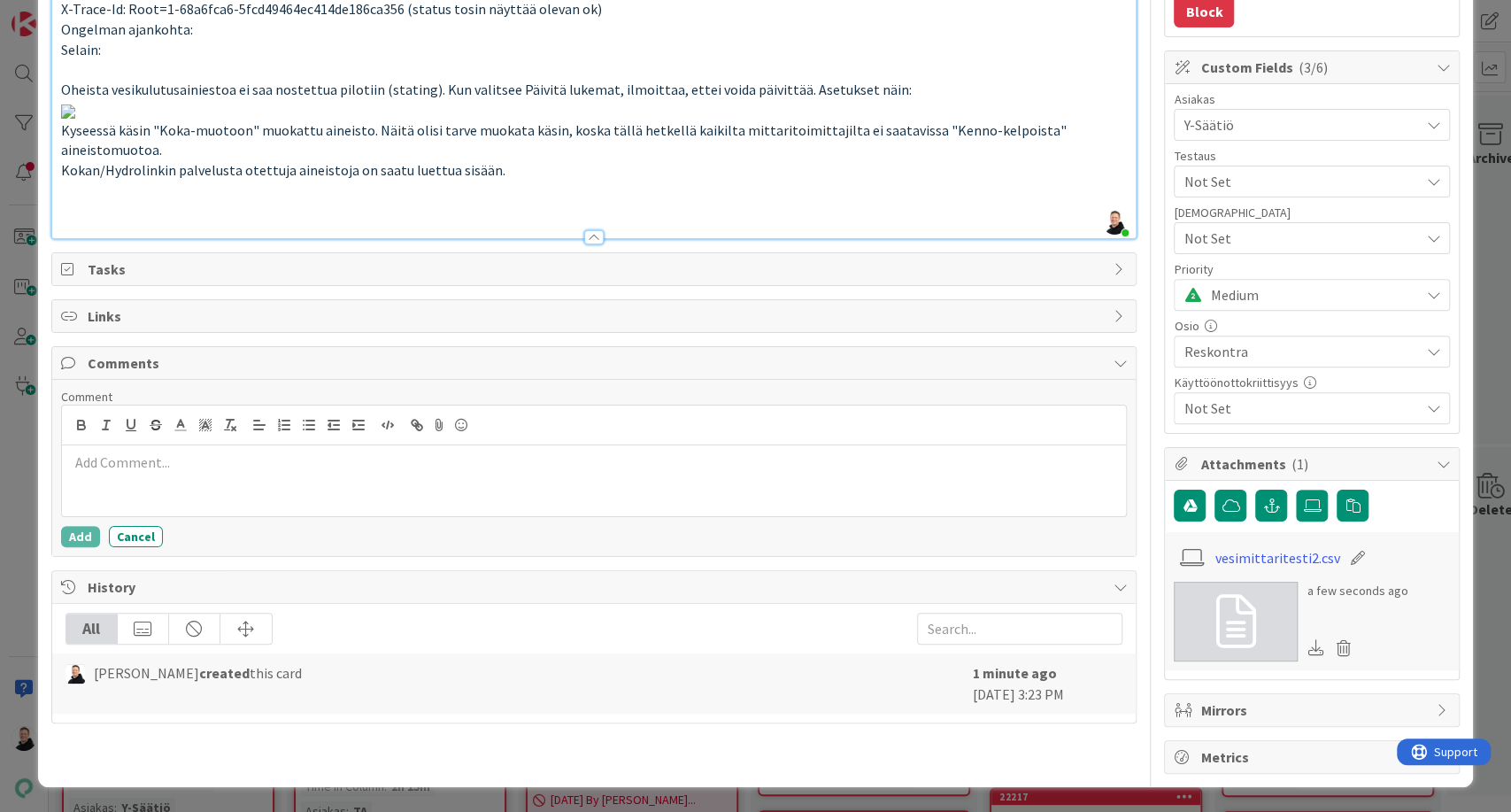
click at [113, 473] on p at bounding box center [595, 463] width 1051 height 20
click at [86, 547] on button "Add" at bounding box center [80, 535] width 39 height 21
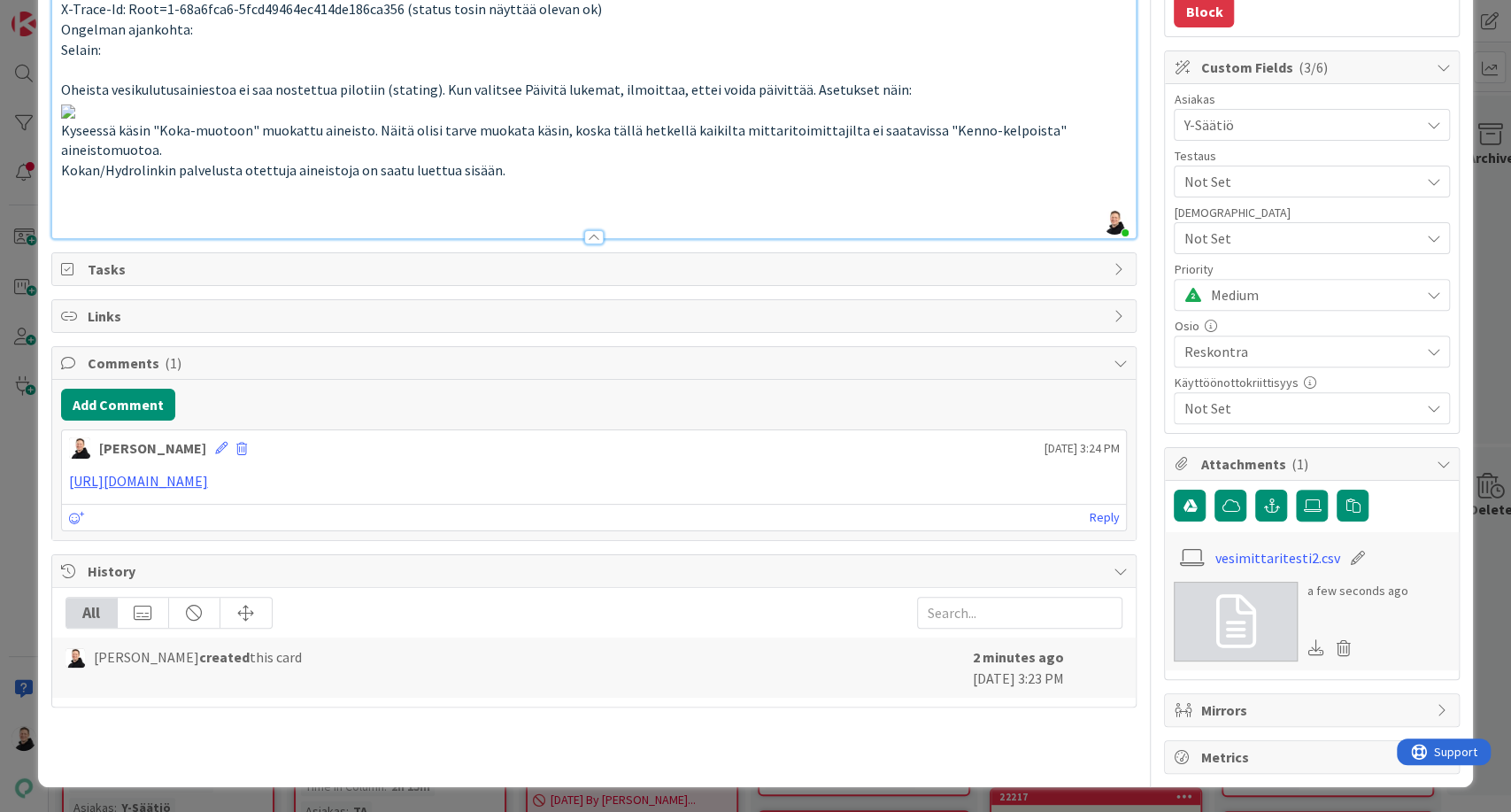
scroll to position [383, 0]
click at [1317, 282] on span "Medium" at bounding box center [1310, 294] width 200 height 25
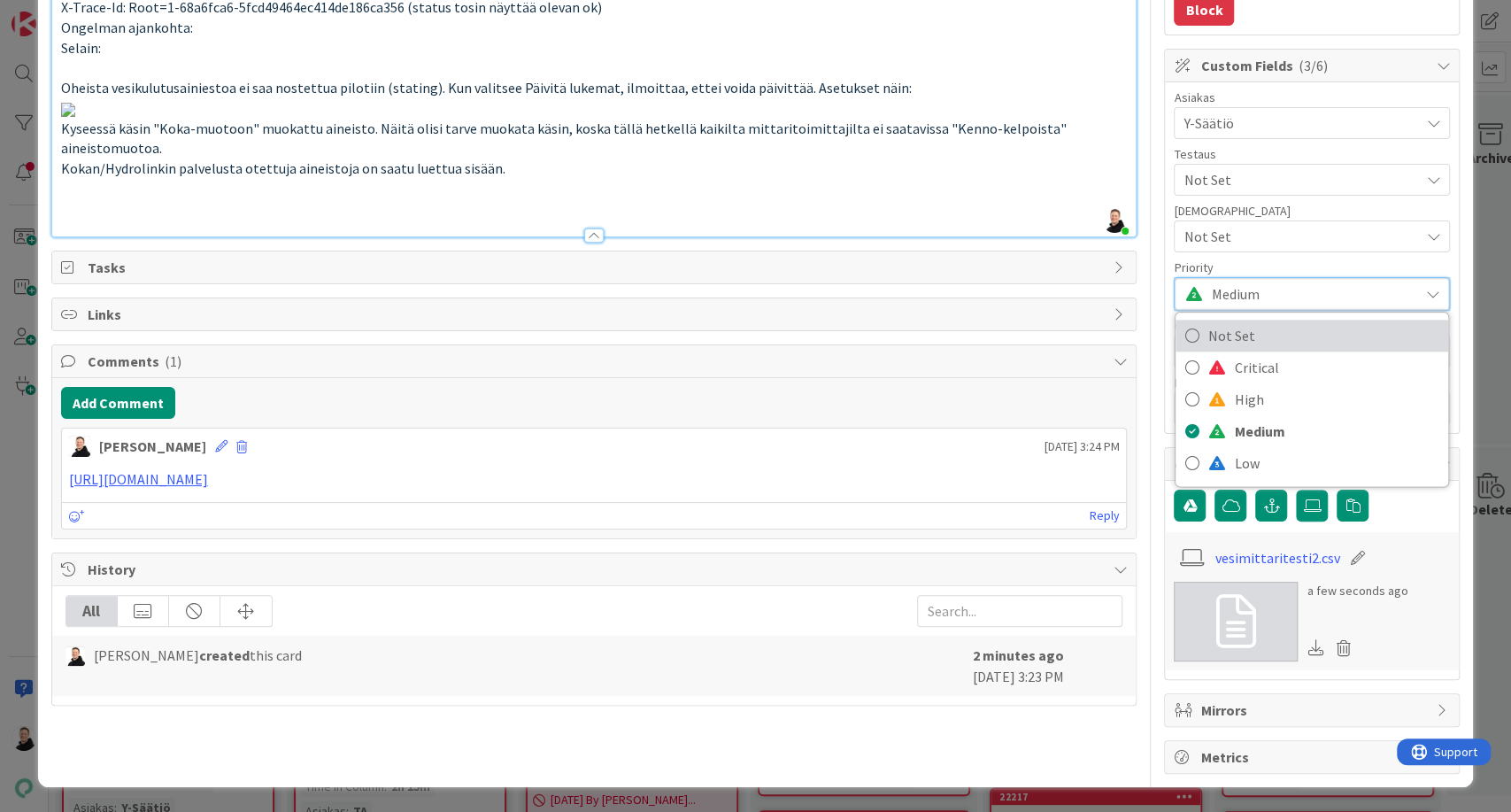
click at [1228, 323] on span "Not Set" at bounding box center [1324, 335] width 232 height 27
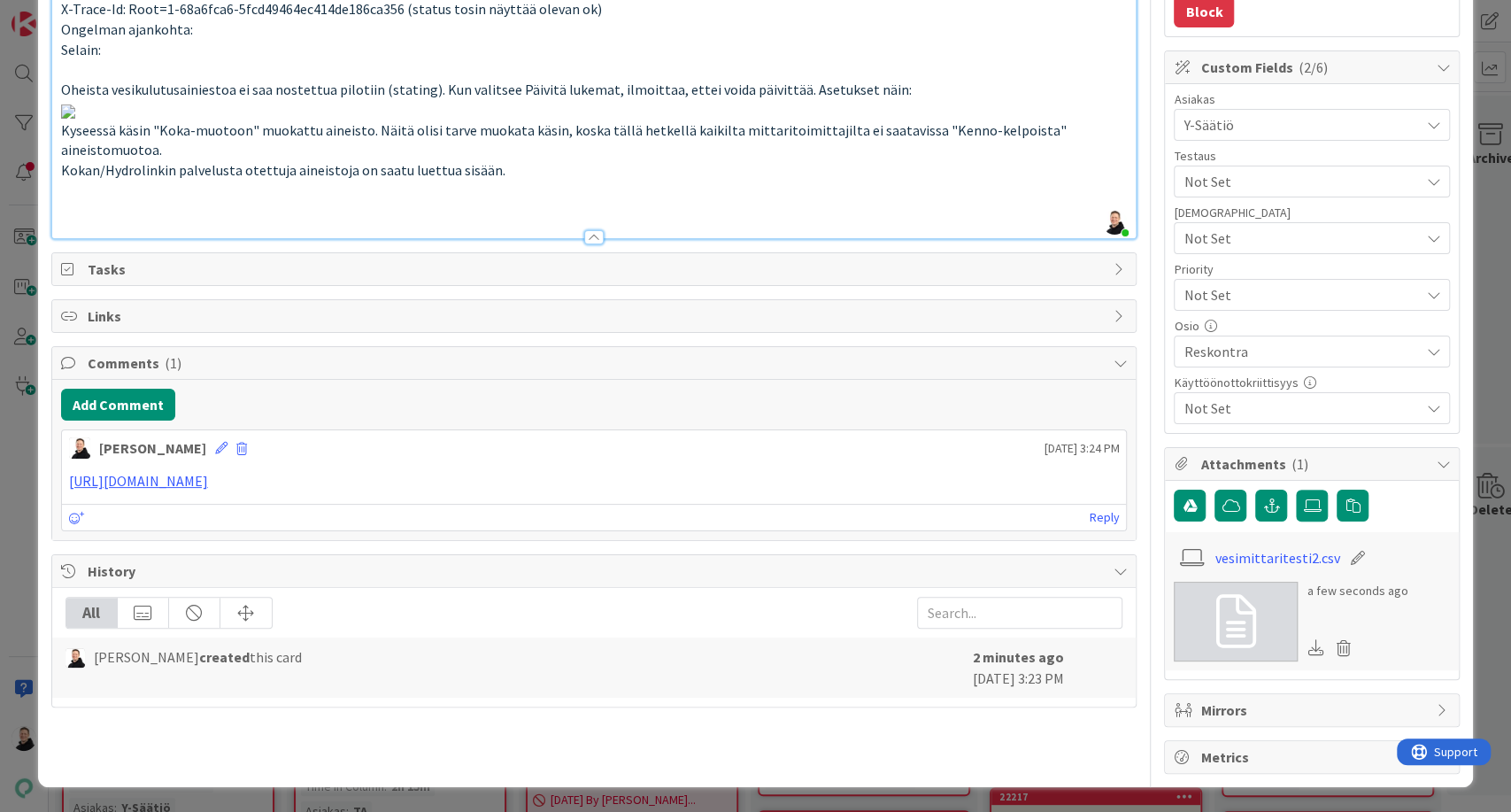
click at [1011, 121] on p at bounding box center [594, 111] width 1067 height 20
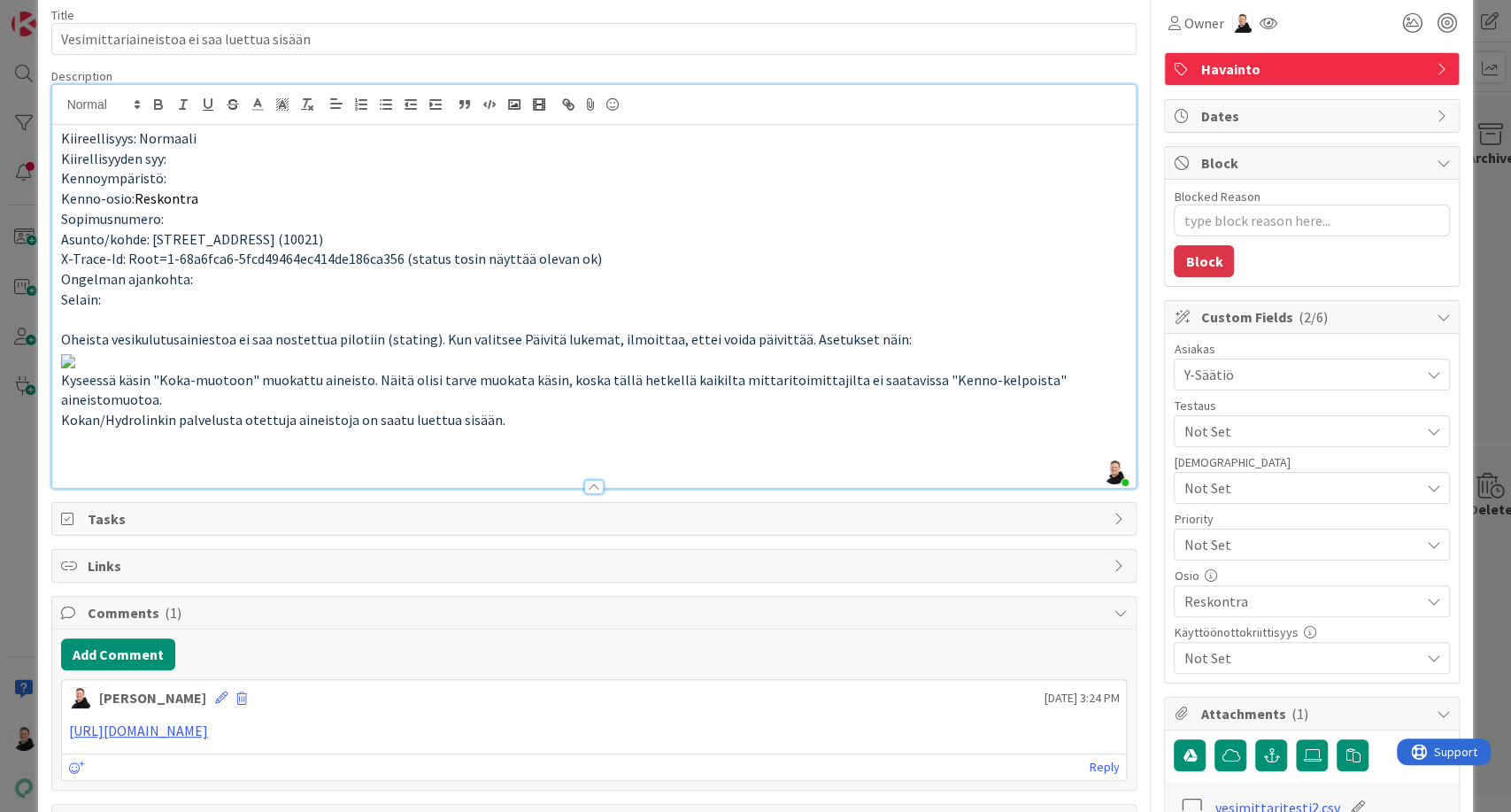
scroll to position [0, 0]
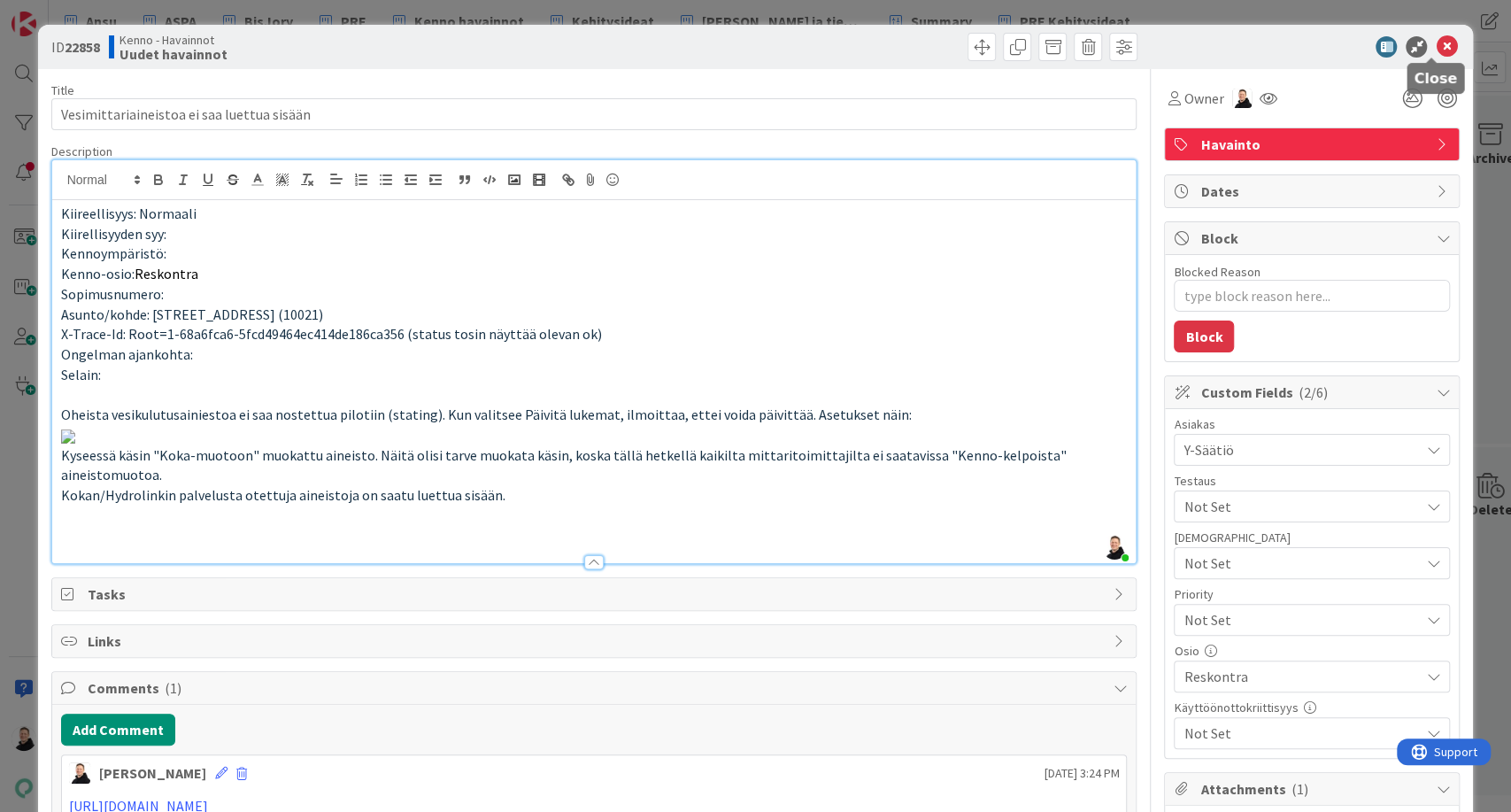
click at [1436, 43] on icon at bounding box center [1446, 46] width 21 height 21
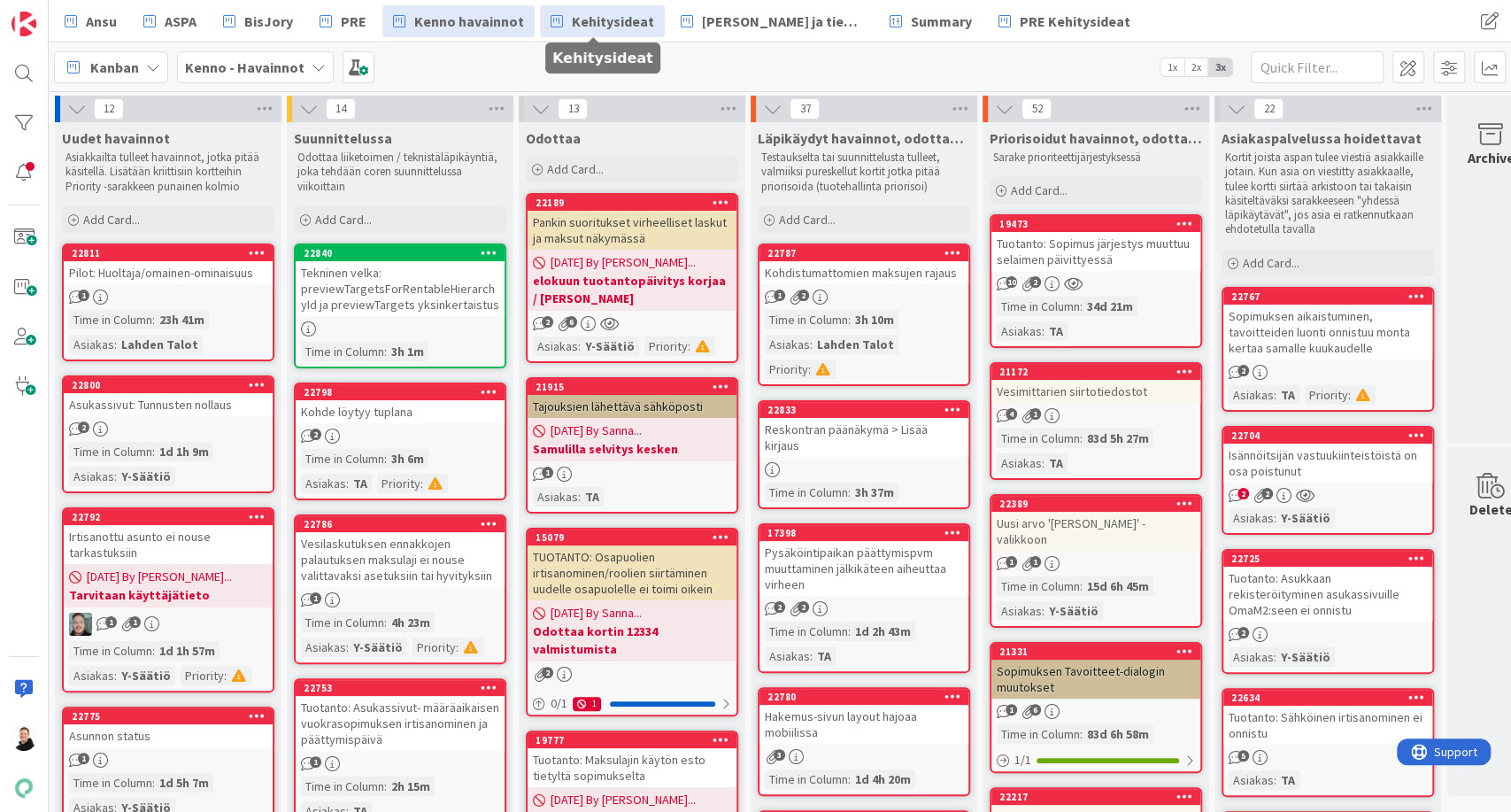
click at [573, 26] on span "Kehitysideat" at bounding box center [612, 21] width 82 height 21
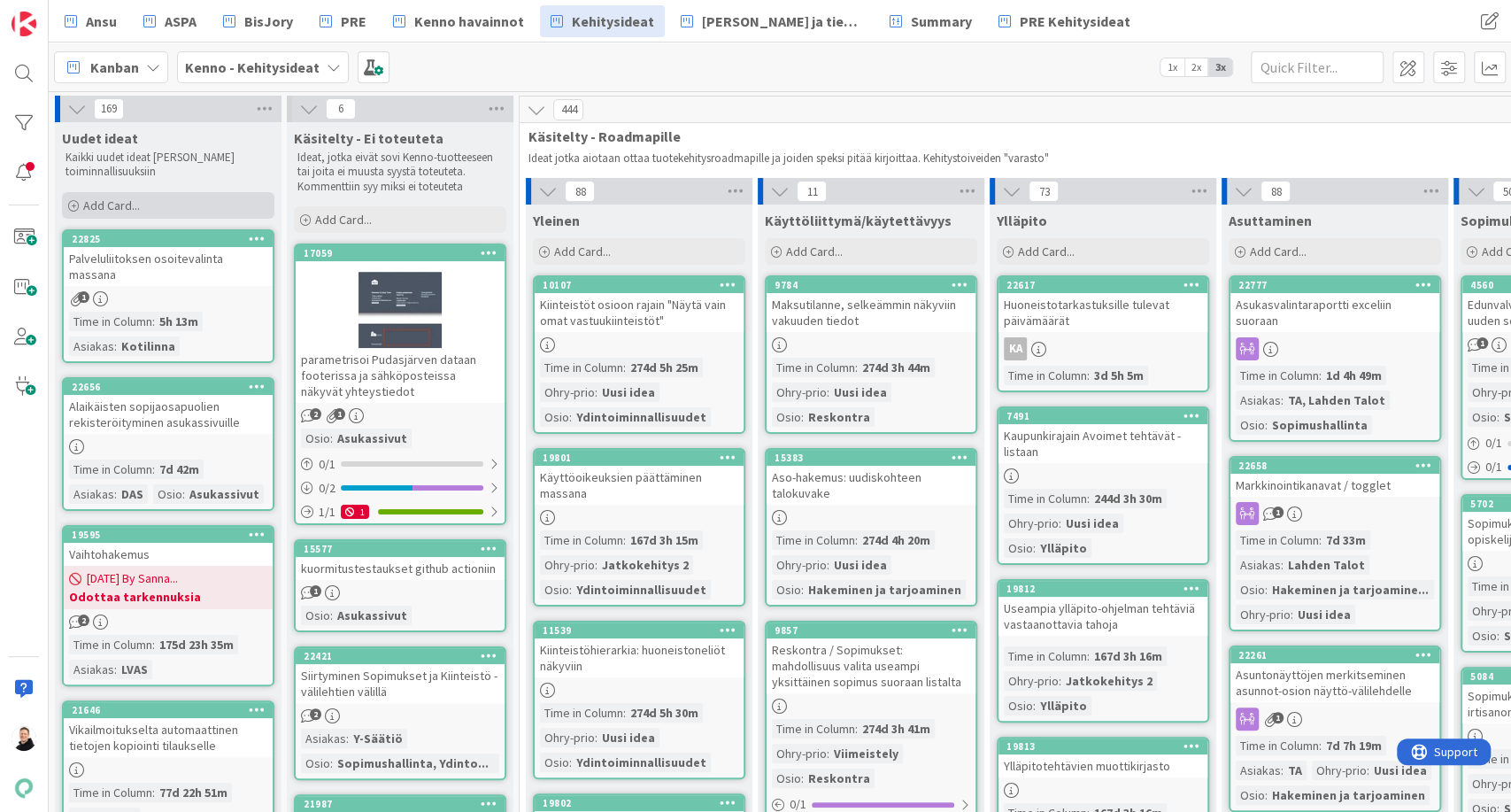
click at [78, 203] on div "Add Card..." at bounding box center [168, 205] width 212 height 27
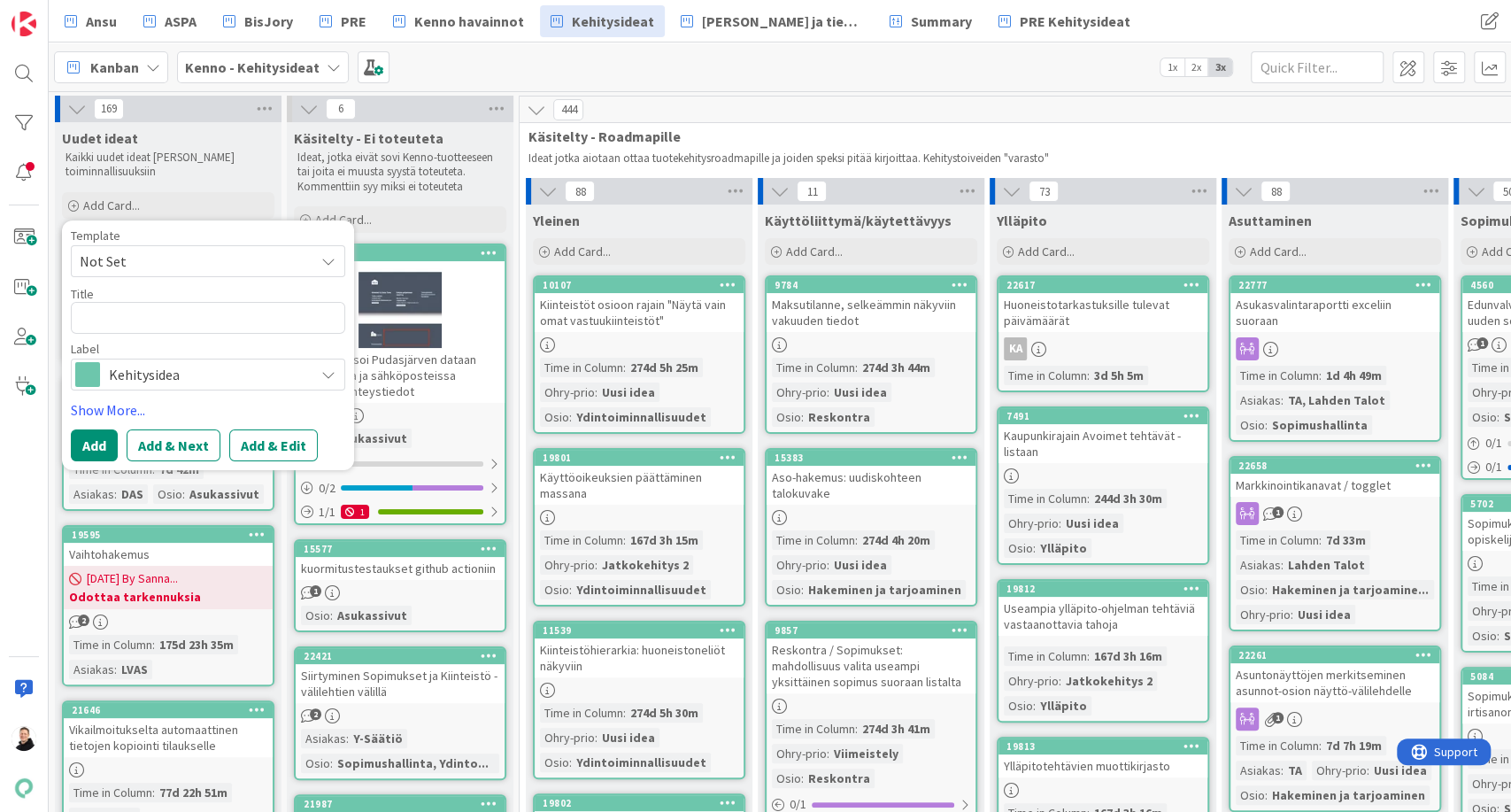
click at [195, 313] on textarea at bounding box center [208, 317] width 275 height 32
click at [195, 324] on textarea at bounding box center [208, 317] width 275 height 32
type textarea "x"
type textarea "KO"
type textarea "x"
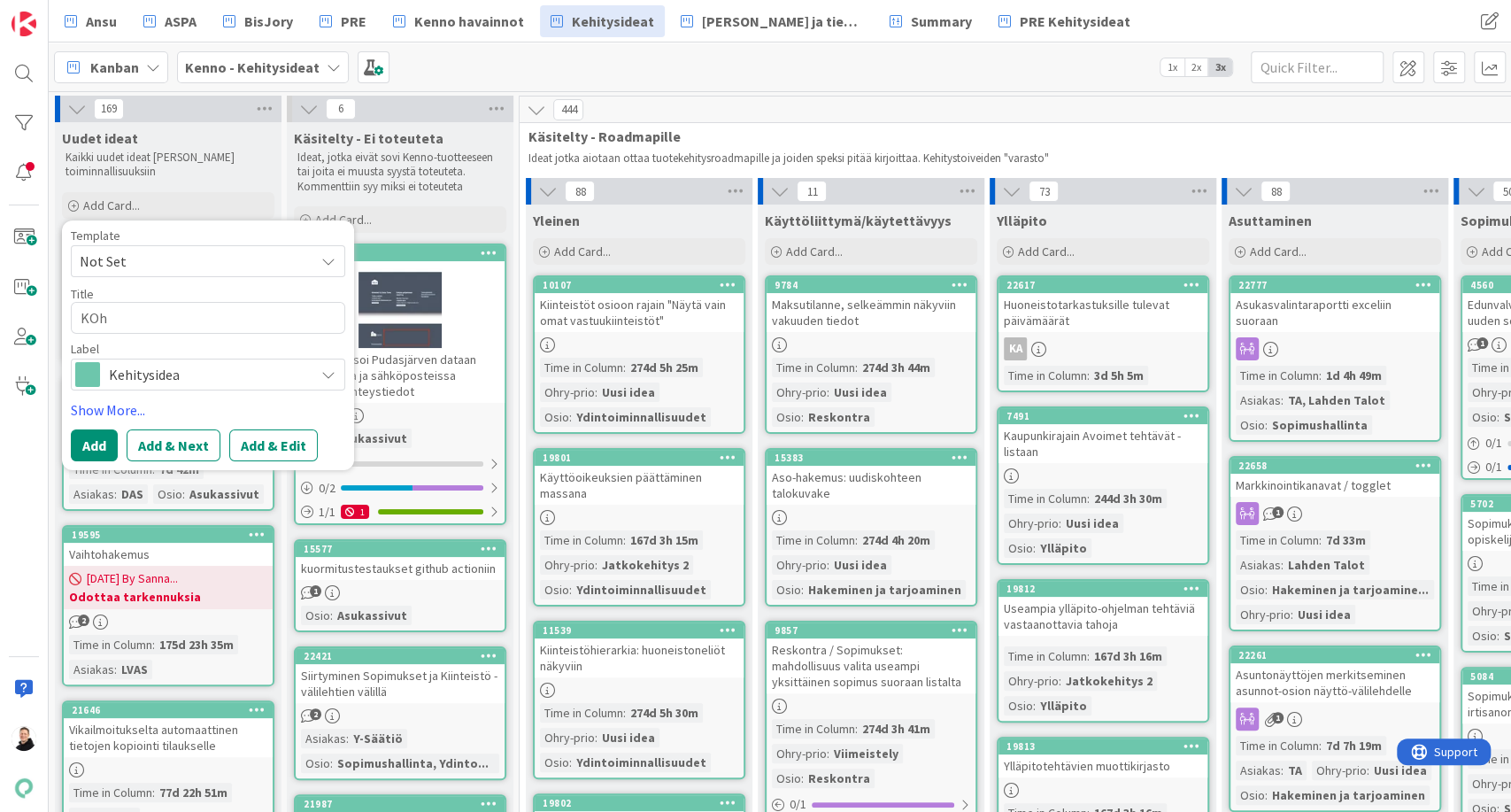
type textarea "KOhd"
type textarea "x"
type textarea "KOhde"
type textarea "x"
type textarea "KOhd"
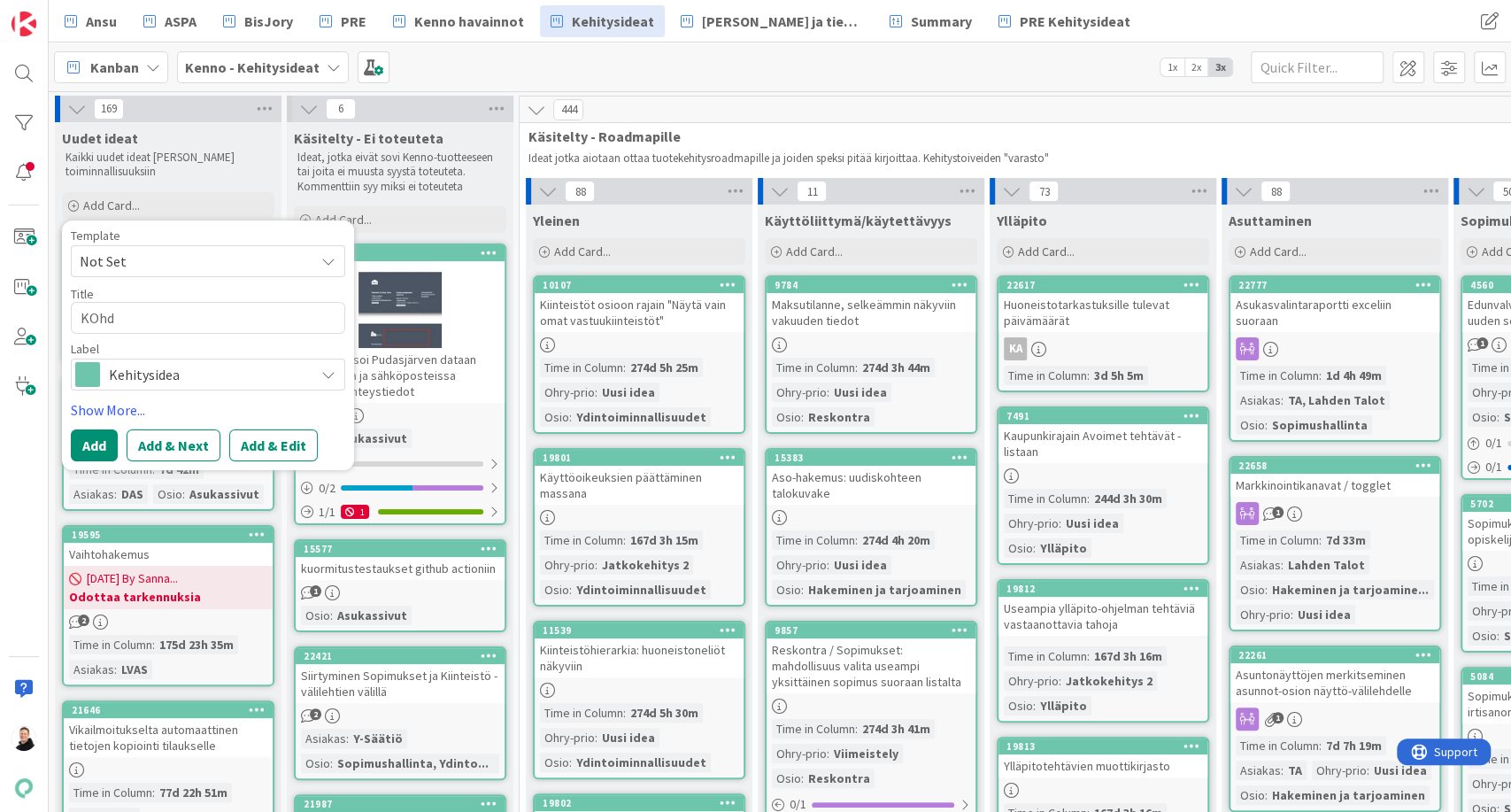
type textarea "x"
type textarea "KOh"
type textarea "x"
type textarea "KO"
type textarea "x"
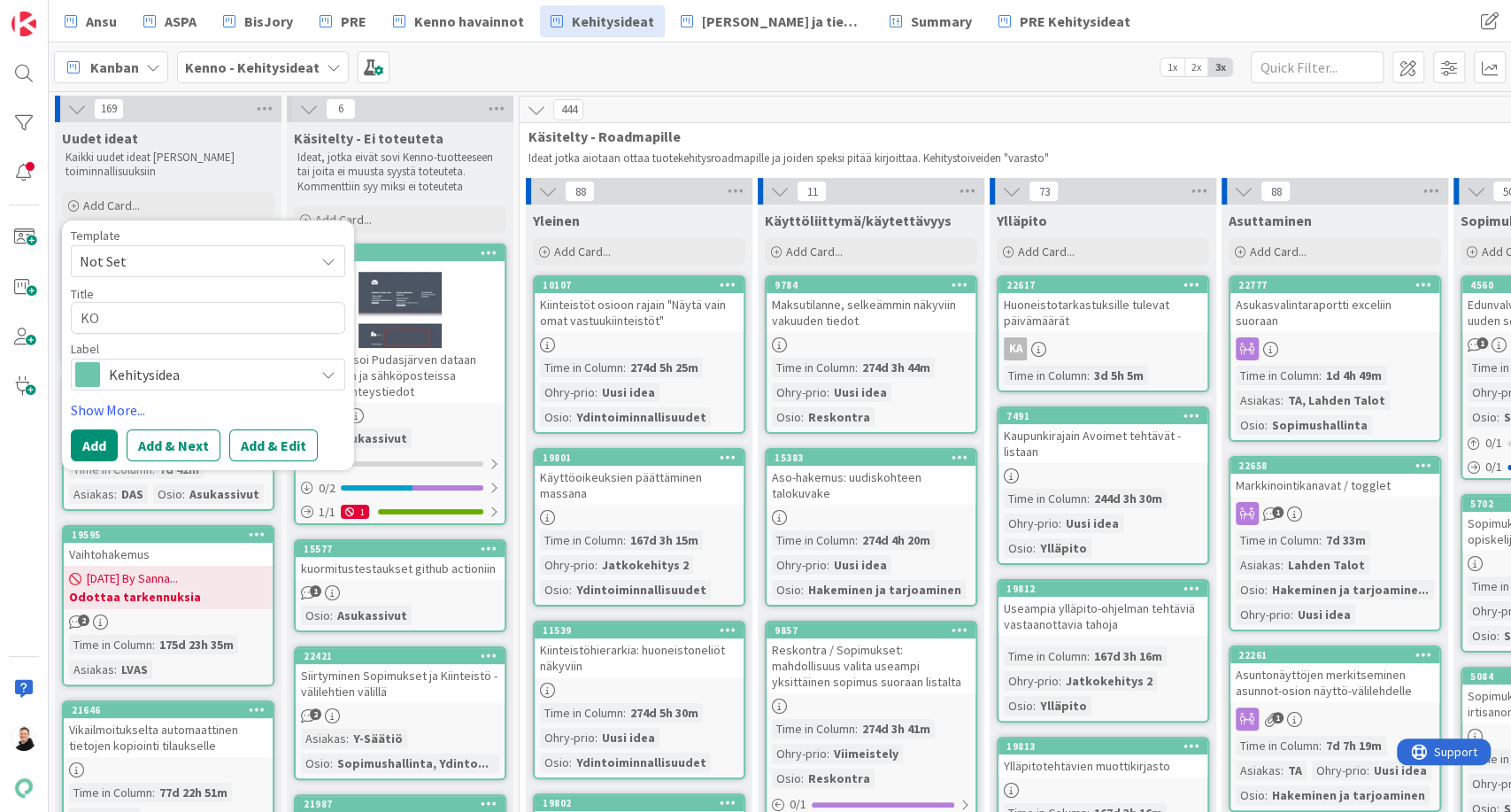
type textarea "K"
type textarea "x"
type textarea "Ko"
type textarea "x"
type textarea "Koh"
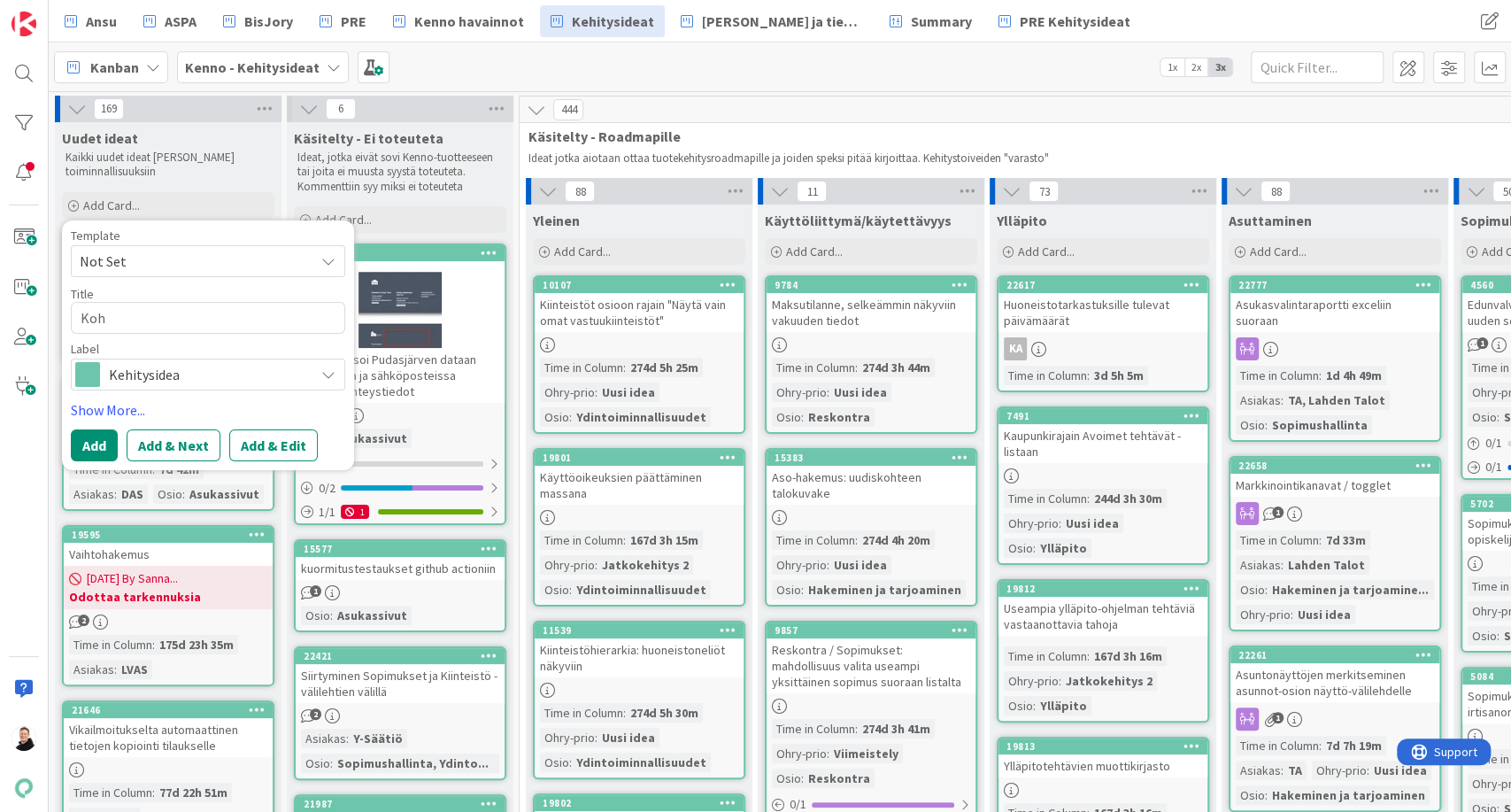
type textarea "x"
type textarea "Kohd"
type textarea "x"
type textarea "Kohde"
type textarea "x"
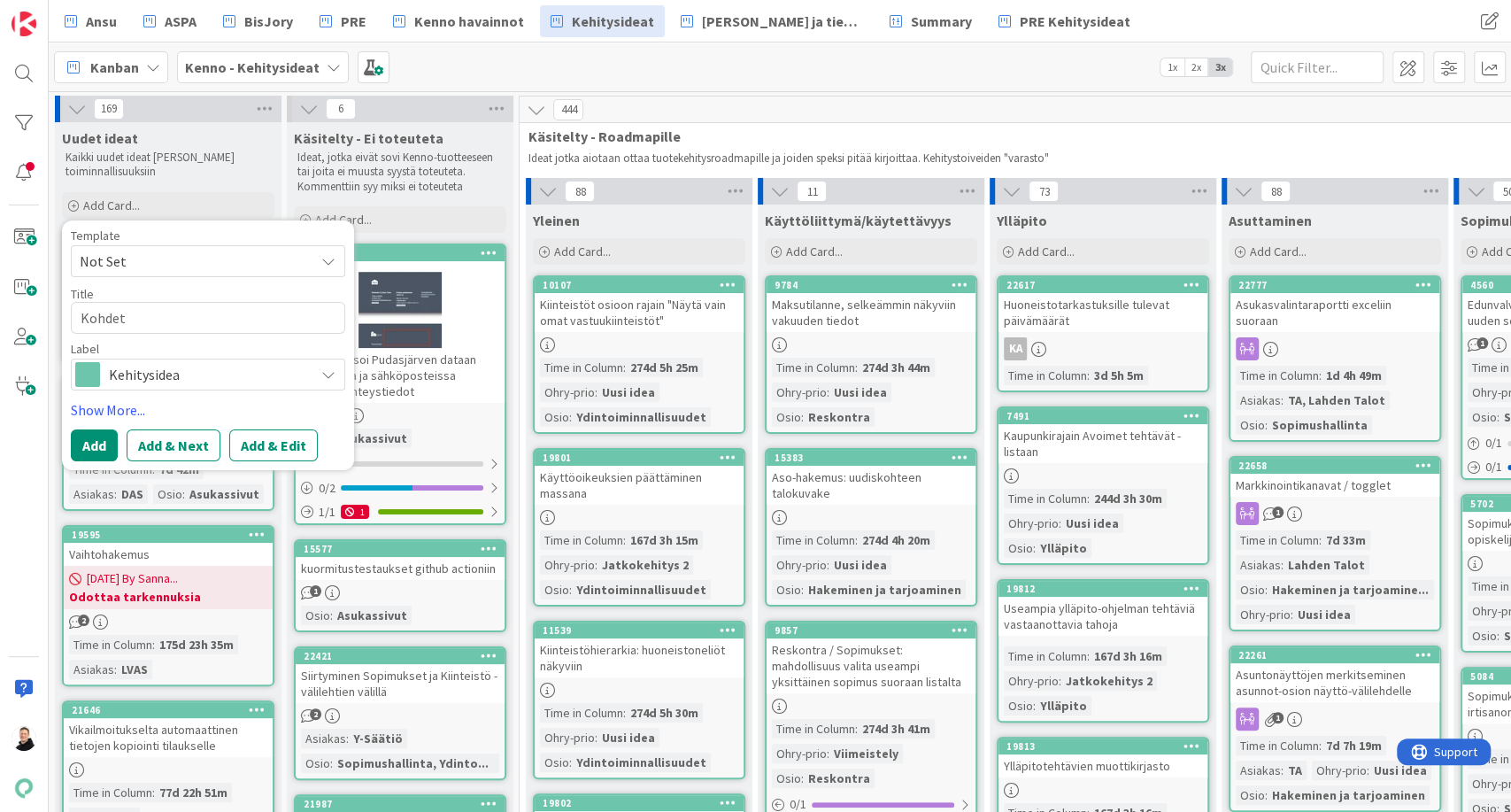
type textarea "Kohdetu"
type textarea "x"
type textarea "Kohdetun"
type textarea "x"
type textarea "Kohdetunni"
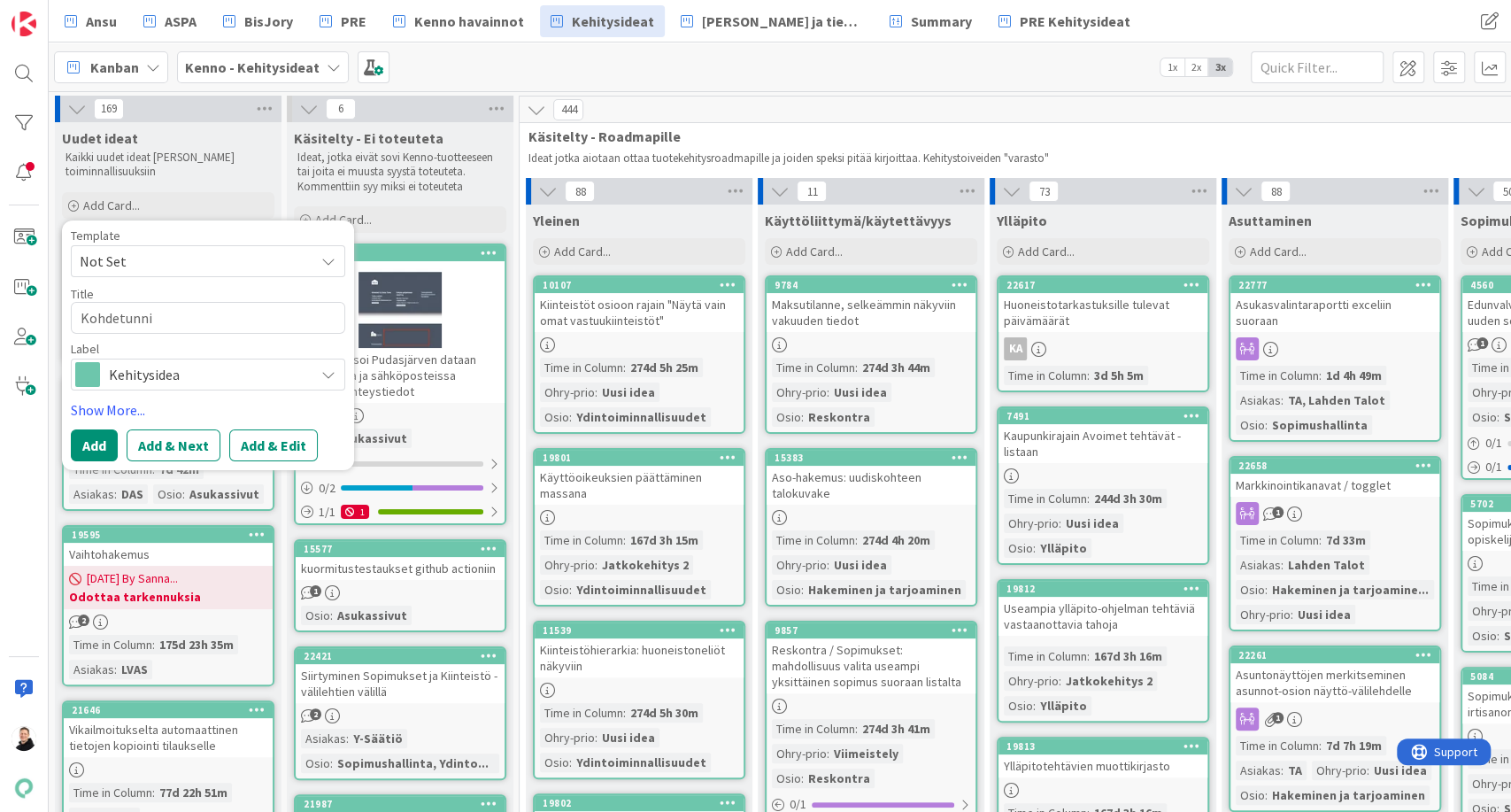
type textarea "x"
type textarea "Kohdetunnis"
type textarea "x"
type textarea "Kohdetunnise"
type textarea "x"
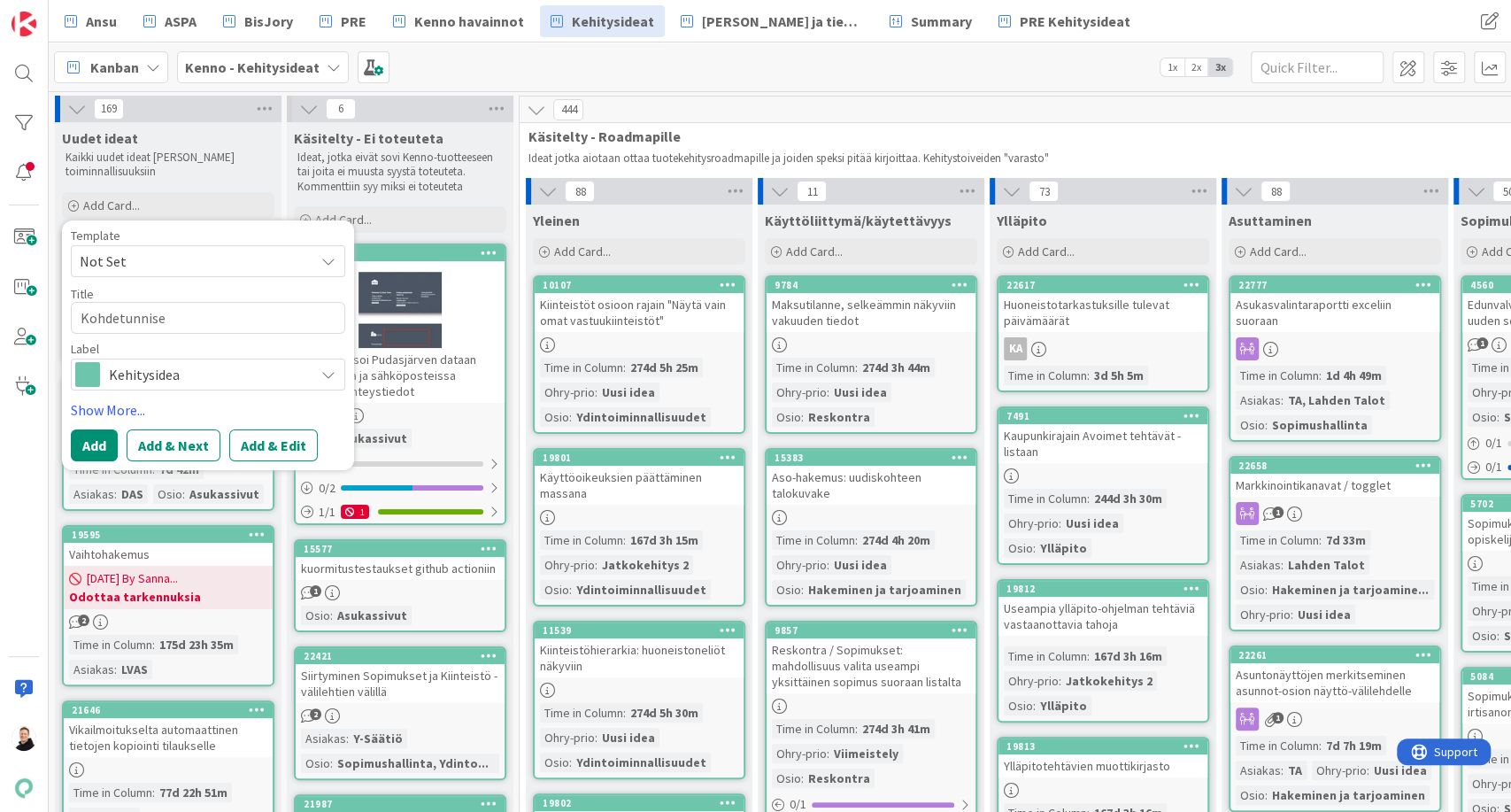
type textarea "Kohdetunnis"
type textarea "x"
type textarea "Kohdetunnist"
type textarea "x"
type textarea "Kohdetunniste"
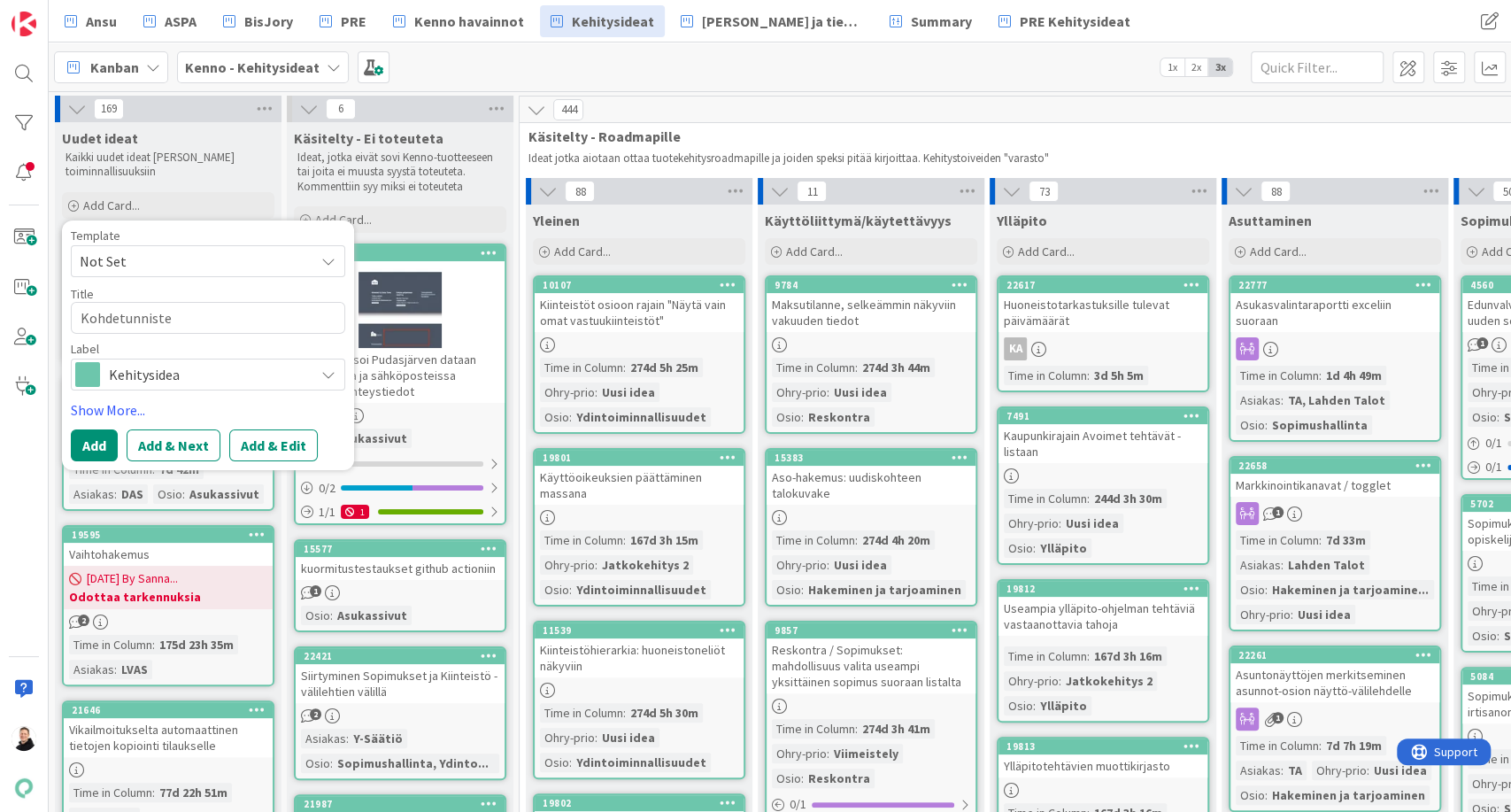
type textarea "x"
type textarea "Kohdetunniste"
type textarea "x"
type textarea "Kohdetunniste v"
type textarea "x"
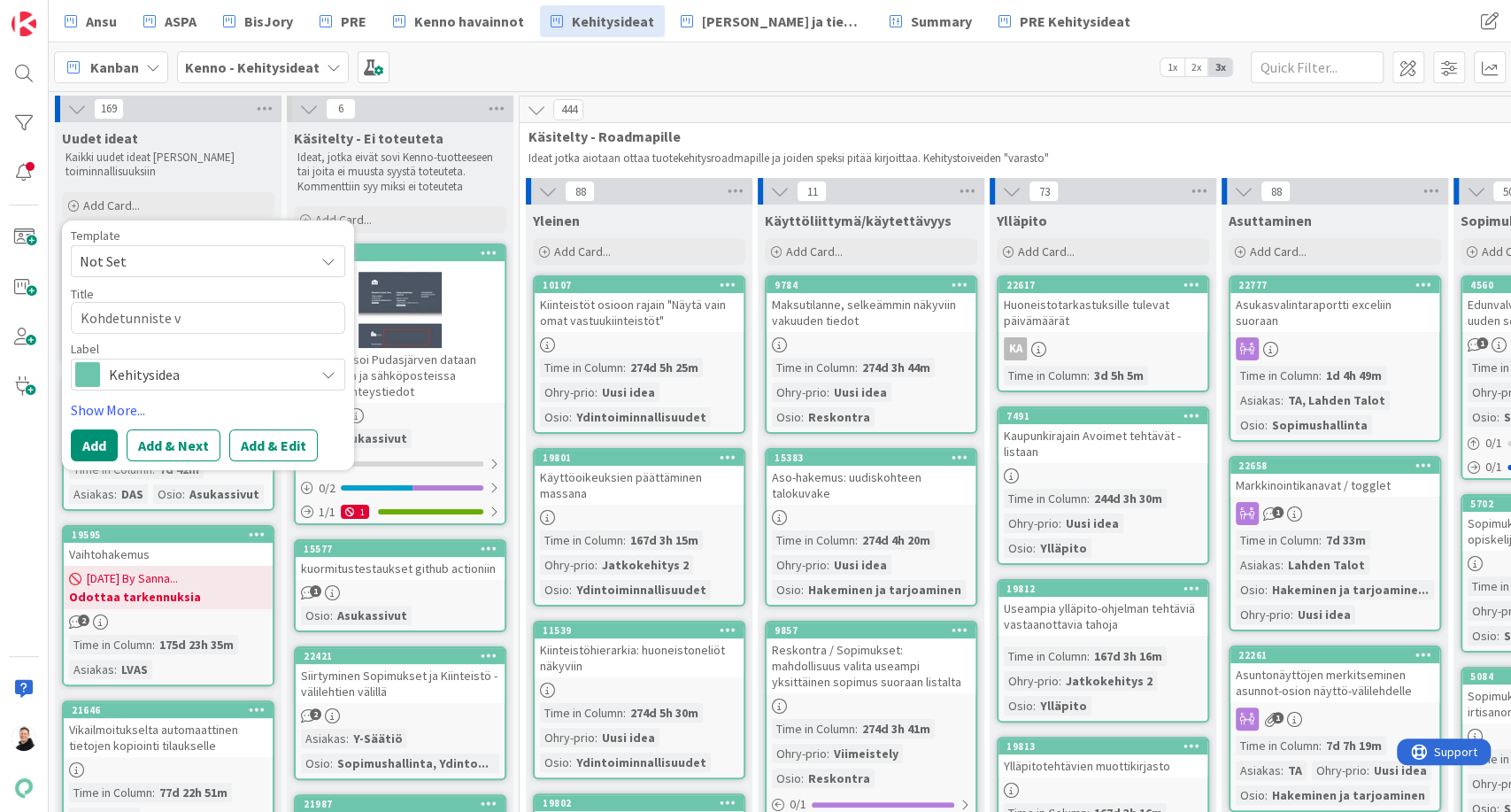
type textarea "Kohdetunniste vo"
type textarea "x"
type textarea "Kohdetunniste vois"
type textarea "x"
type textarea "Kohdetunniste voisi"
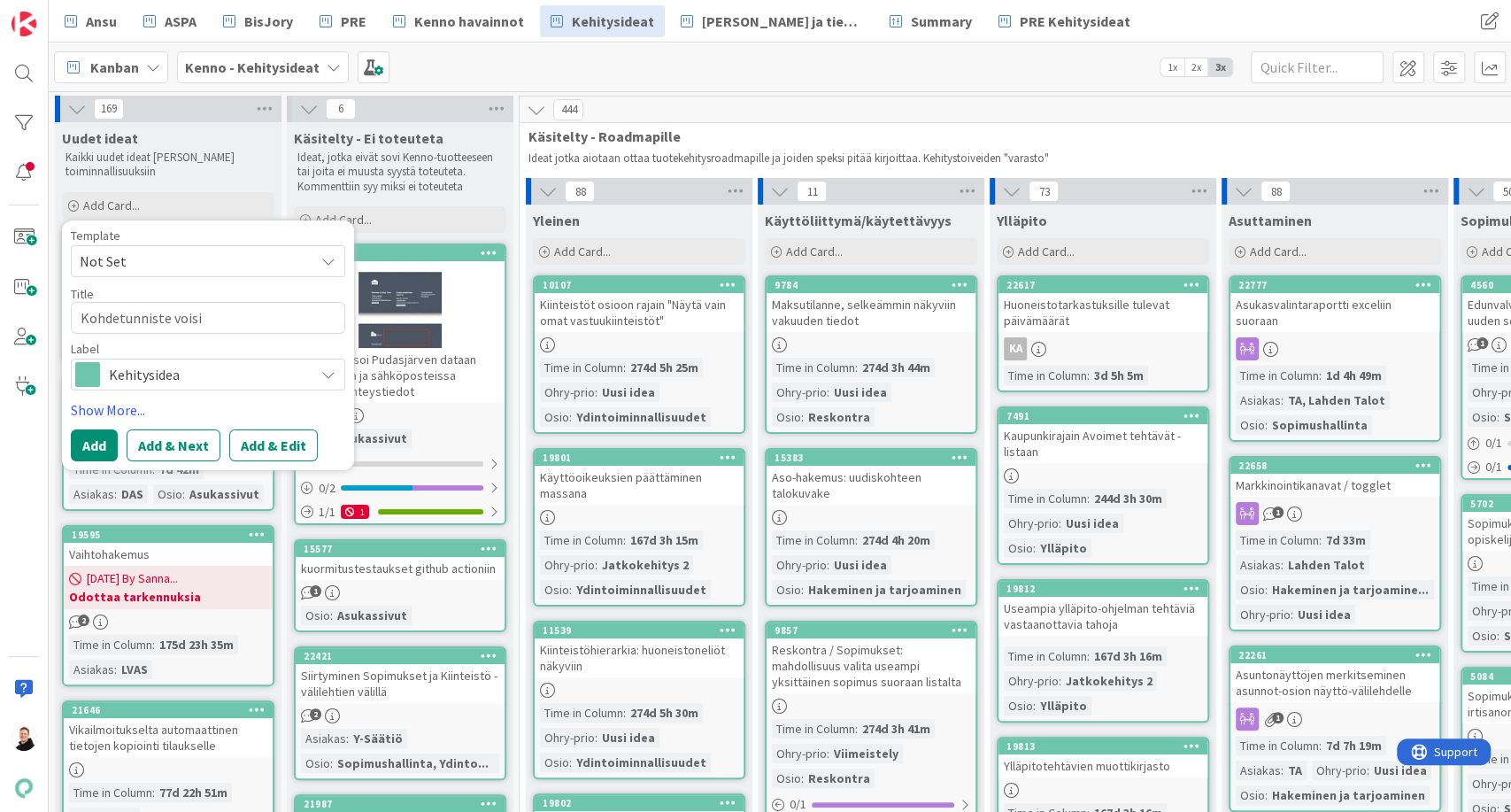
type textarea "x"
type textarea "Kohdetunniste voisi nä"
type textarea "x"
type textarea "Kohdetunniste voisi näk"
type textarea "x"
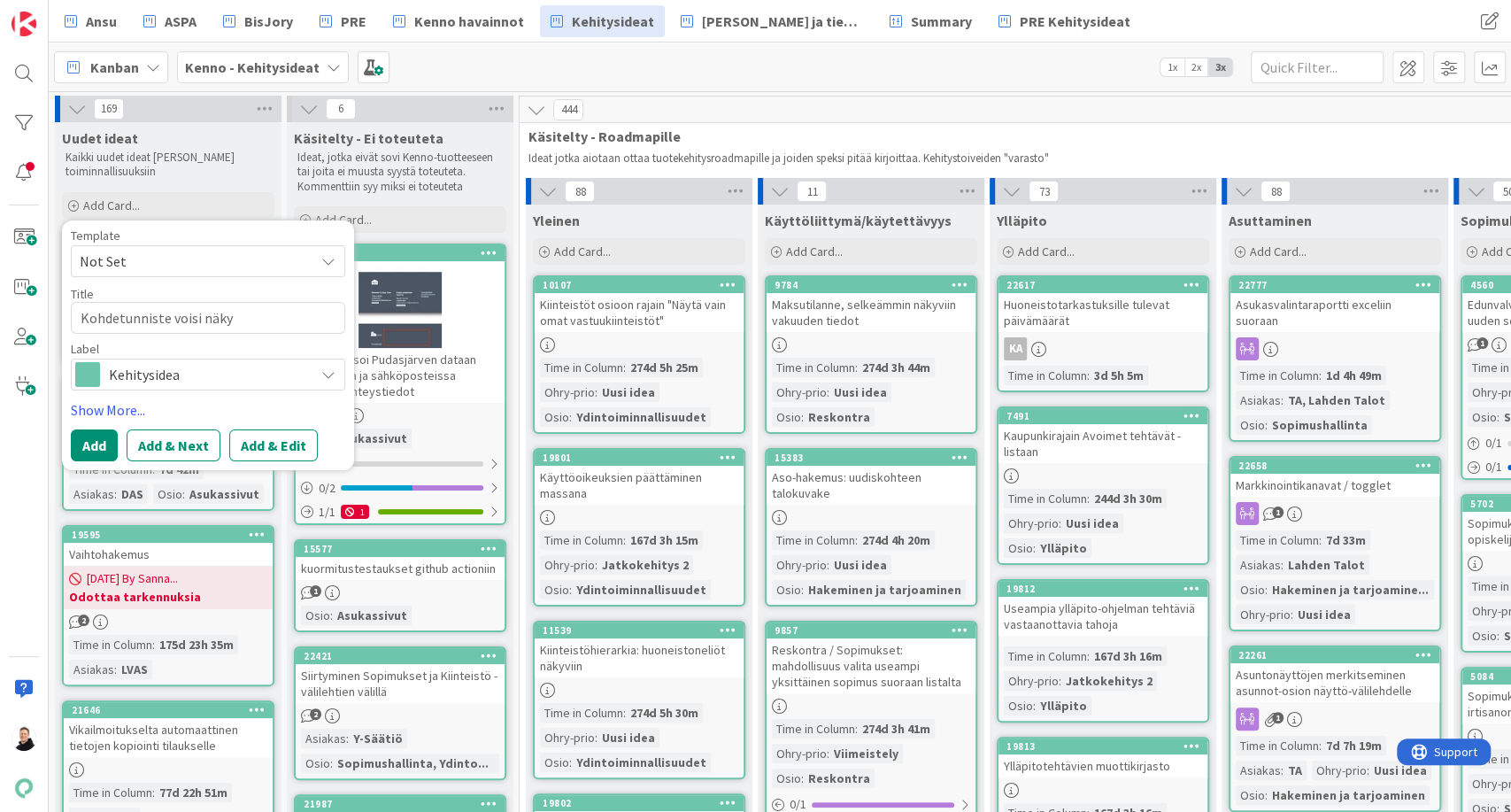
type textarea "Kohdetunniste voisi näkyä"
type textarea "x"
type textarea "Kohdetunniste voisi näkyä"
type textarea "x"
type textarea "Kohdetunniste voisi näkyä k"
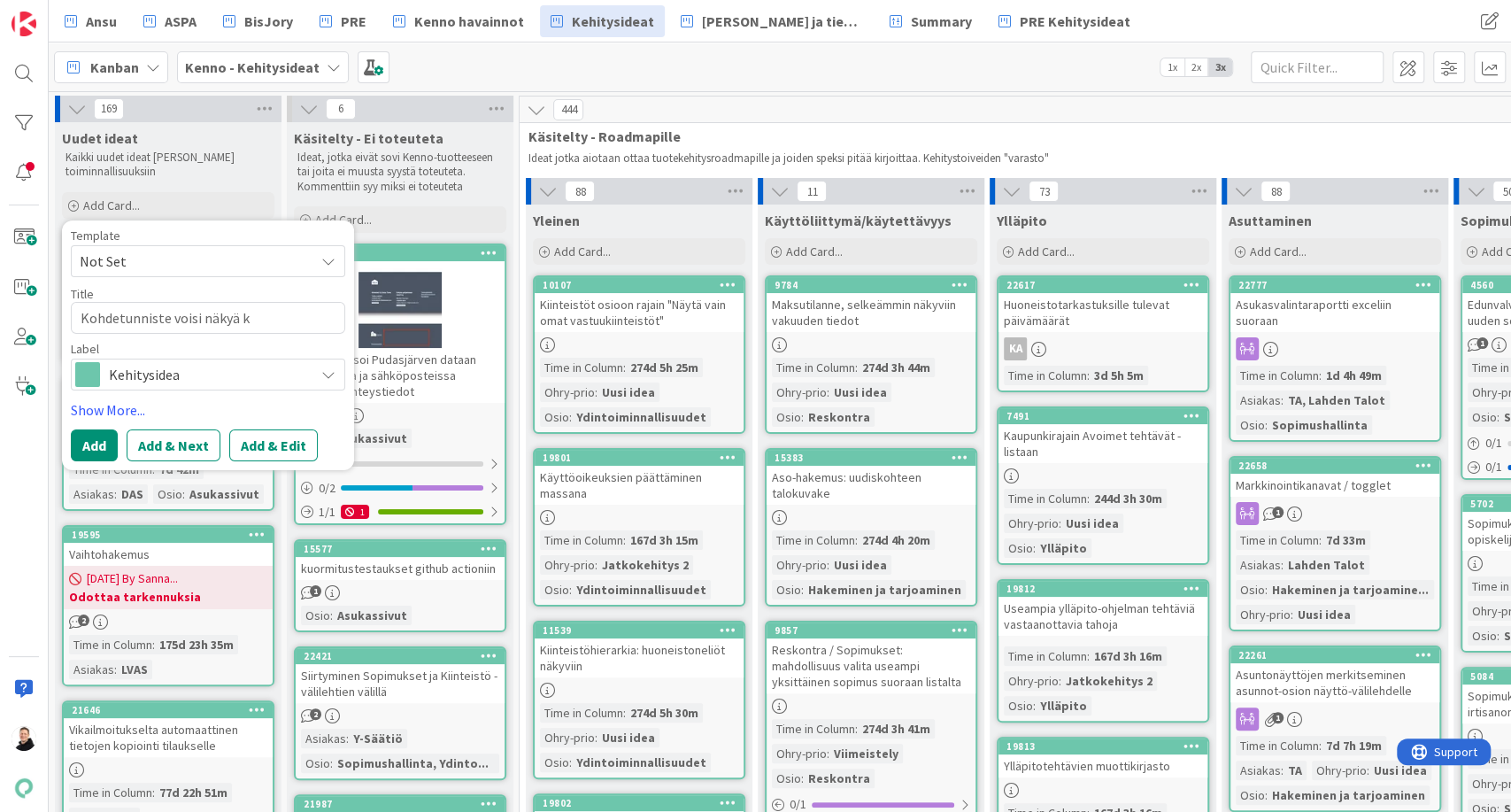
type textarea "x"
type textarea "Kohdetunniste voisi näkyä ki"
type textarea "x"
type textarea "Kohdetunniste voisi näkyä kii"
type textarea "x"
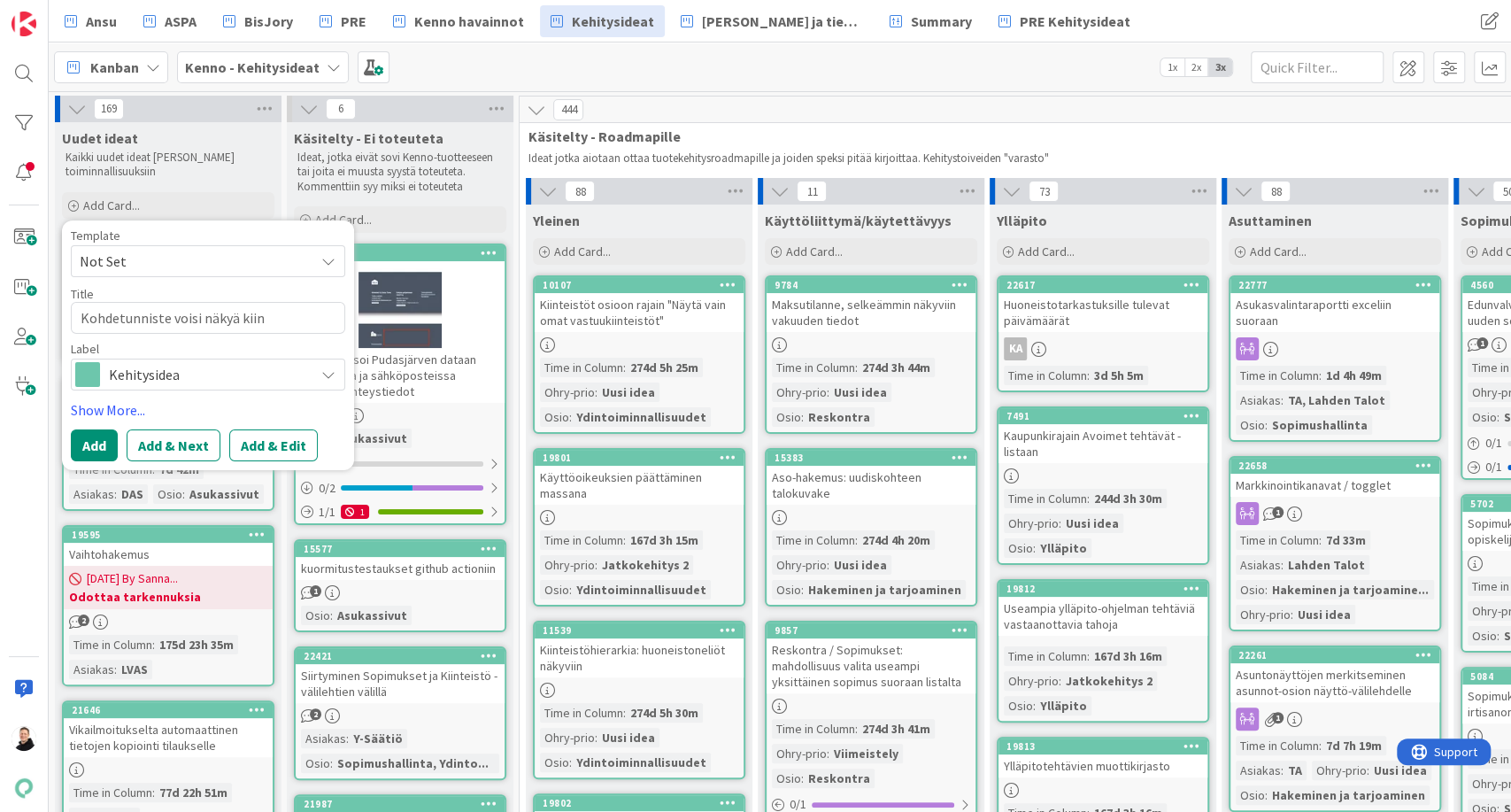
type textarea "Kohdetunniste voisi näkyä kiint"
type textarea "x"
type textarea "Kohdetunniste voisi näkyä kiintei"
type textarea "x"
type textarea "Kohdetunniste voisi näkyä kiinteis"
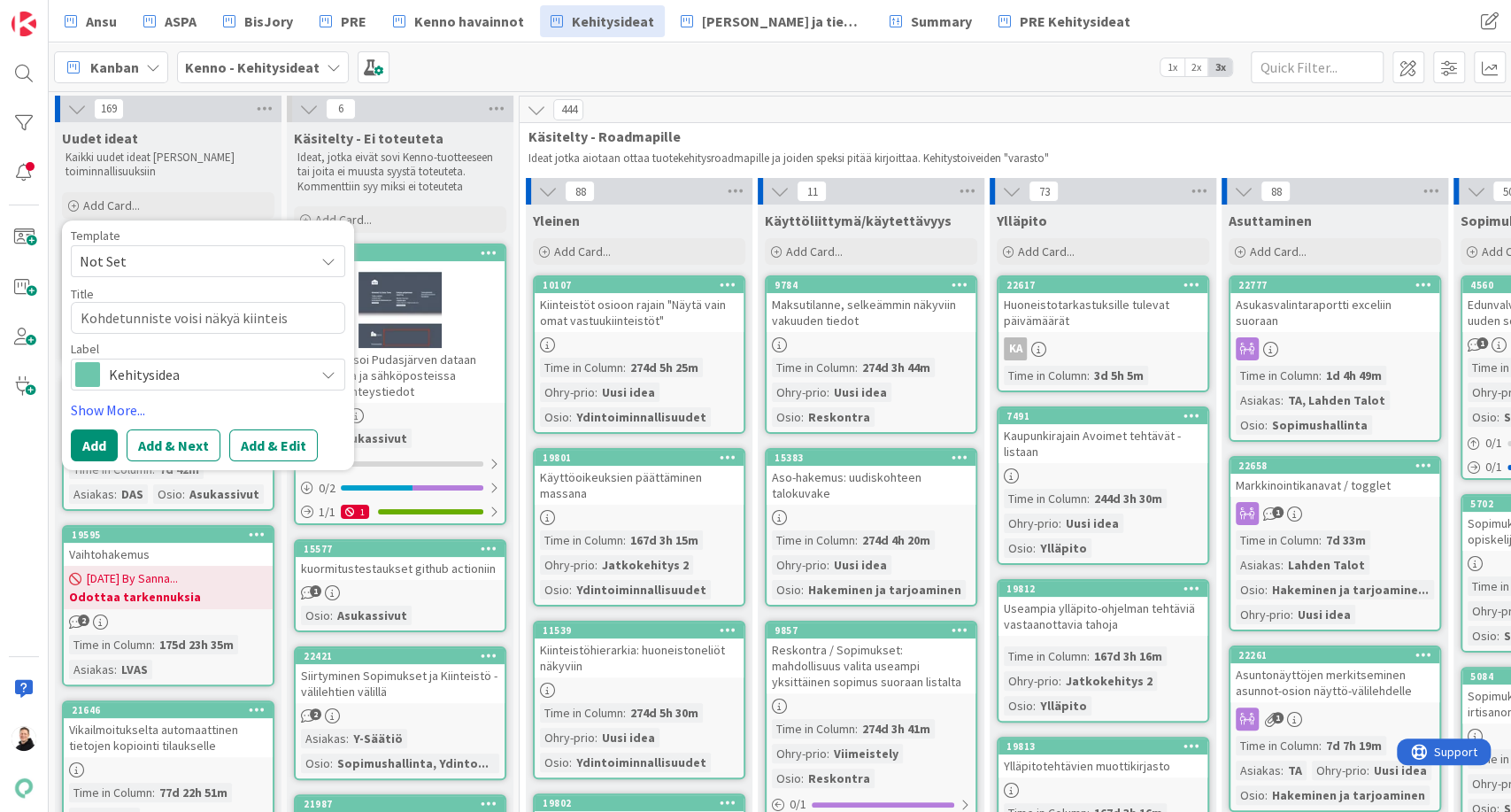
type textarea "x"
type textarea "Kohdetunniste voisi näkyä kiinteistö"
type textarea "x"
type textarea "Kohdetunniste voisi näkyä kiinteistön"
type textarea "x"
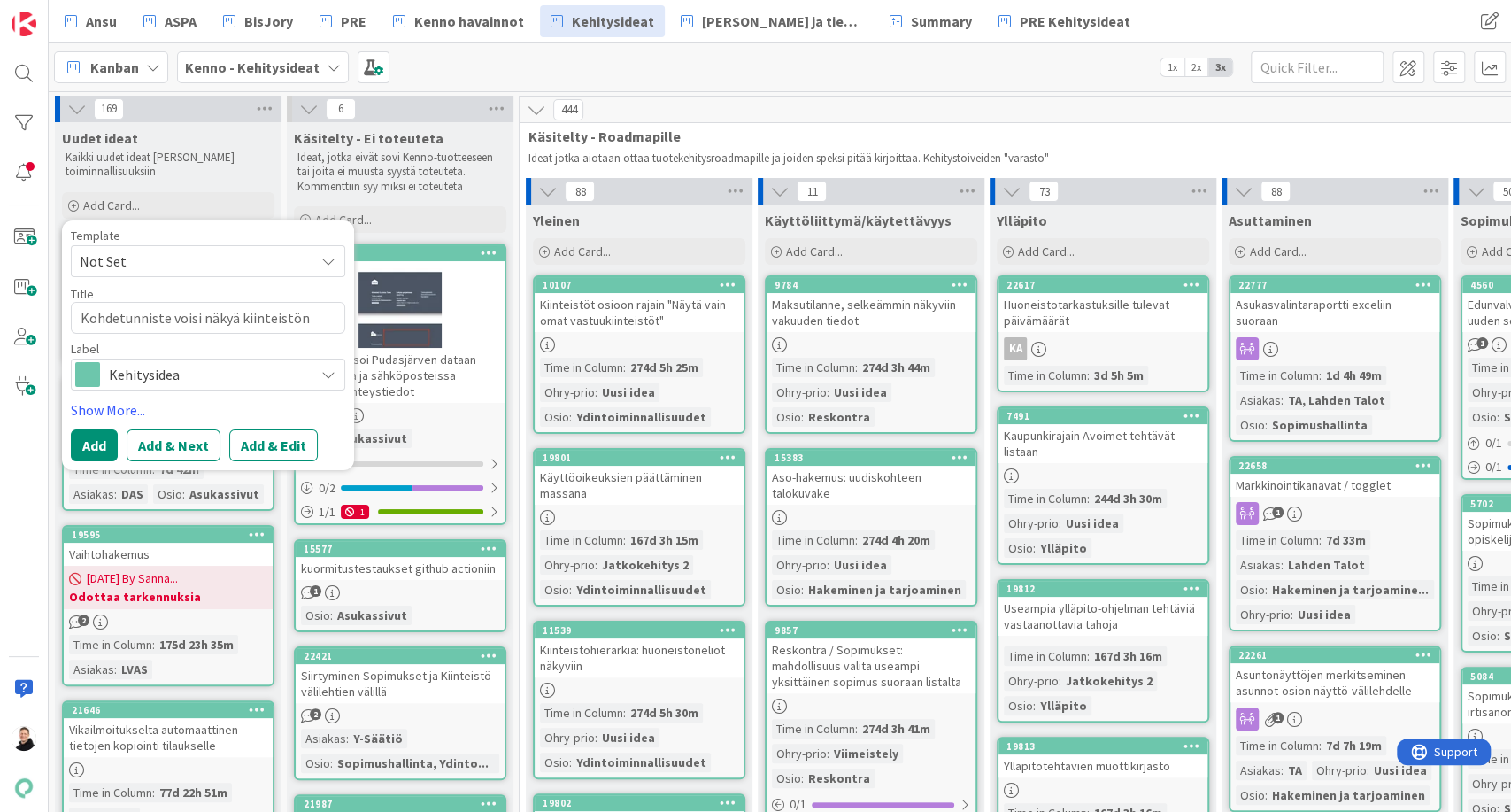
type textarea "Kohdetunniste voisi näkyä kiinteistön t"
type textarea "x"
type textarea "Kohdetunniste voisi näkyä kiinteistön ti"
type textarea "x"
type textarea "Kohdetunniste voisi näkyä kiinteistön tie"
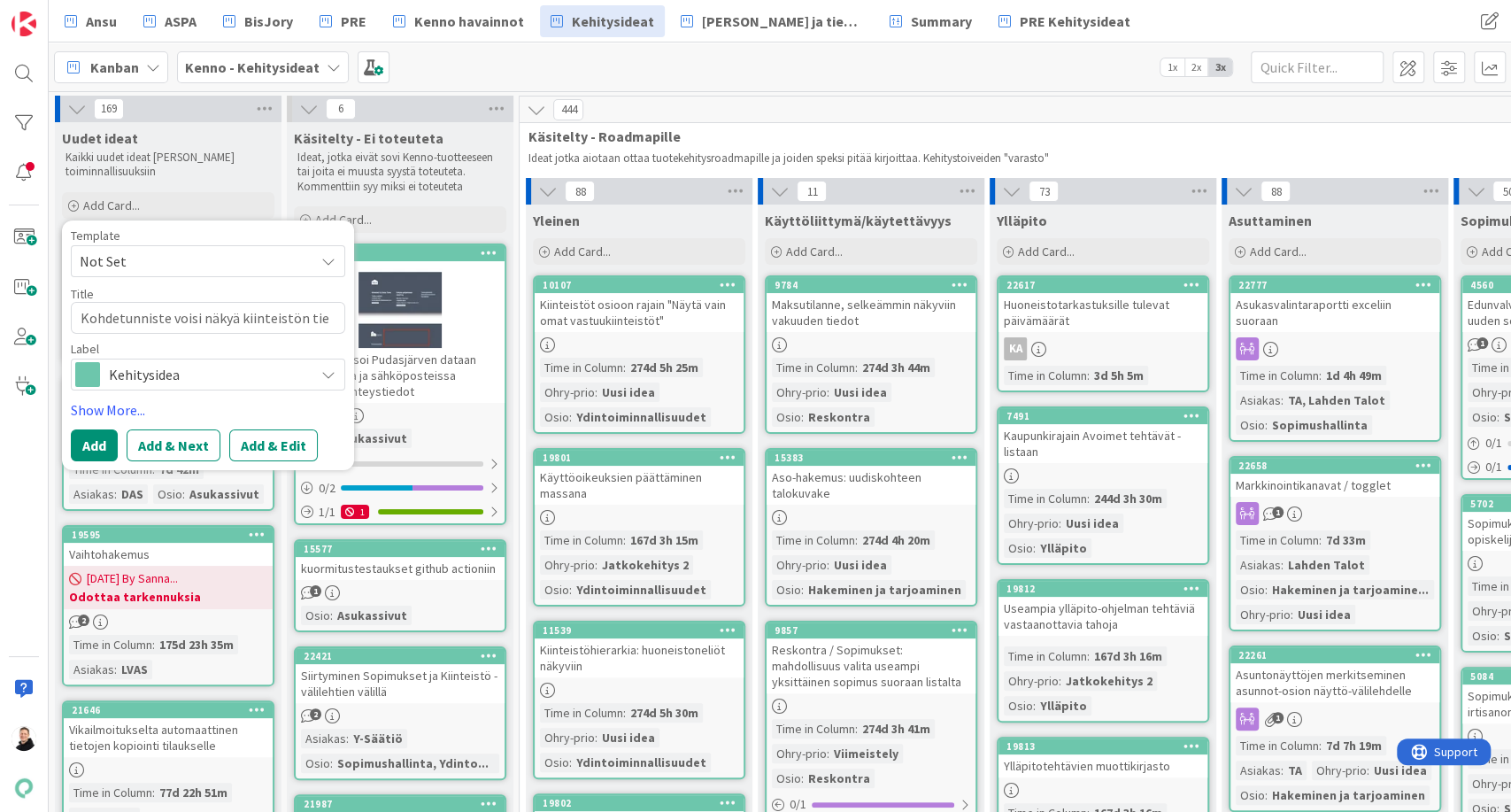
type textarea "x"
type textarea "Kohdetunniste voisi näkyä kiinteistön tiedo"
type textarea "x"
type textarea "Kohdetunniste voisi näkyä kiinteistön tiedoi"
type textarea "x"
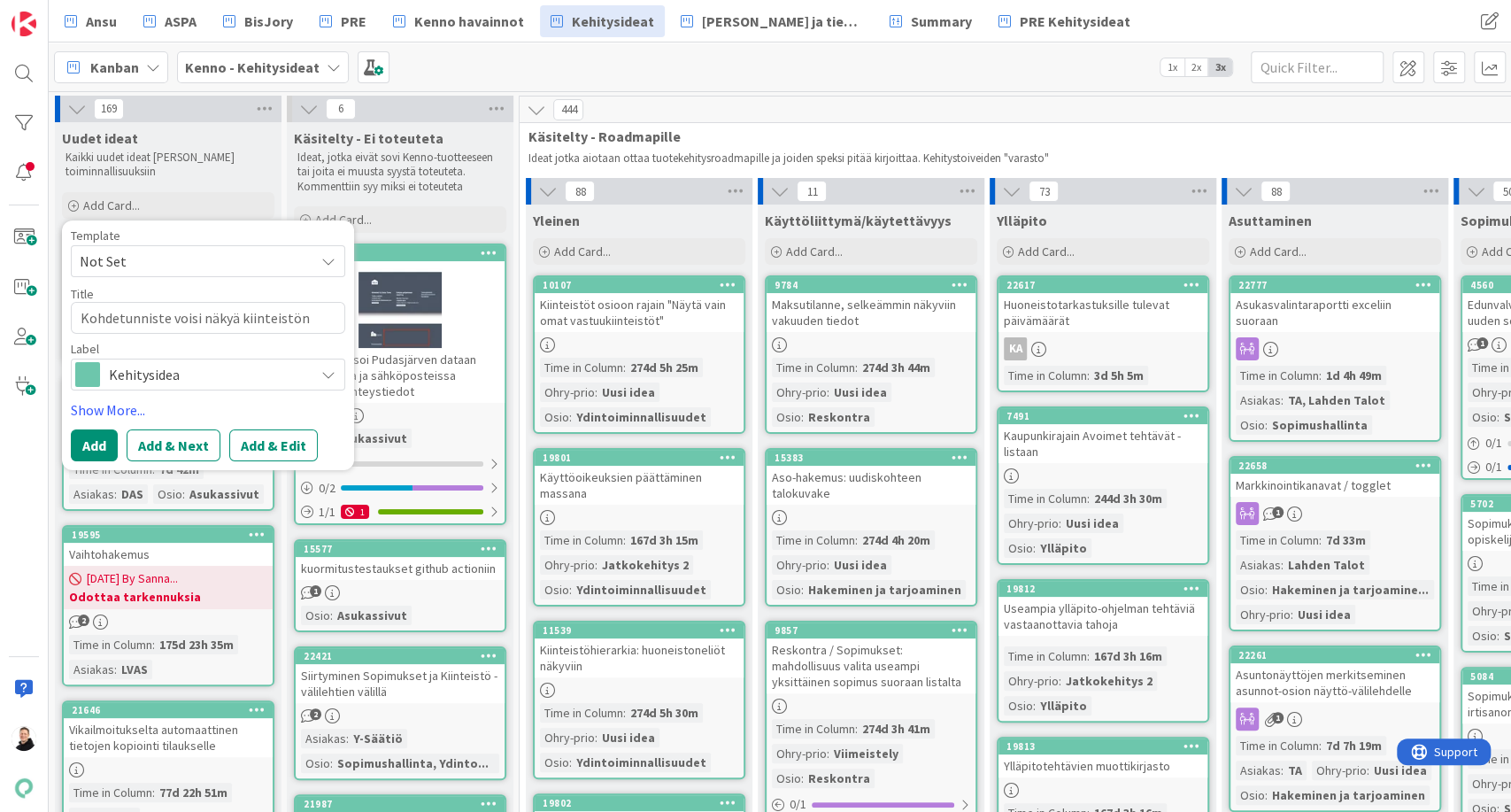
type textarea "Kohdetunniste voisi näkyä kiinteistön tiedois"
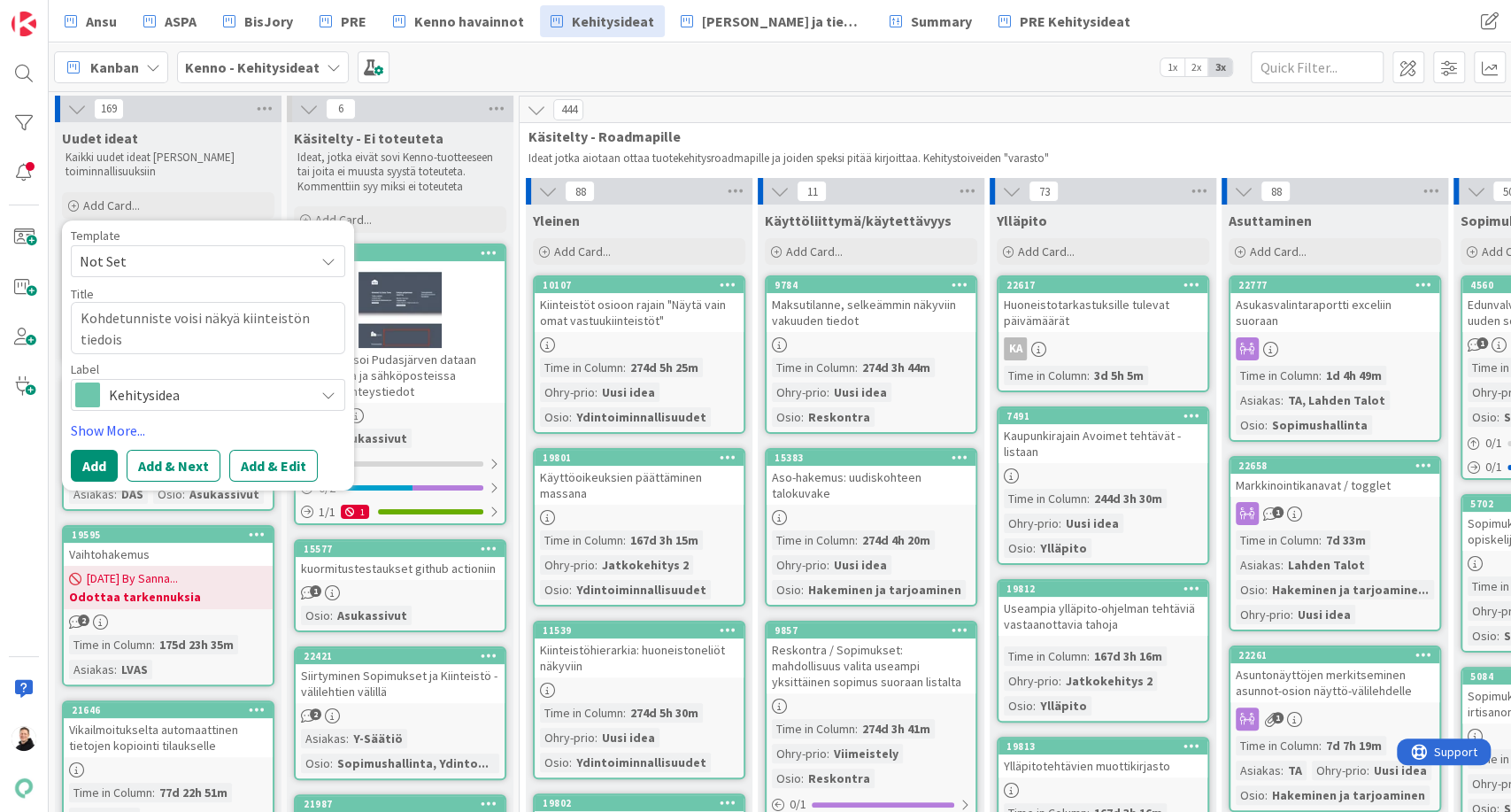
type textarea "x"
type textarea "Kohdetunniste voisi näkyä kiinteistön tiedoiss"
type textarea "x"
type textarea "Kohdetunniste voisi näkyä kiinteistön tiedoissa"
type textarea "x"
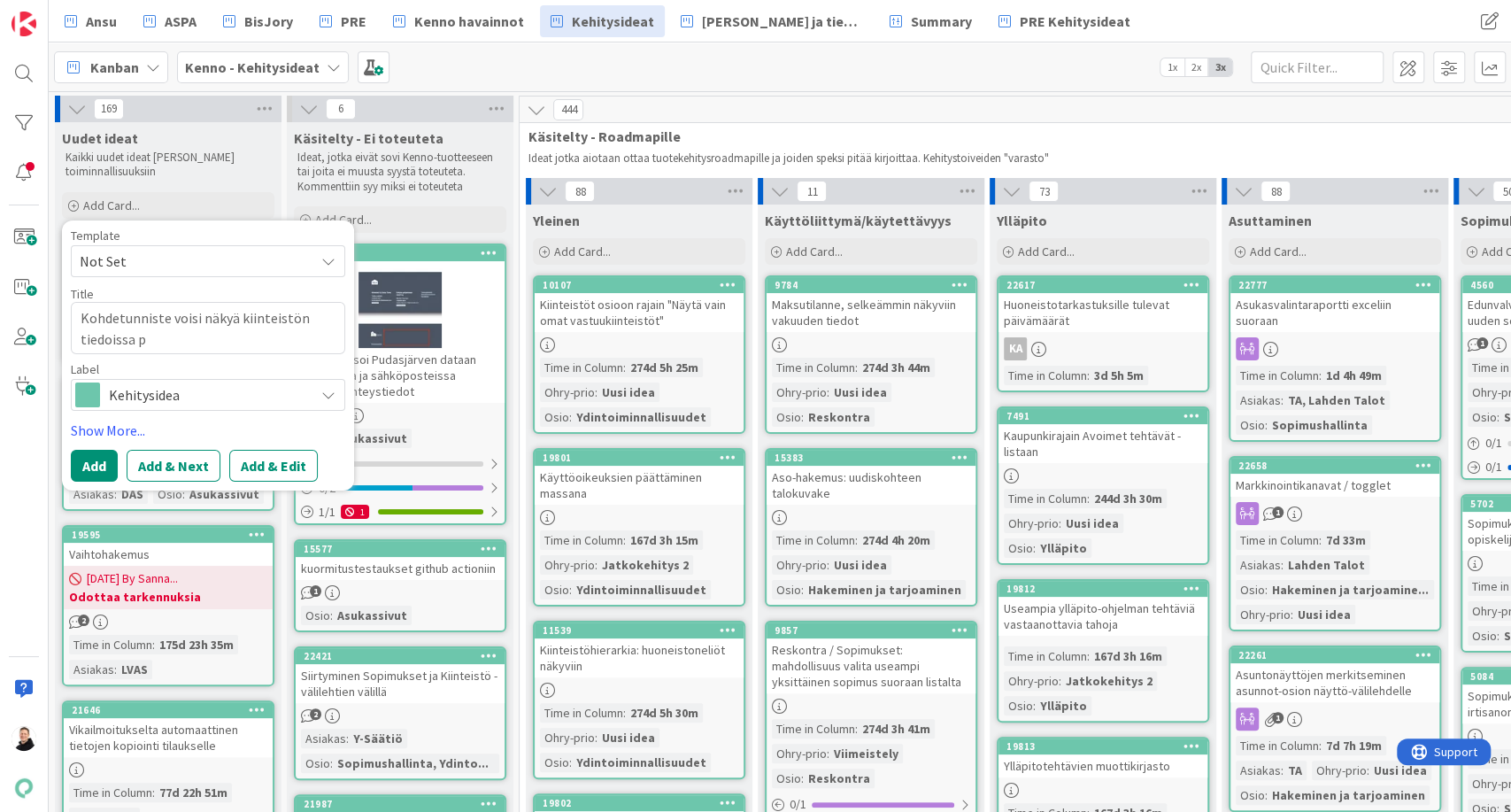
type textarea "Kohdetunniste voisi näkyä kiinteistön tiedoissa pa"
type textarea "x"
type textarea "Kohdetunniste voisi näkyä kiinteistön tiedoissa palv"
type textarea "x"
type textarea "Kohdetunniste voisi näkyä kiinteistön tiedoissa palve"
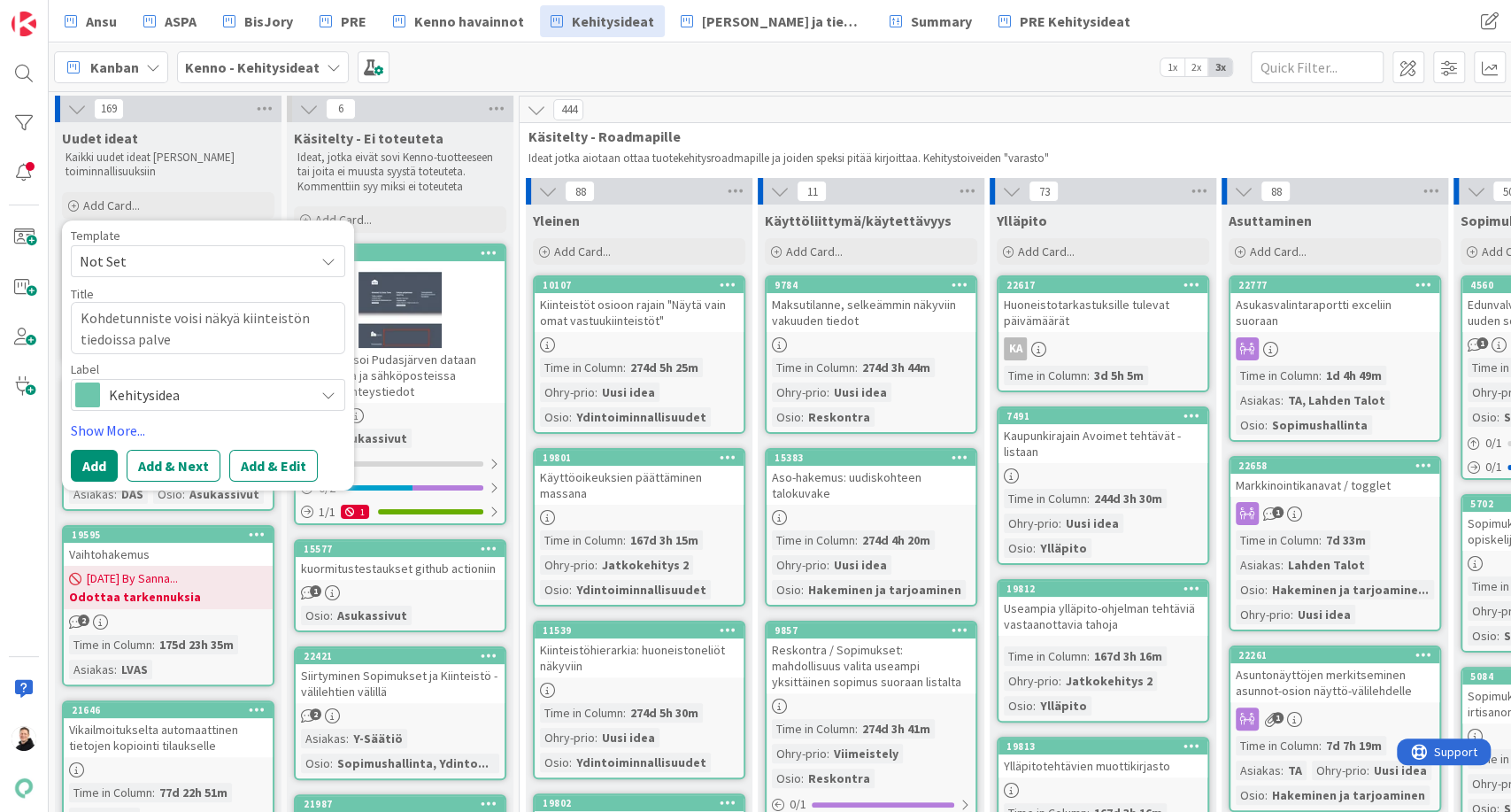
type textarea "x"
type textarea "Kohdetunniste voisi näkyä kiinteistön tiedoissa palvel"
type textarea "x"
type textarea "Kohdetunniste voisi näkyä kiinteistön tiedoissa palvelu"
type textarea "x"
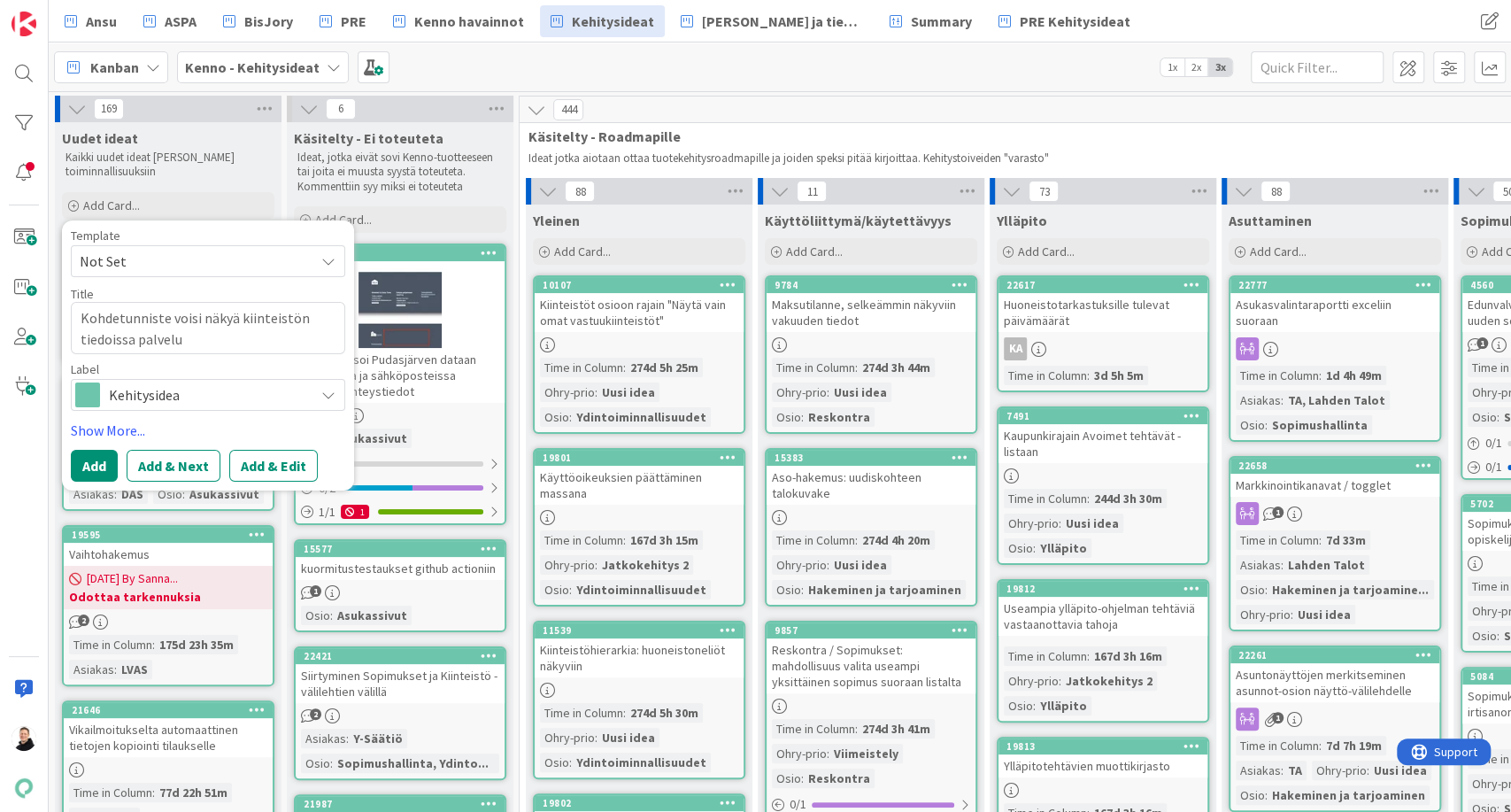
type textarea "Kohdetunniste voisi näkyä kiinteistön tiedoissa palvelul"
type textarea "x"
type textarea "Kohdetunniste voisi näkyä kiinteistön tiedoissa palveluli"
type textarea "x"
type textarea "Kohdetunniste voisi näkyä kiinteistön tiedoissa palvelul"
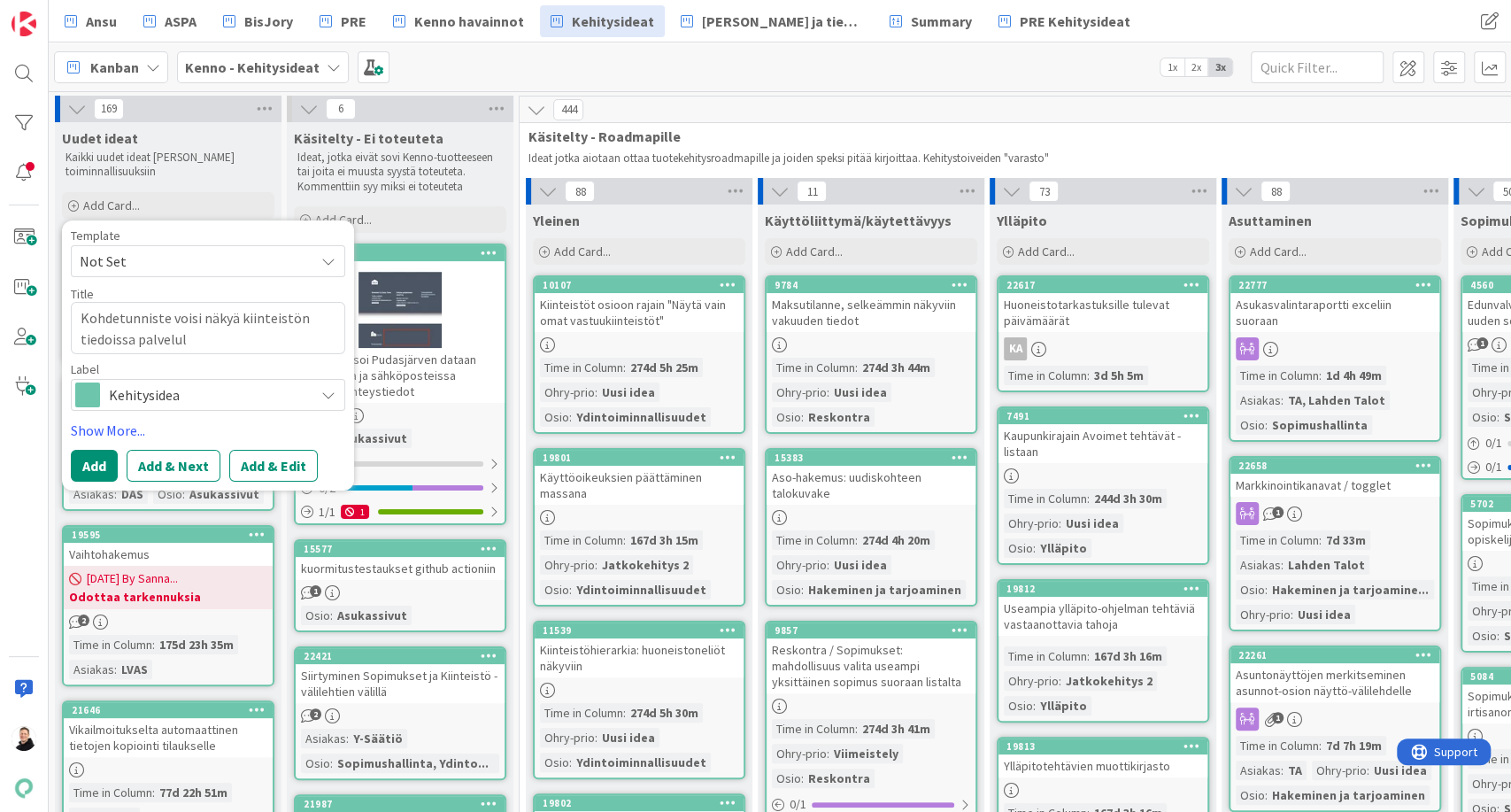
type textarea "x"
type textarea "Kohdetunniste voisi näkyä kiinteistön tiedoissa palveluli"
type textarea "x"
type textarea "Kohdetunniste voisi näkyä kiinteistön tiedoissa palveluliit"
type textarea "x"
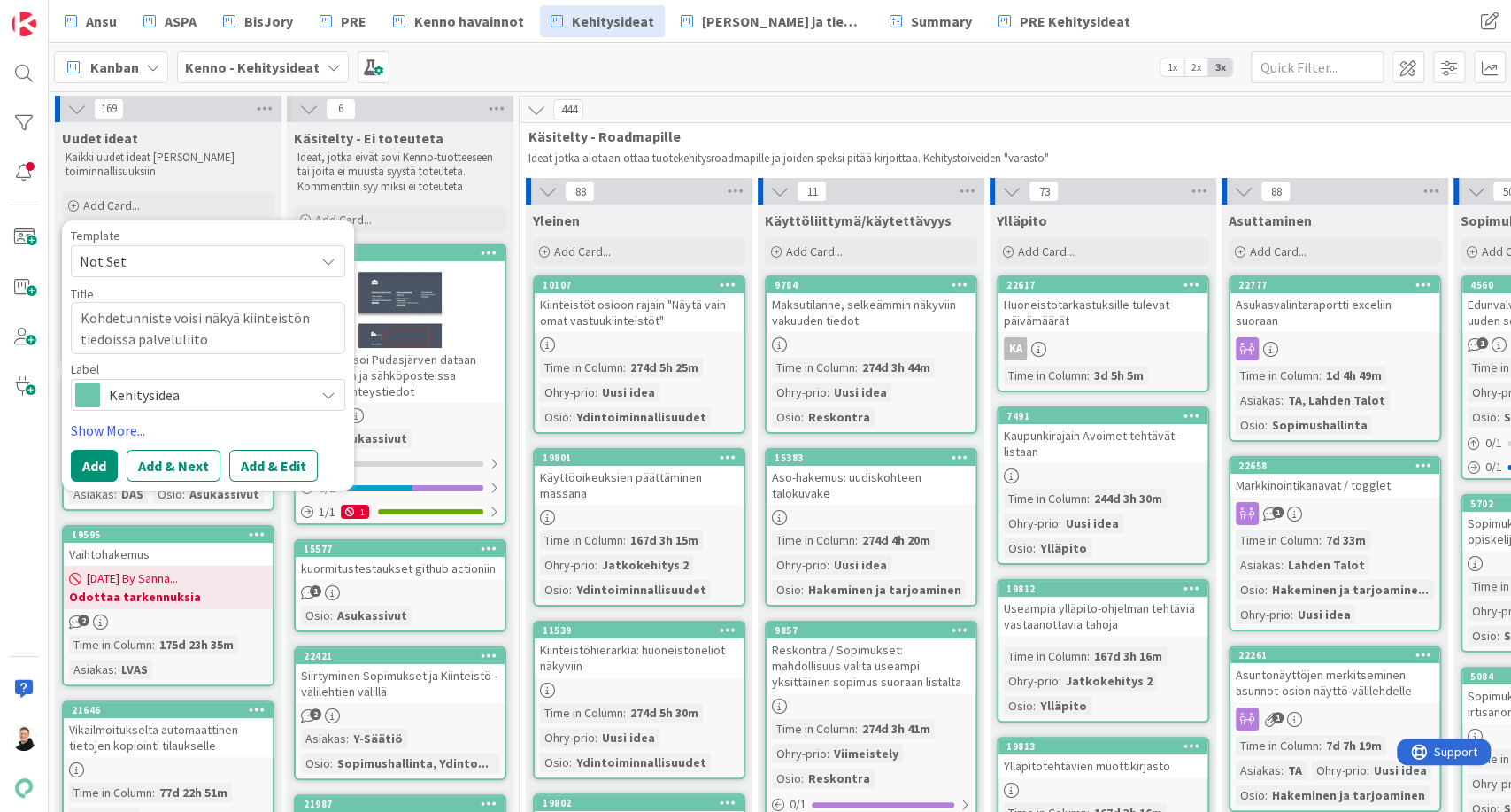
type textarea "Kohdetunniste voisi näkyä kiinteistön tiedoissa palveluliitos"
type textarea "x"
type textarea "Kohdetunniste voisi näkyä kiinteistön tiedoissa palveluliitost"
type textarea "x"
type textarea "Kohdetunniste voisi näkyä kiinteistön tiedoissa palveluliitosta"
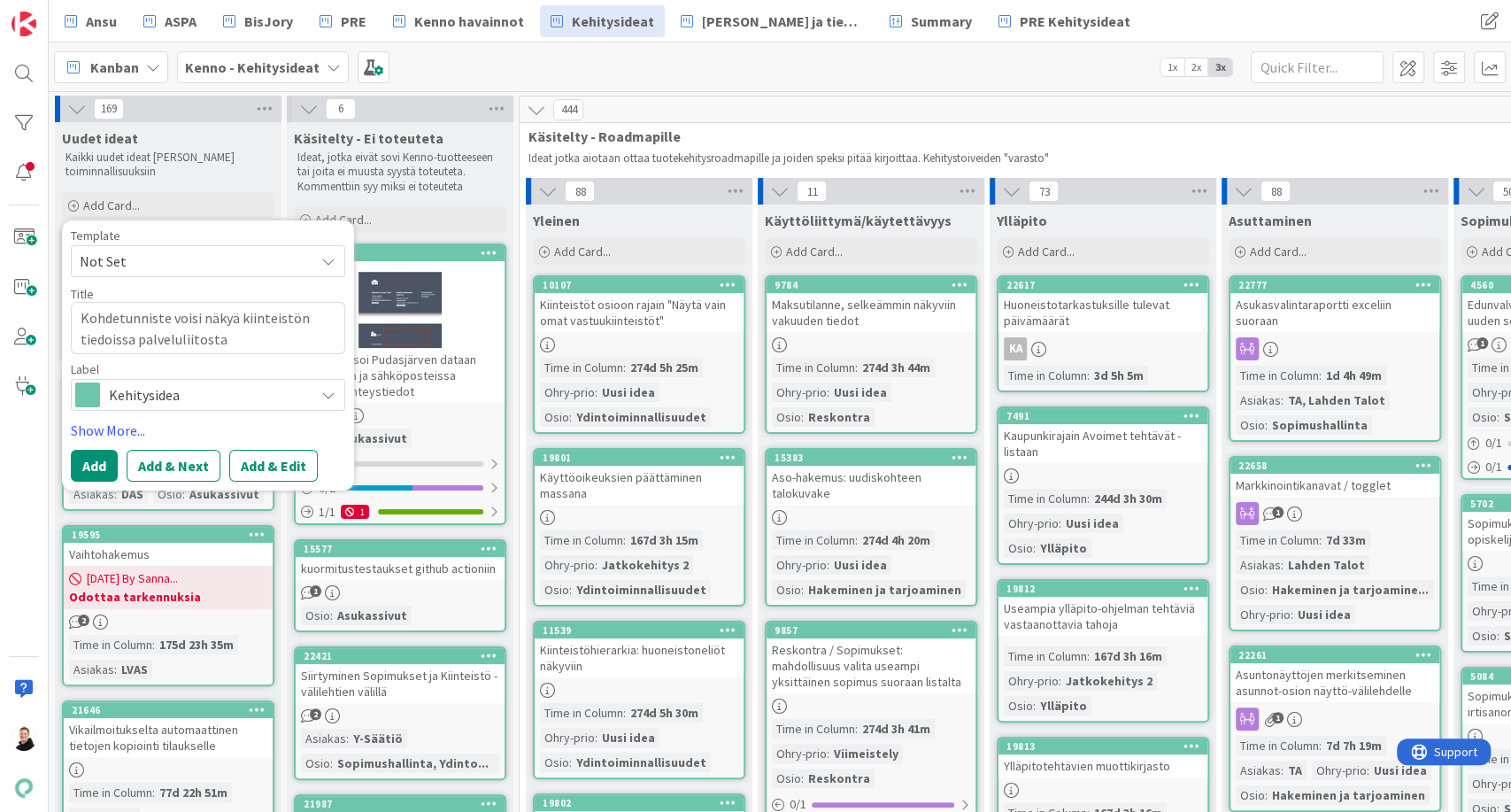
type textarea "x"
type textarea "Kohdetunniste voisi näkyä kiinteistön tiedoissa palveluliitosta t"
type textarea "x"
type textarea "Kohdetunniste voisi näkyä kiinteistön tiedoissa palveluliitosta te"
type textarea "x"
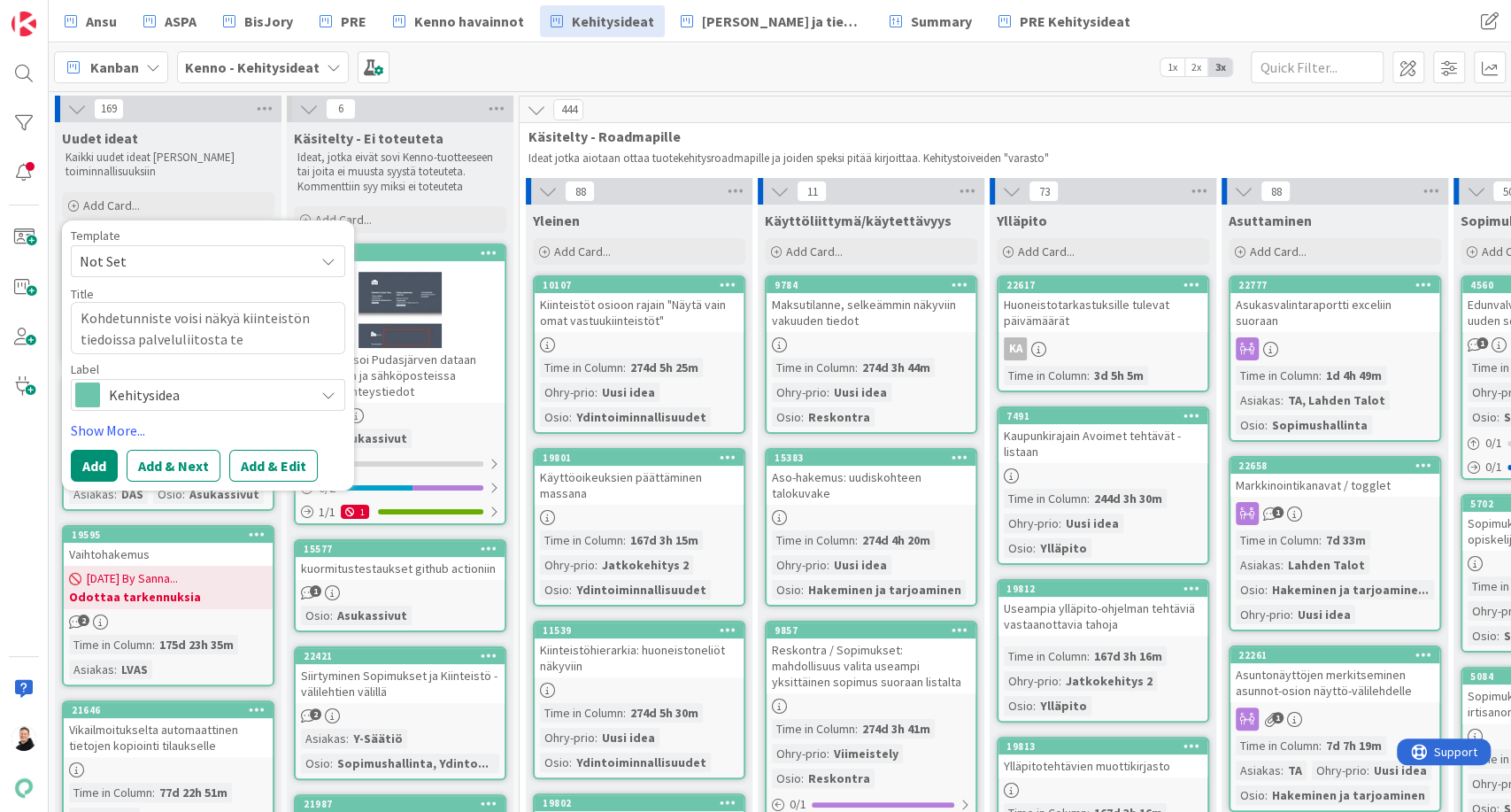
type textarea "Kohdetunniste voisi näkyä kiinteistön tiedoissa palveluliitosta teh"
type textarea "x"
type textarea "Kohdetunniste voisi näkyä kiinteistön tiedoissa palveluliitosta tehä"
type textarea "x"
type textarea "Kohdetunniste voisi näkyä kiinteistön tiedoissa palveluliitosta teh"
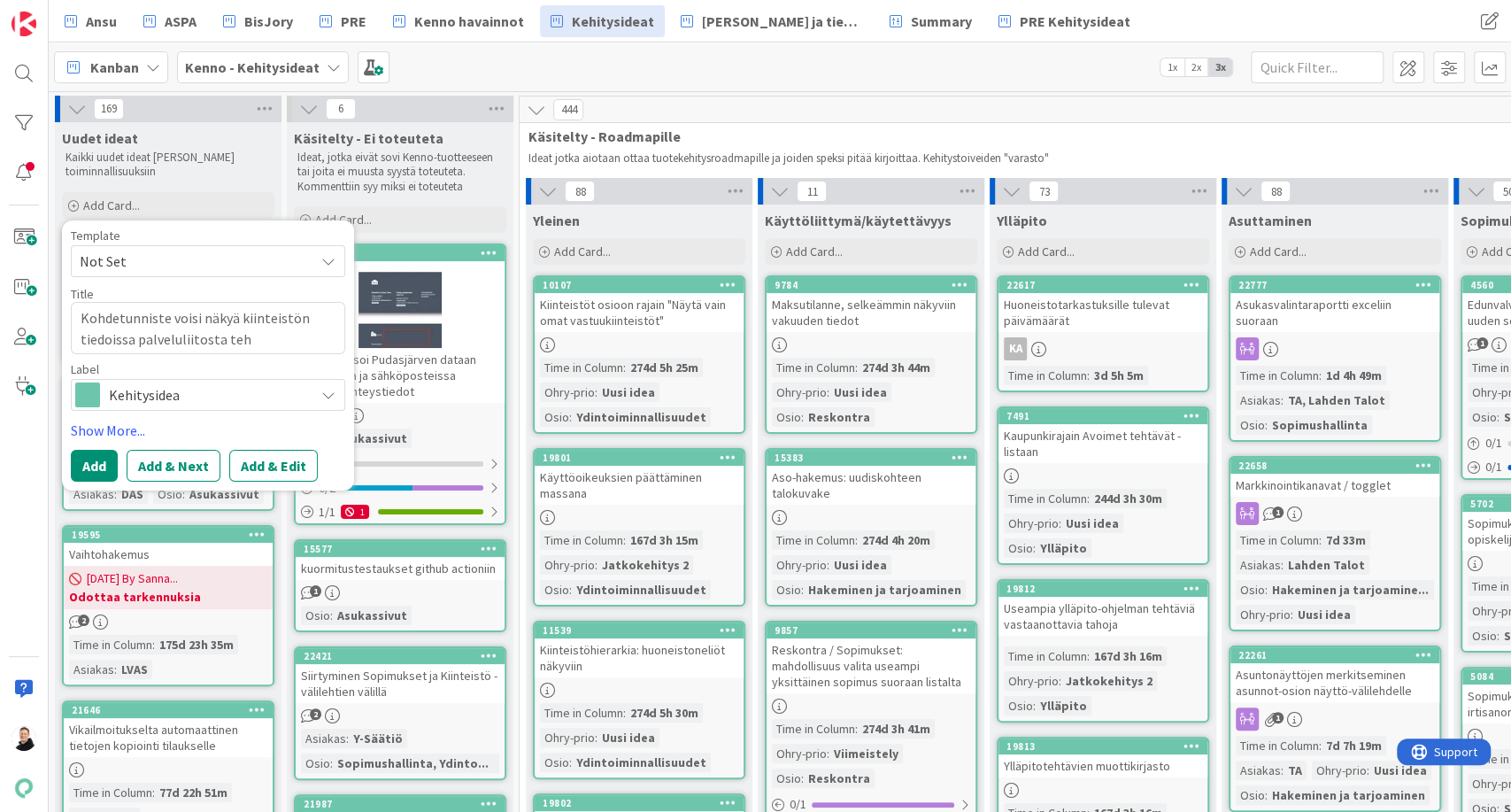
type textarea "x"
type textarea "Kohdetunniste voisi näkyä kiinteistön tiedoissa palveluliitosta teht"
type textarea "x"
type textarea "Kohdetunniste voisi näkyä kiinteistön tiedoissa palveluliitosta tehtä"
click at [269, 465] on button "Add & Edit" at bounding box center [274, 465] width 89 height 32
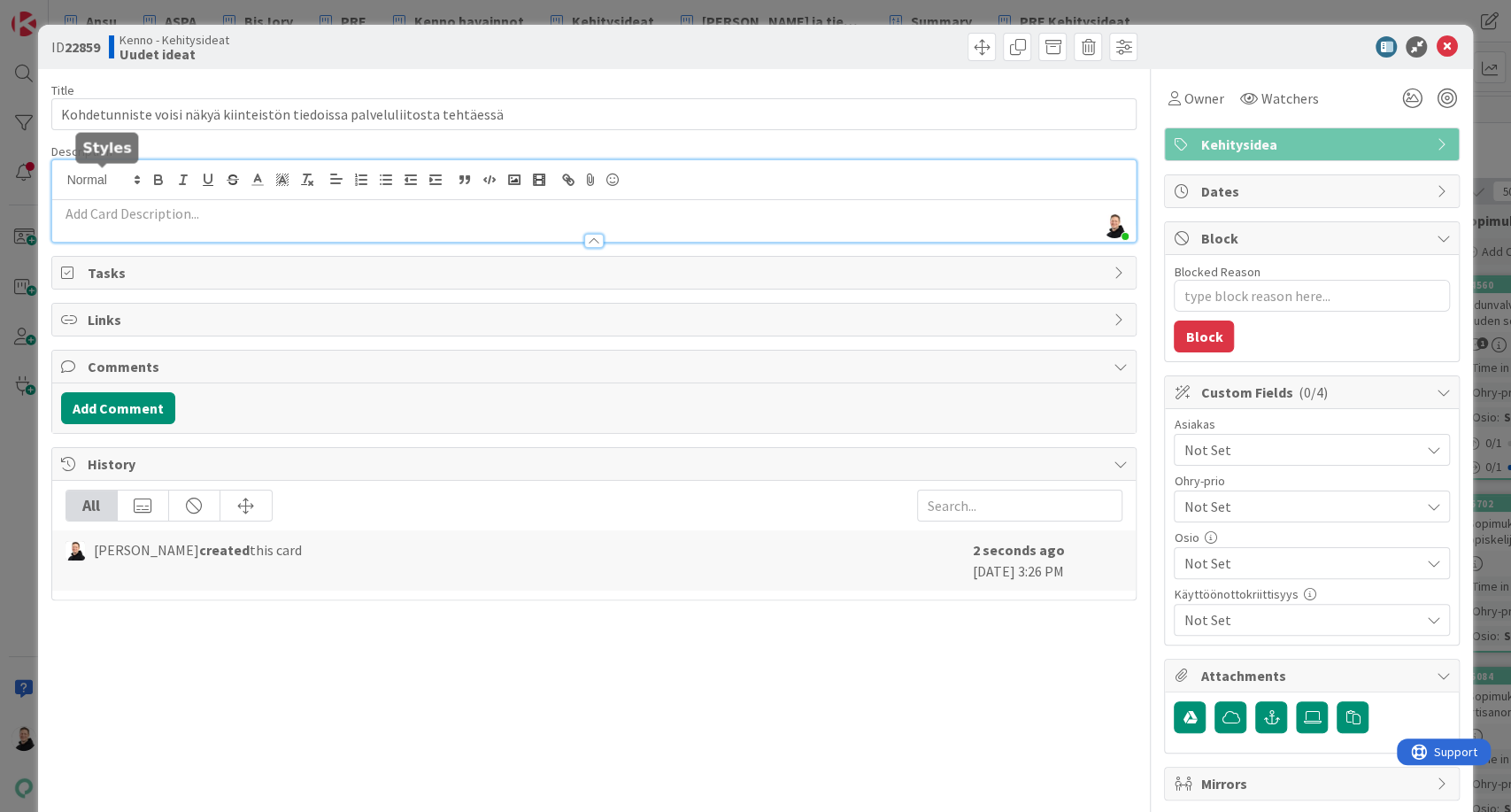
click at [91, 182] on div "[PERSON_NAME] just joined" at bounding box center [595, 201] width 1084 height 81
click at [82, 210] on p at bounding box center [594, 214] width 1067 height 20
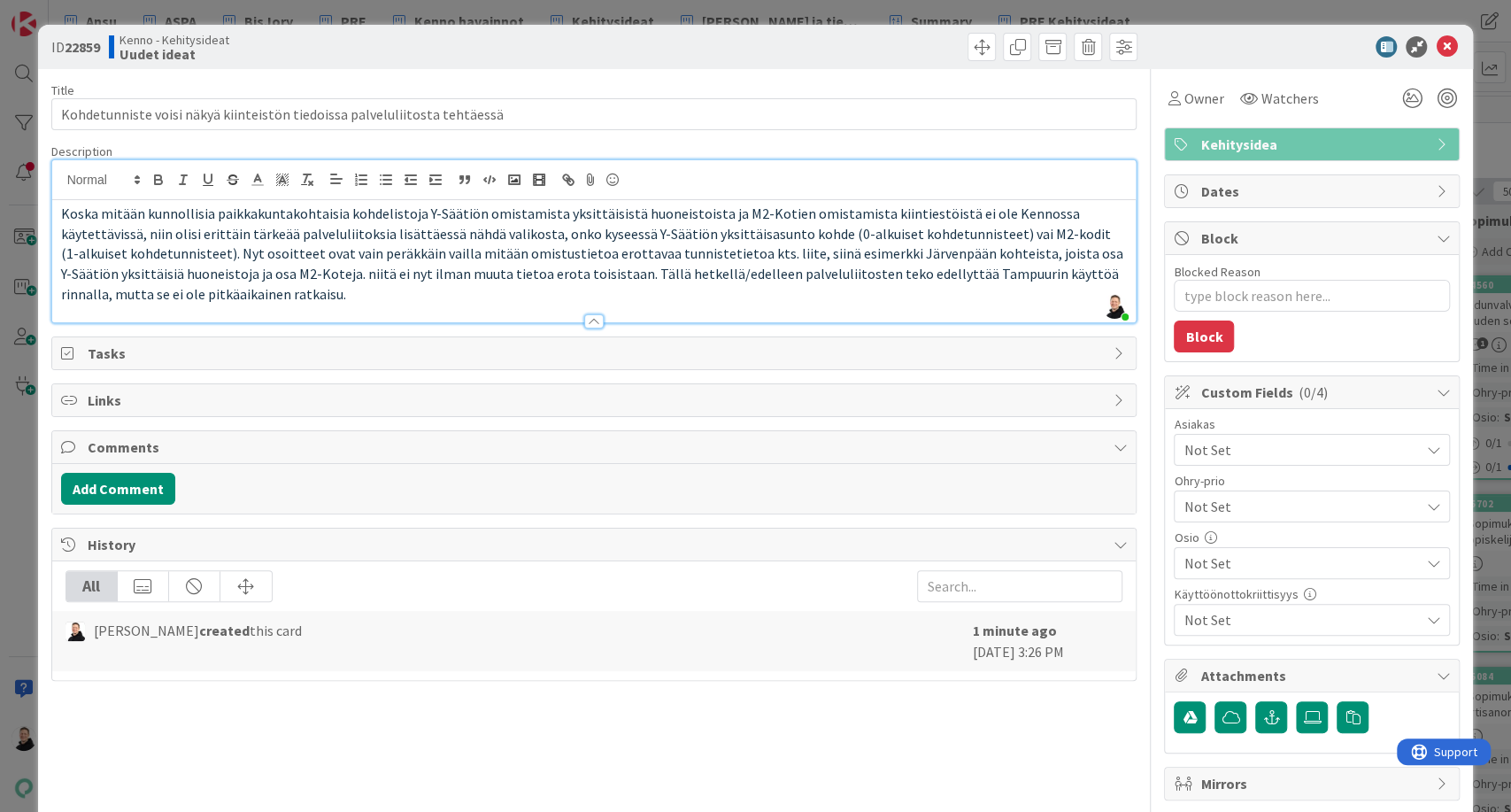
click at [269, 299] on p "Koska mitään kunnollisia paikkakuntakohtaisia kohdelistoja Y-Säätiön omistamist…" at bounding box center [594, 253] width 1067 height 100
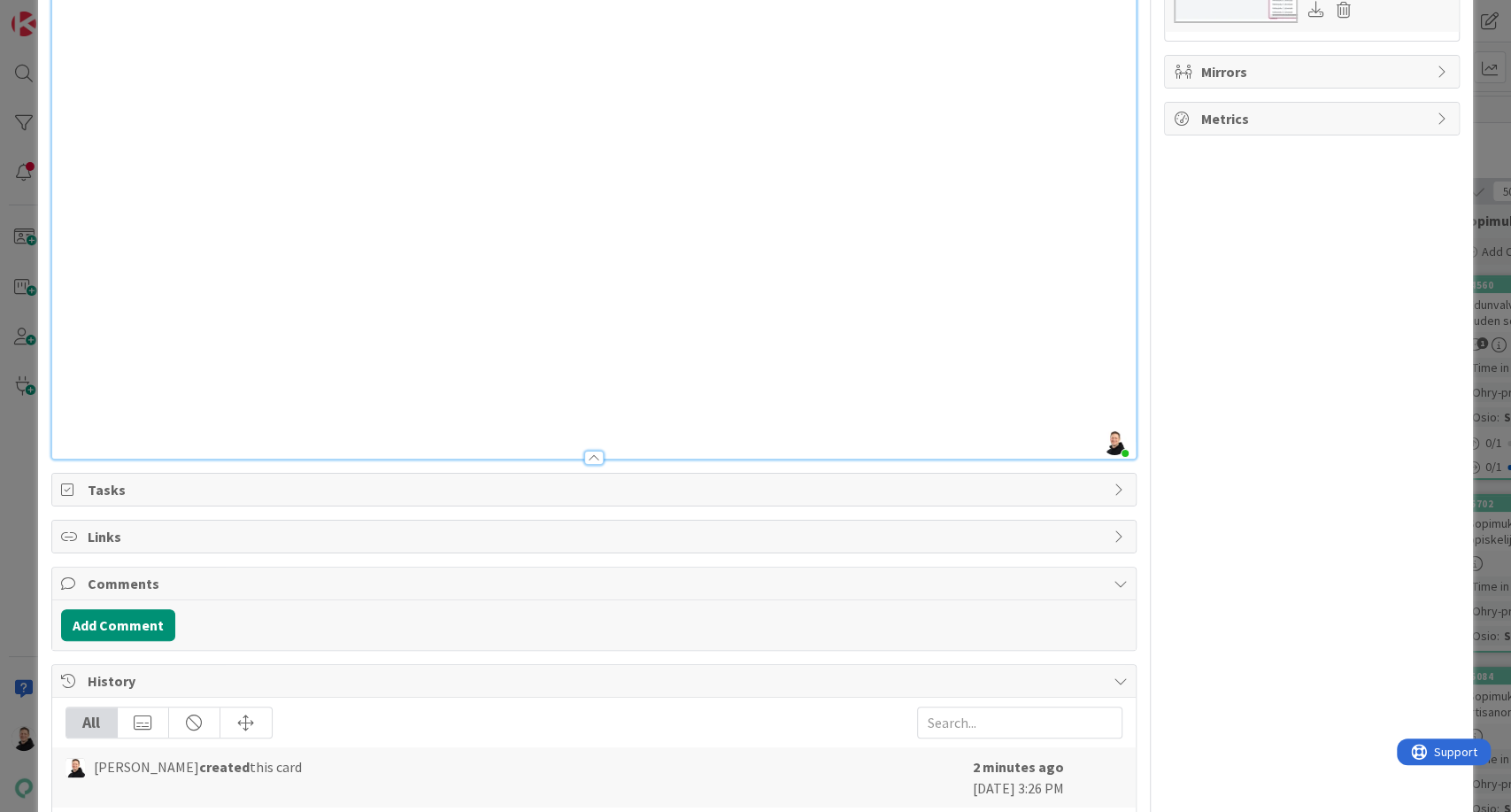
scroll to position [853, 0]
click at [117, 617] on button "Add Comment" at bounding box center [118, 622] width 114 height 32
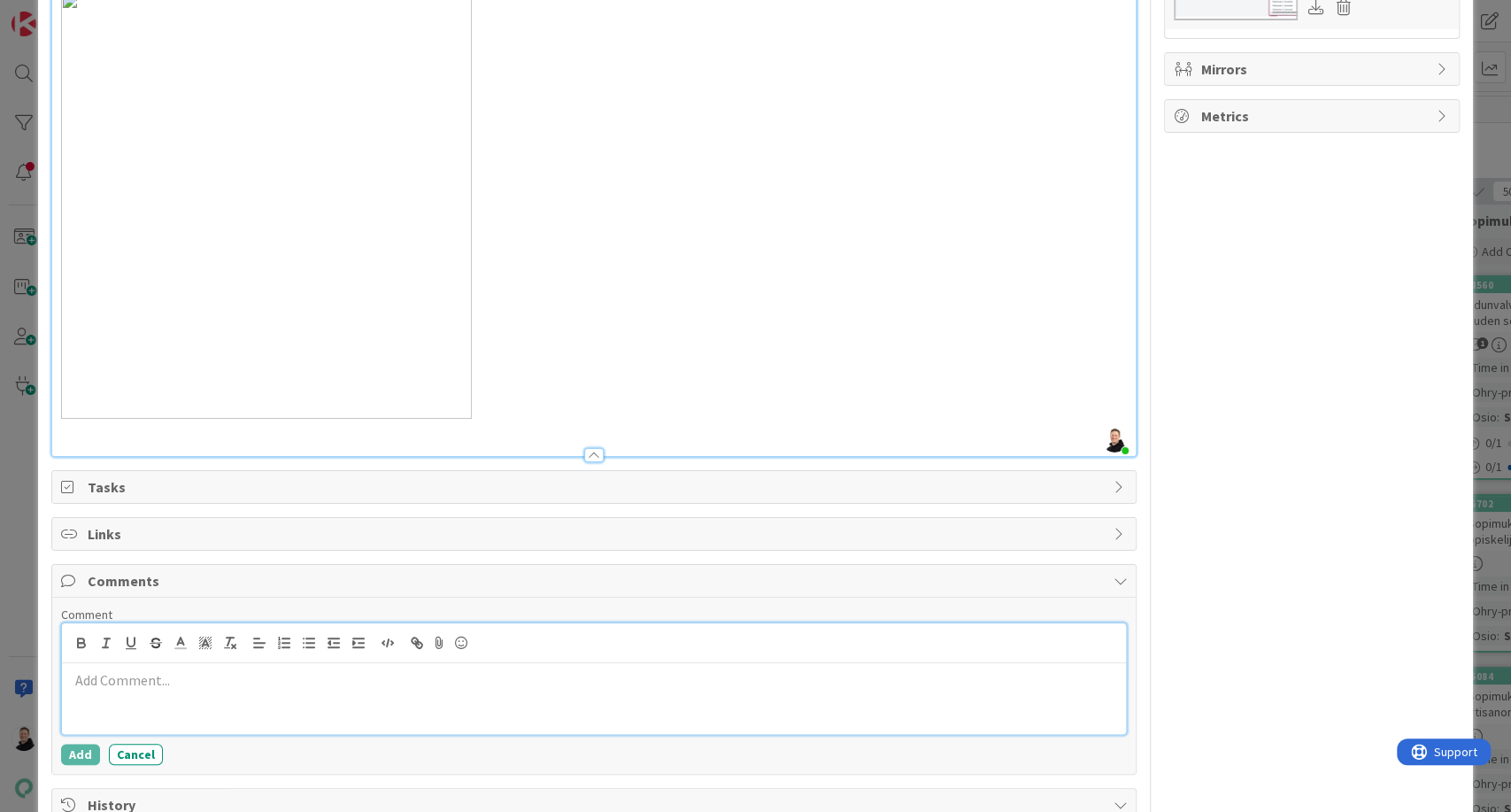
click at [153, 671] on p at bounding box center [595, 680] width 1051 height 20
click at [72, 754] on button "Add" at bounding box center [80, 754] width 39 height 21
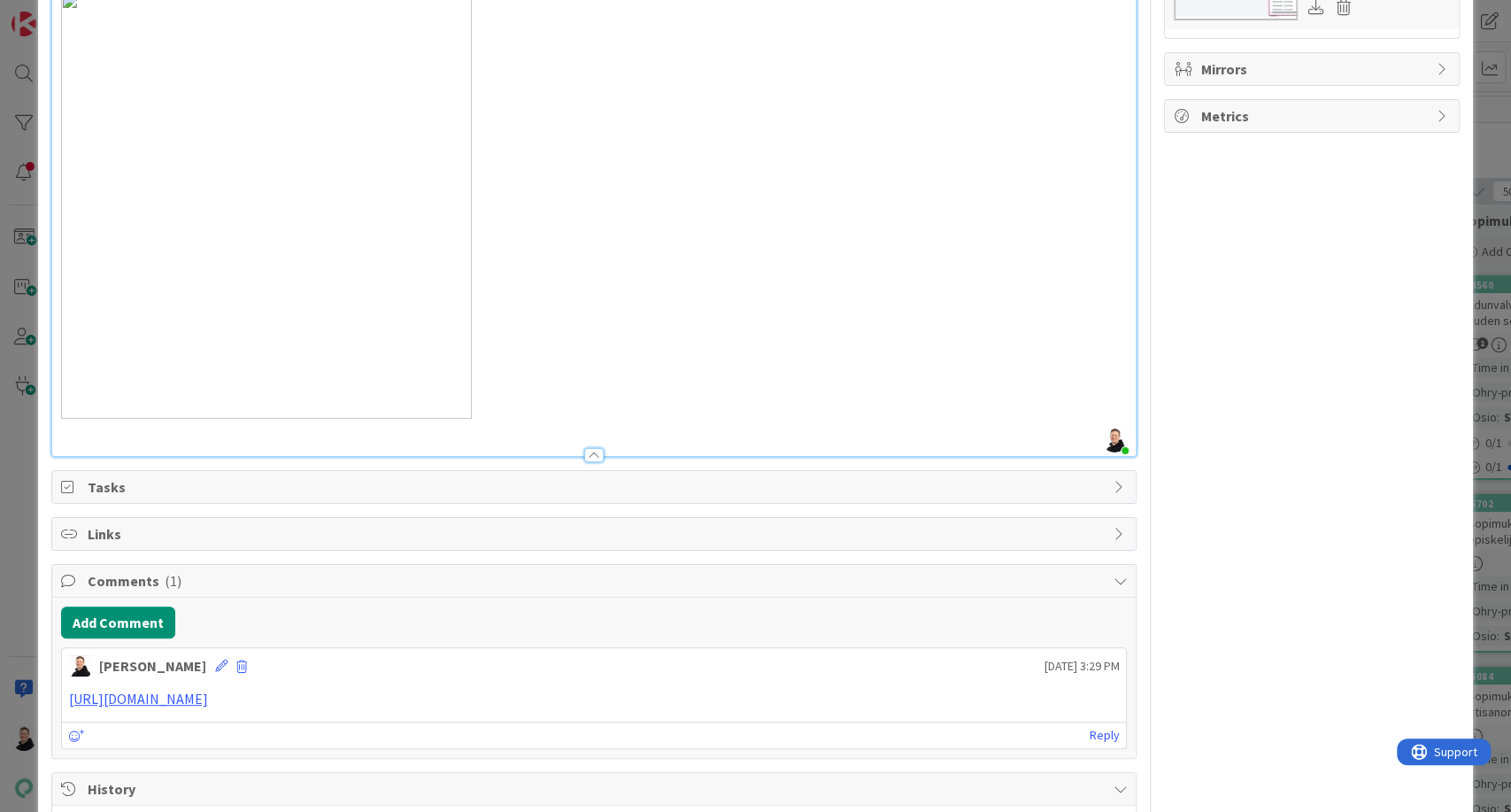
drag, startPoint x: 72, startPoint y: 754, endPoint x: 508, endPoint y: 730, distance: 436.7
click at [508, 730] on div "Title 73 / 128 Kohdetunniste voisi näkyä kiinteistön tiedoissa palveluliitosta …" at bounding box center [595, 70] width 1086 height 1708
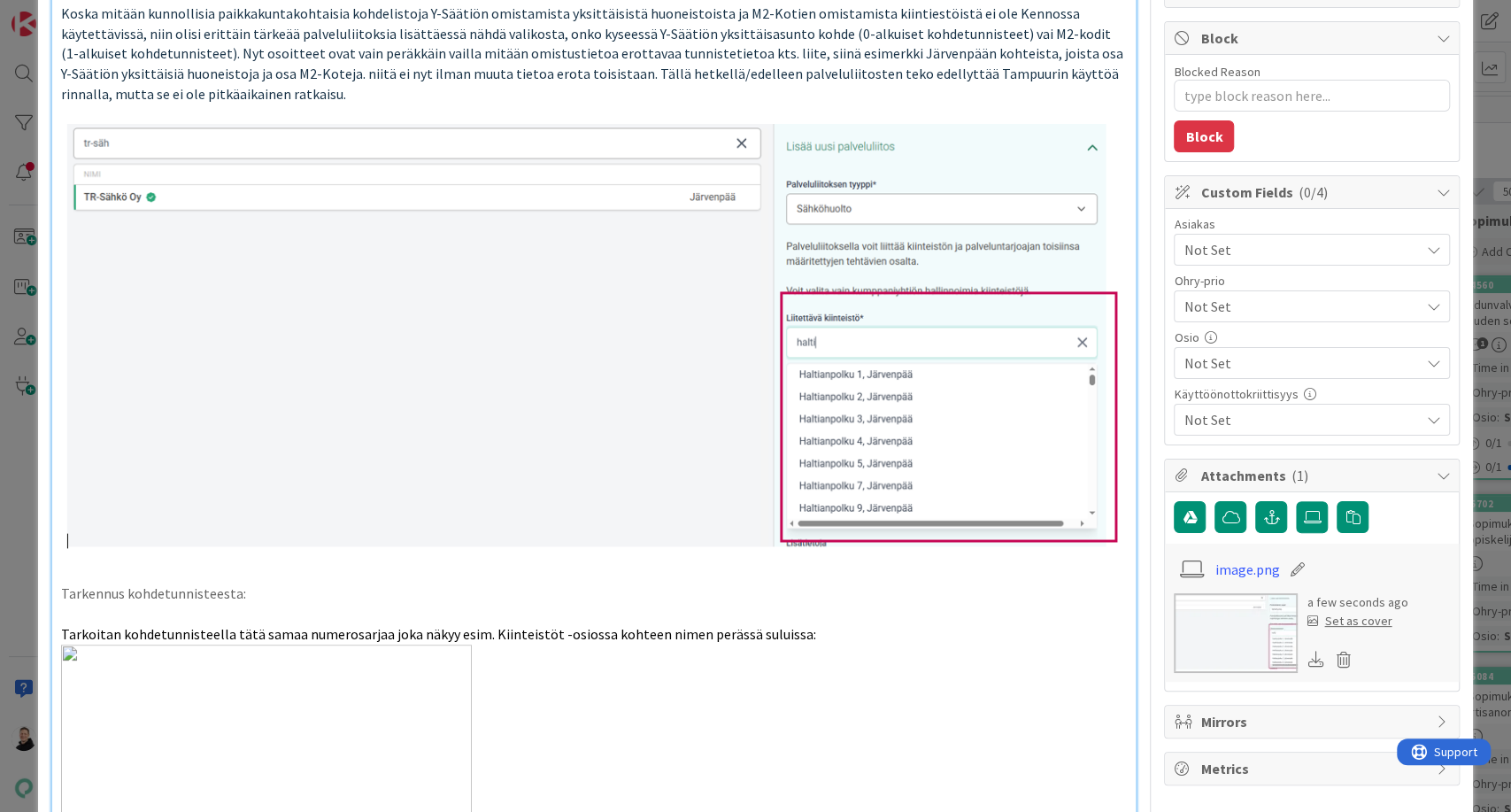
scroll to position [0, 0]
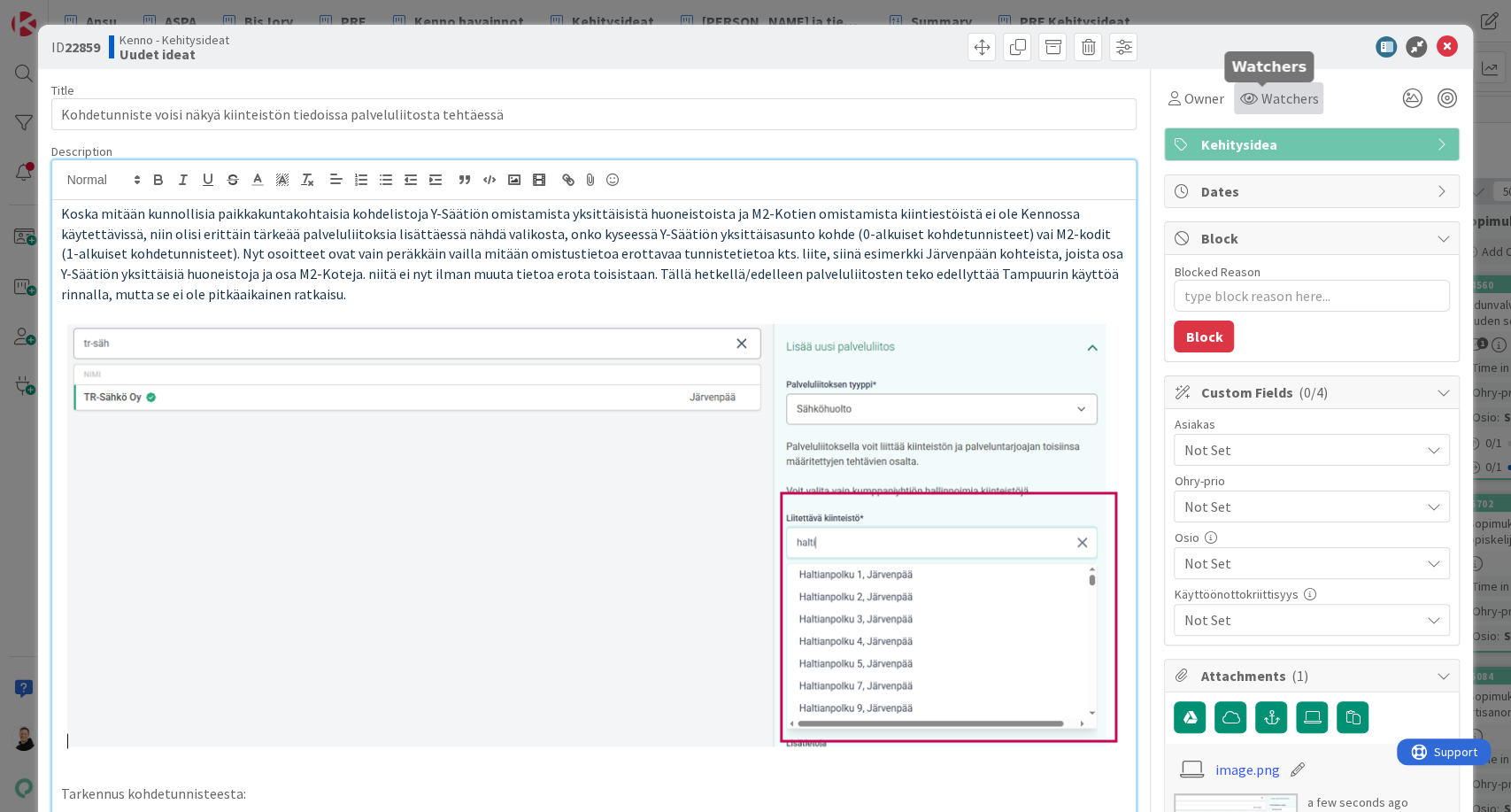
click at [1276, 88] on span "Watchers" at bounding box center [1289, 98] width 57 height 21
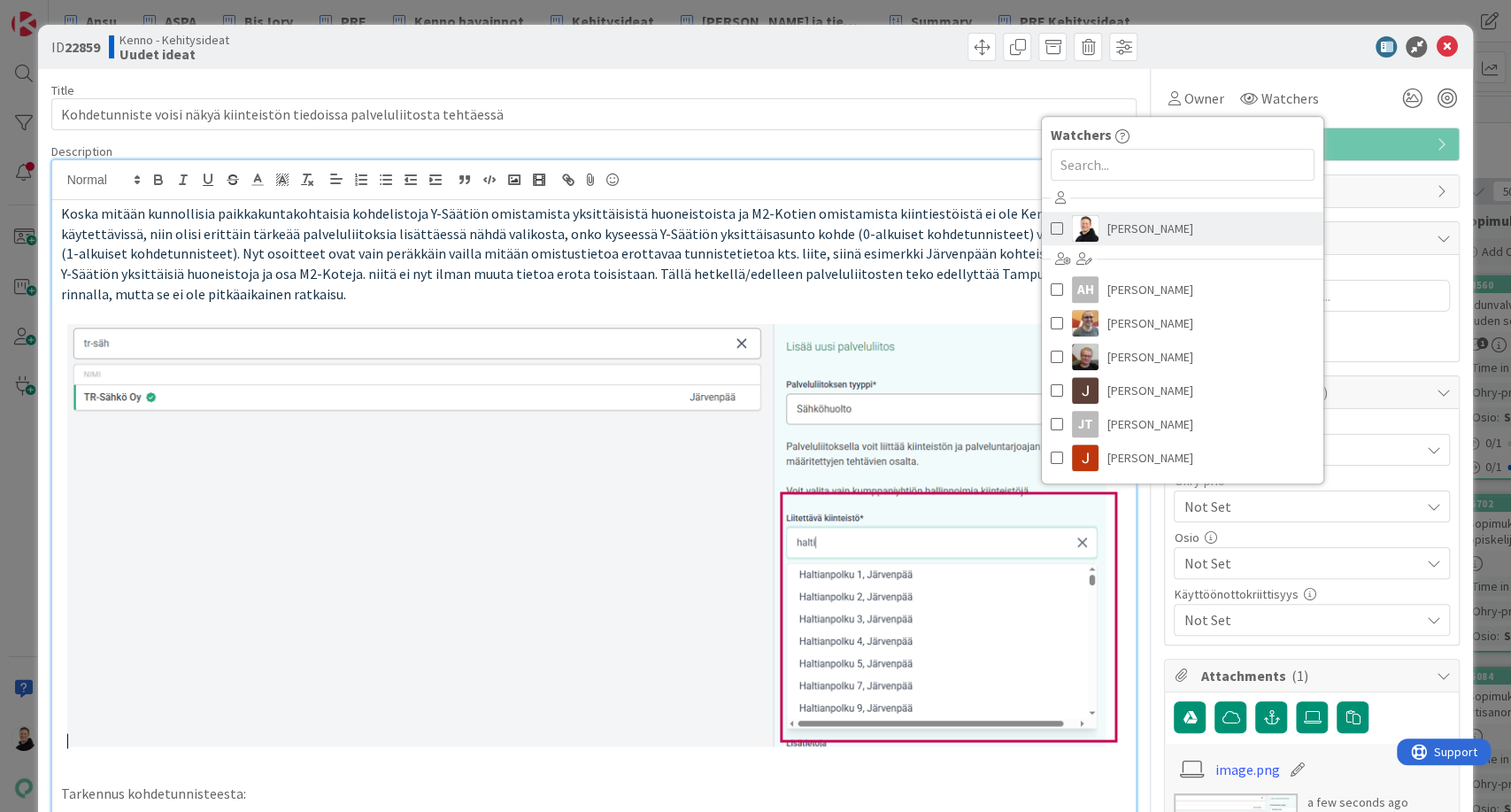
click at [1148, 221] on span "[PERSON_NAME]" at bounding box center [1150, 228] width 86 height 27
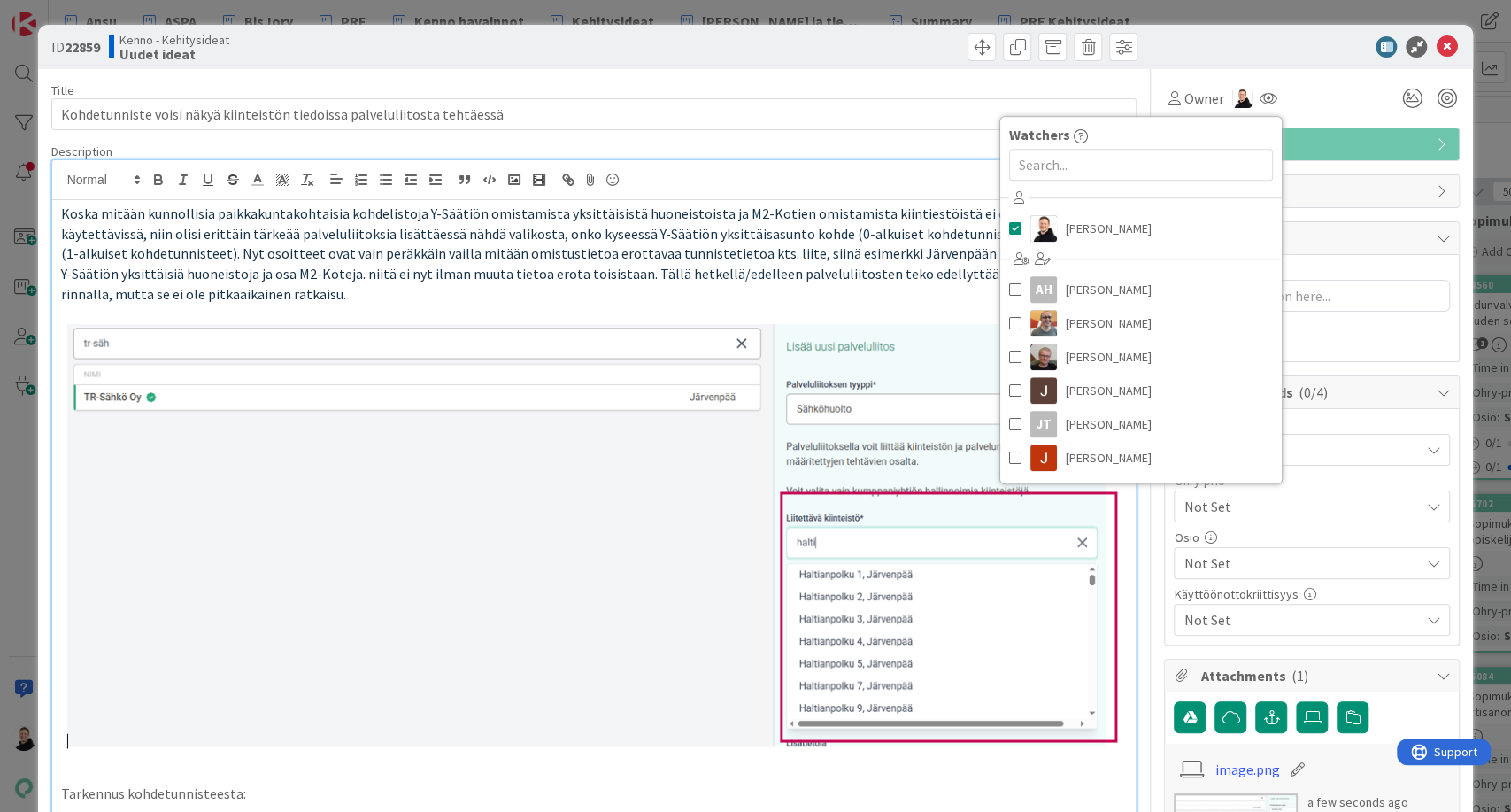
click at [1237, 53] on div at bounding box center [1304, 46] width 313 height 21
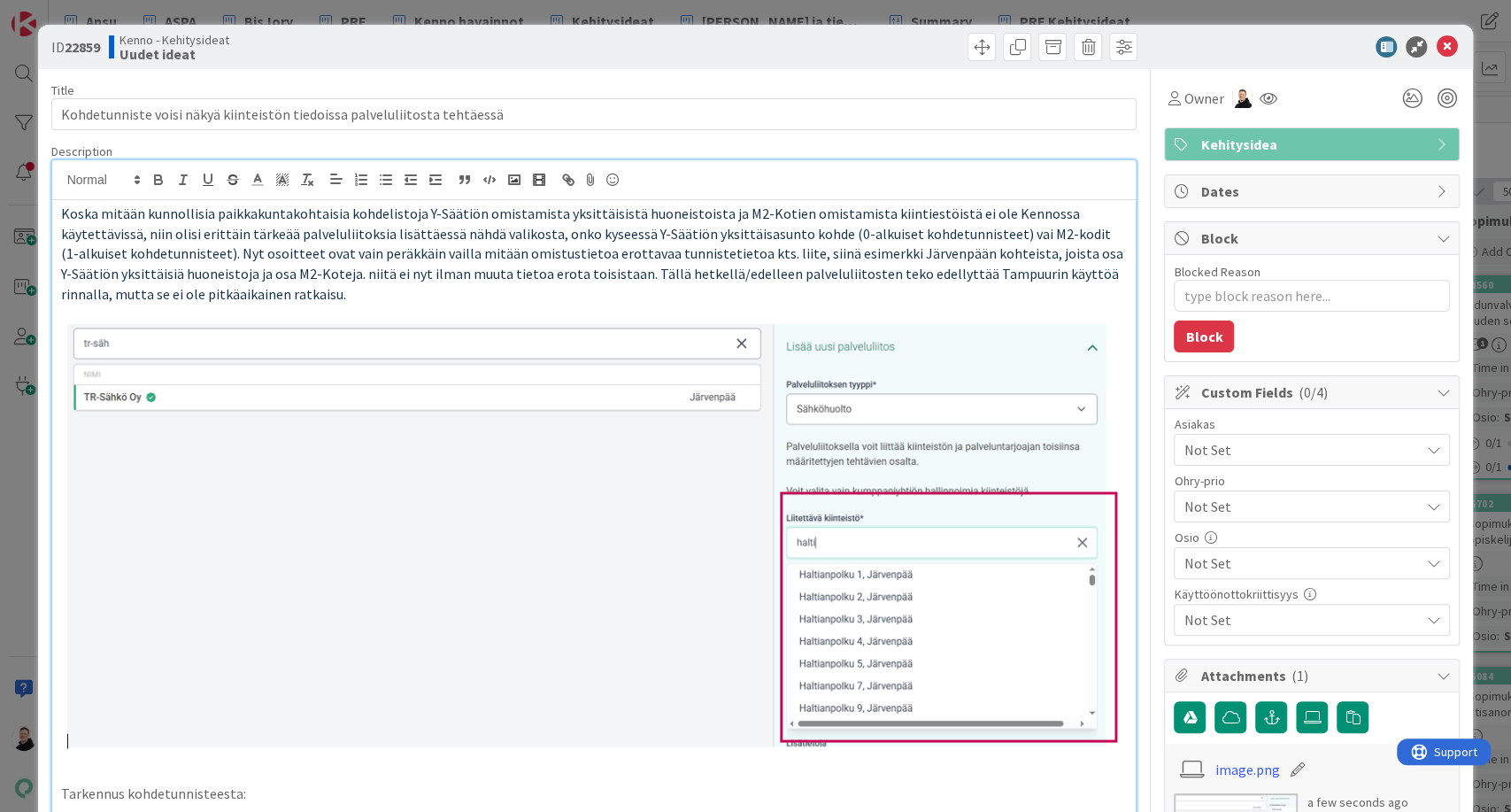
click at [1268, 453] on span "Not Set" at bounding box center [1301, 449] width 235 height 21
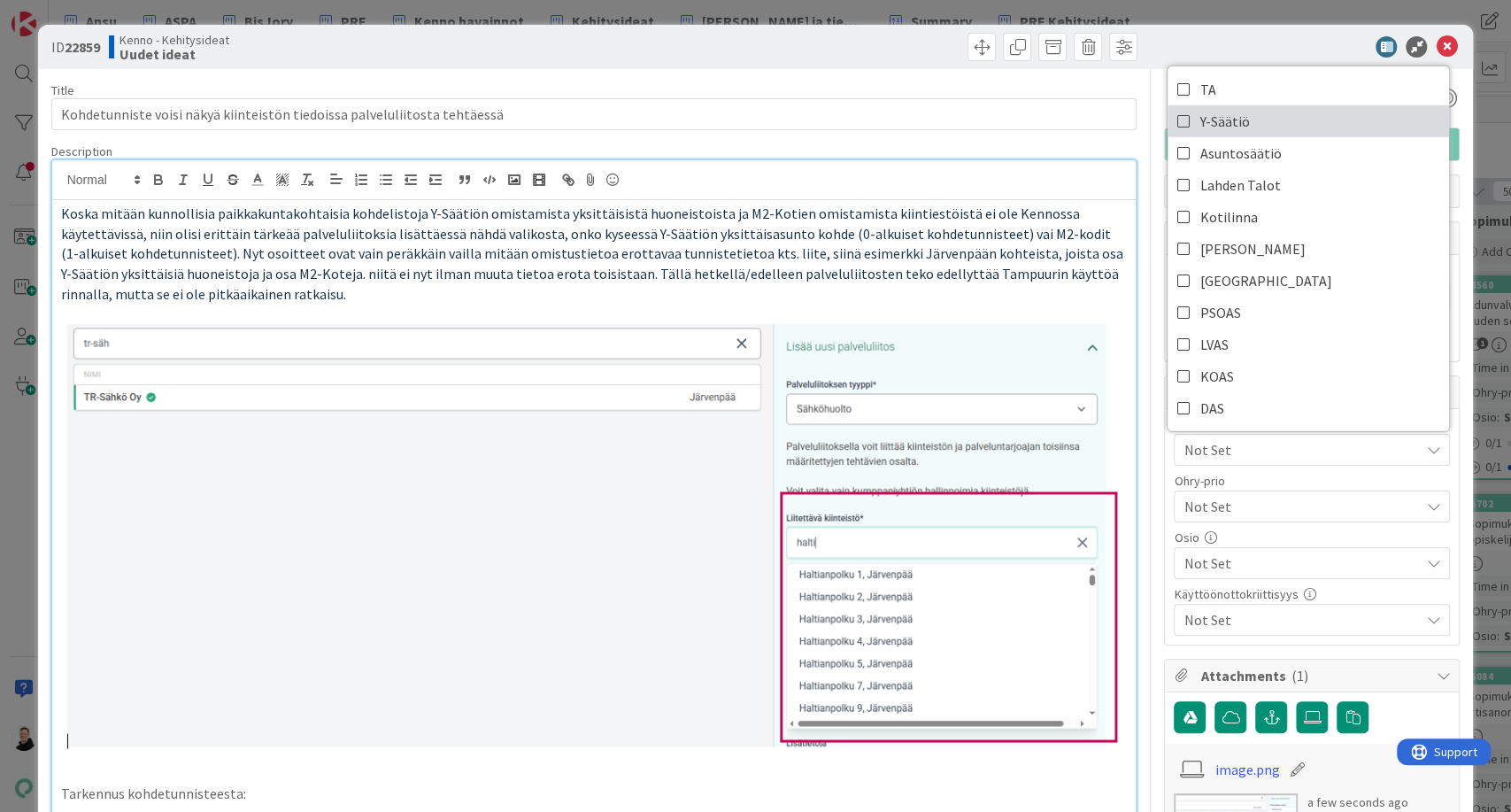
click at [1225, 124] on span "Y-Säätiö" at bounding box center [1224, 121] width 50 height 27
click at [1234, 48] on div at bounding box center [1304, 46] width 313 height 21
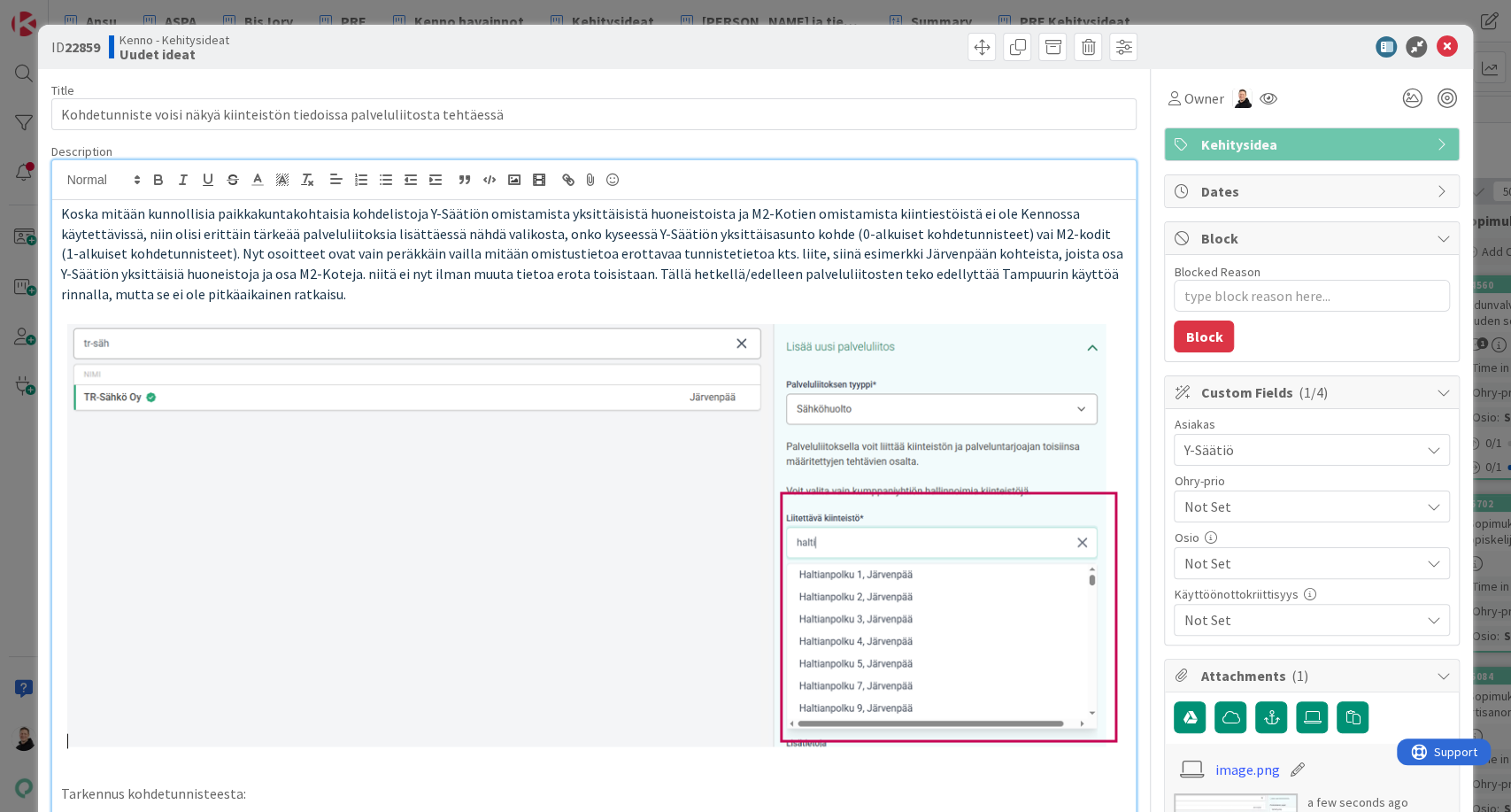
click at [1299, 559] on span "Not Set" at bounding box center [1301, 562] width 235 height 21
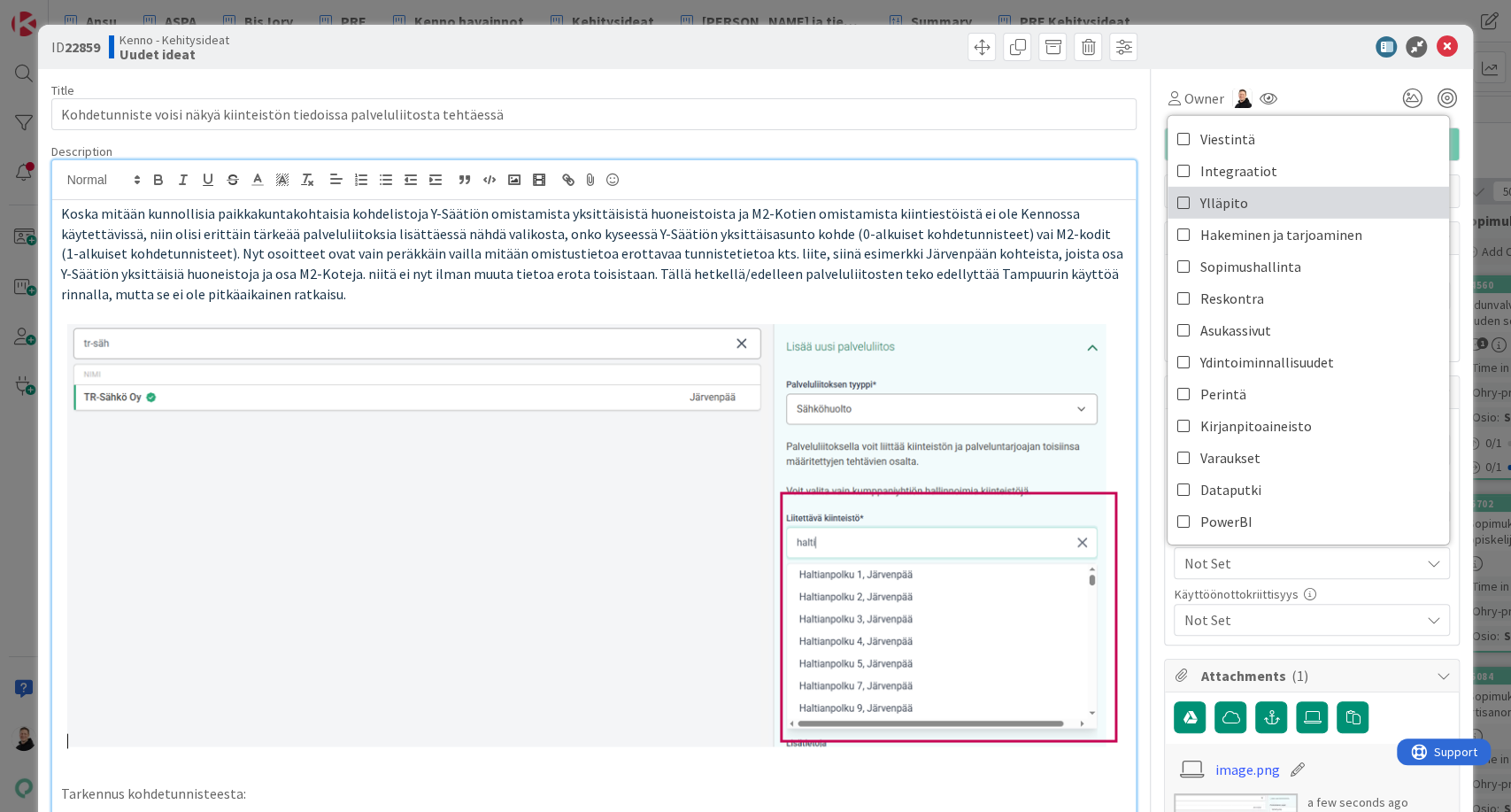
click at [1177, 187] on link "Ylläpito" at bounding box center [1308, 203] width 281 height 32
click at [1289, 48] on div at bounding box center [1304, 46] width 313 height 21
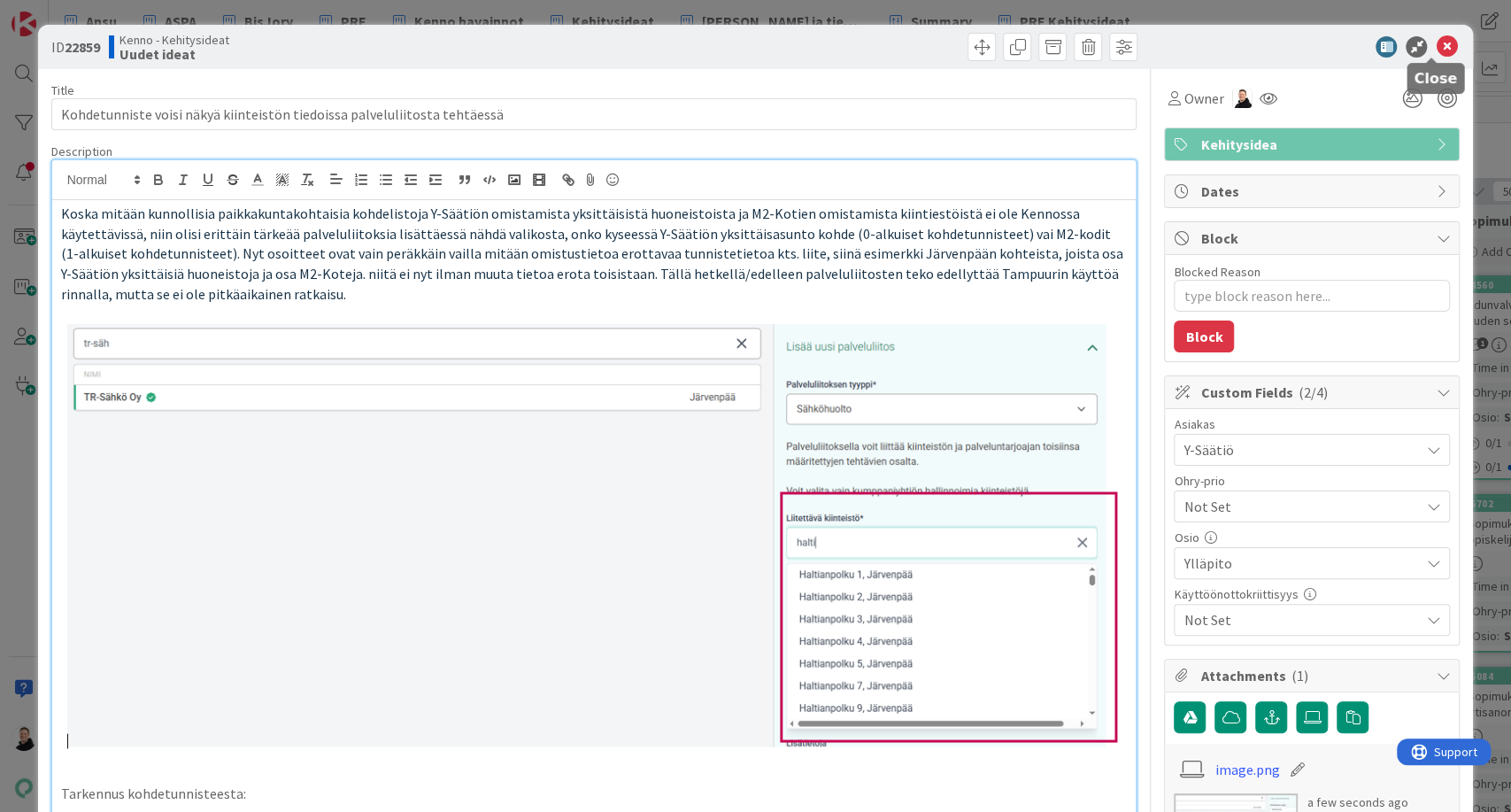
click at [1436, 50] on icon at bounding box center [1446, 46] width 21 height 21
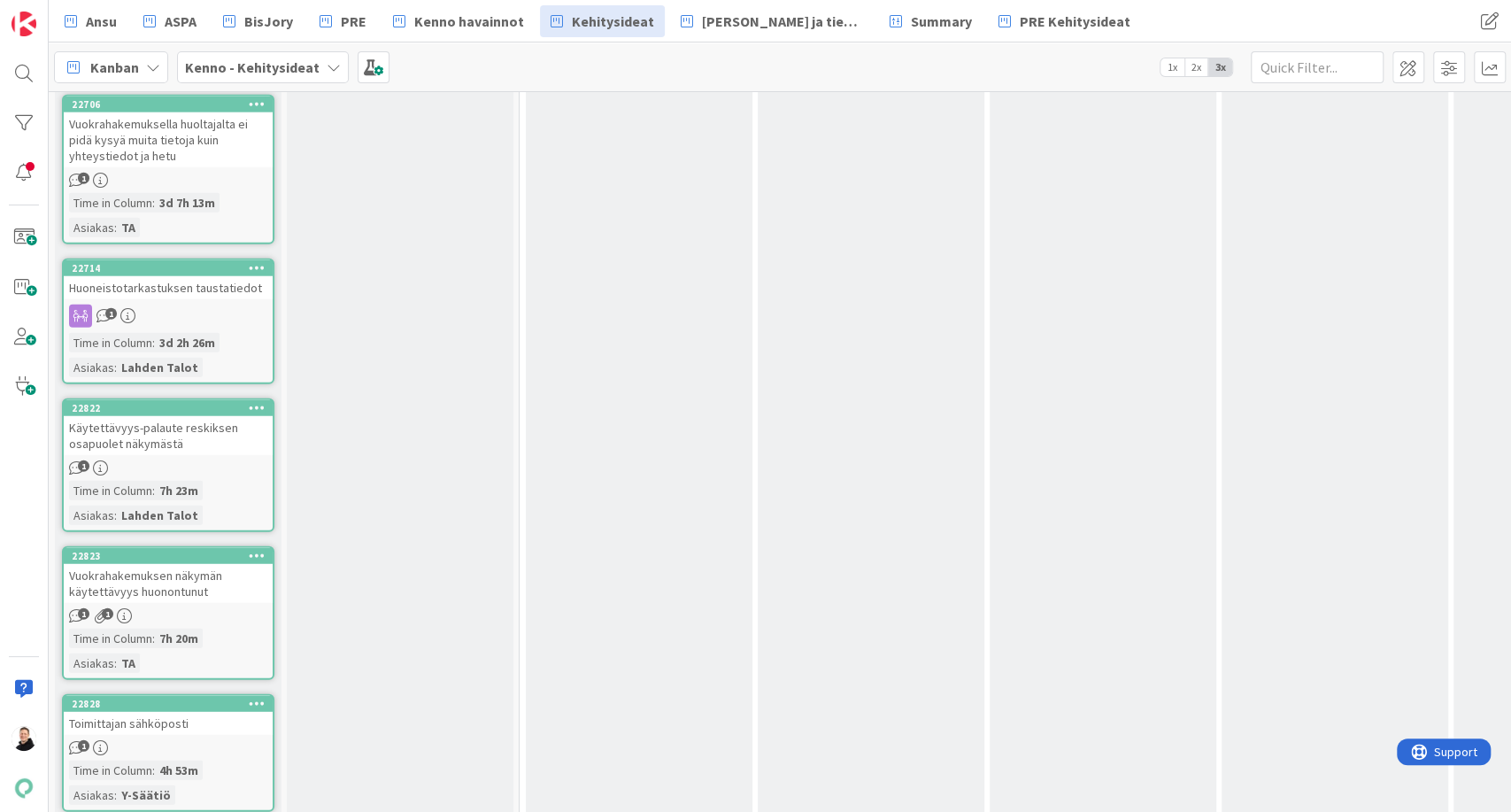
scroll to position [25933, 0]
